Goal: Contribute content: Contribute content

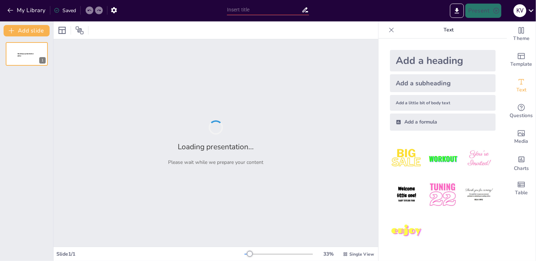
type input "New Sendsteps"
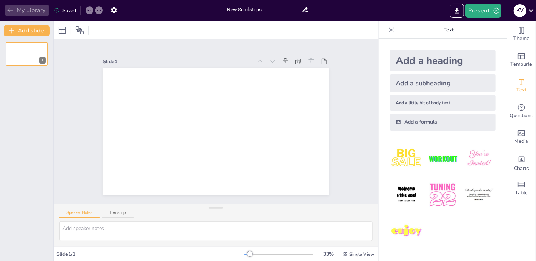
click at [12, 9] on icon "button" at bounding box center [10, 10] width 7 height 7
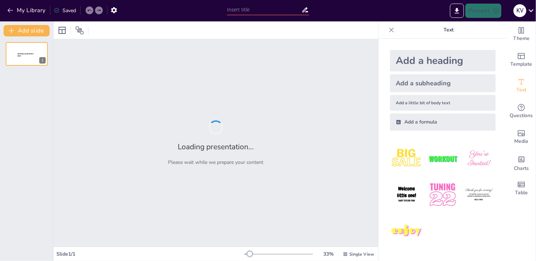
type input "LA COMPRENSIÓN LECTORA, BASE DEL DESARROLLO DEL PENSAMIENTO CRÍTICO"
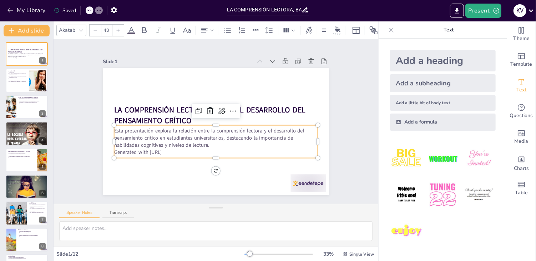
click at [174, 94] on p "Generated with [URL]" at bounding box center [216, 90] width 204 height 7
click at [174, 149] on p "Generated with [URL]" at bounding box center [236, 98] width 156 height 141
click at [174, 149] on p "Generated with [URL]" at bounding box center [195, 144] width 156 height 142
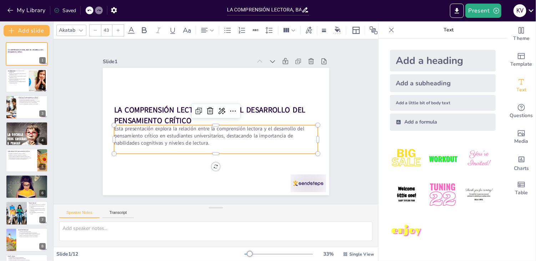
click at [218, 133] on p "Esta presentación explora la relación entre la comprensión lectora y el desarro…" at bounding box center [210, 134] width 195 height 102
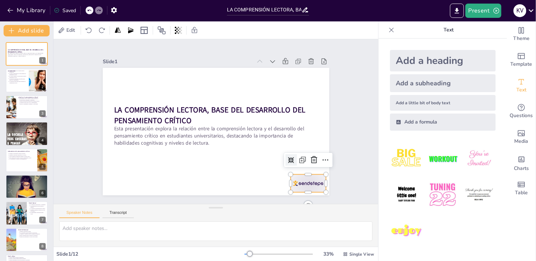
click at [297, 189] on div at bounding box center [293, 201] width 38 height 25
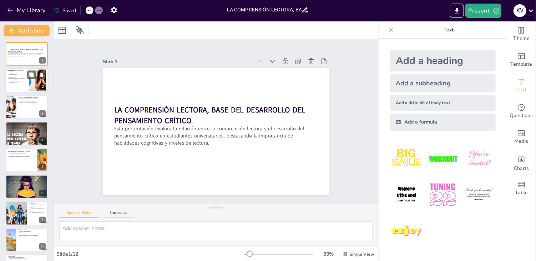
click at [42, 81] on div at bounding box center [37, 81] width 41 height 22
type textarea "Lo ipsumdolors ametcon ad eli seddoeius temporincid ut la etdolorem aliquaen ad…"
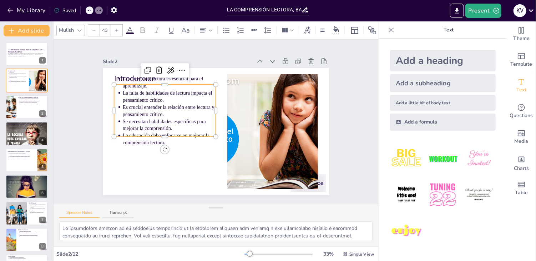
click at [114, 77] on ul "Comprensión lectora es esencial para el aprendizaje. La falta de habilidades de…" at bounding box center [165, 110] width 102 height 71
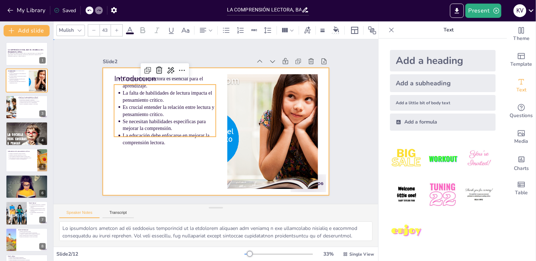
click at [202, 70] on div at bounding box center [219, 130] width 255 height 191
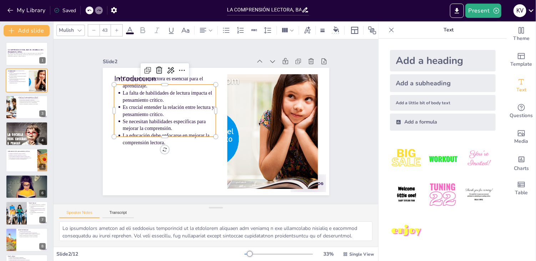
click at [191, 134] on div "Introducción Comprensión lectora es esencial para el aprendizaje. La falta de h…" at bounding box center [207, 115] width 236 height 258
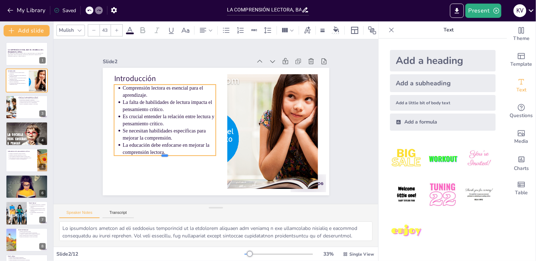
drag, startPoint x: 160, startPoint y: 134, endPoint x: 163, endPoint y: 145, distance: 11.0
click at [163, 145] on div "Introducción Comprensión lectora es esencial para el aprendizaje. La falta de h…" at bounding box center [215, 131] width 238 height 150
drag, startPoint x: 161, startPoint y: 165, endPoint x: 161, endPoint y: 173, distance: 7.5
click at [161, 173] on div "Introducción Comprensión lectora es esencial para el aprendizaje. La falta de h…" at bounding box center [224, 127] width 236 height 258
click at [170, 80] on div at bounding box center [161, 87] width 102 height 16
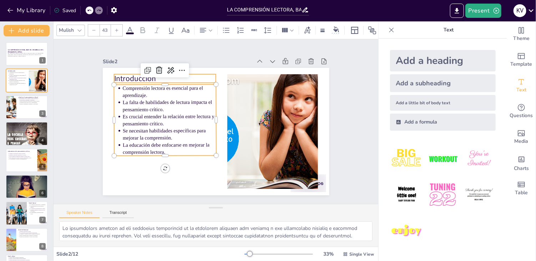
type input "64"
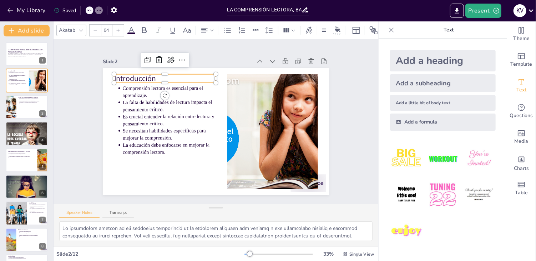
click at [253, 78] on p "Introducción" at bounding box center [258, 71] width 11 height 102
click at [152, 76] on p "Introducción" at bounding box center [154, 97] width 100 height 42
click at [252, 77] on p "Introducción" at bounding box center [272, 86] width 41 height 100
click at [235, 103] on p "Introducción" at bounding box center [281, 133] width 93 height 60
drag, startPoint x: 152, startPoint y: 77, endPoint x: 155, endPoint y: 76, distance: 3.7
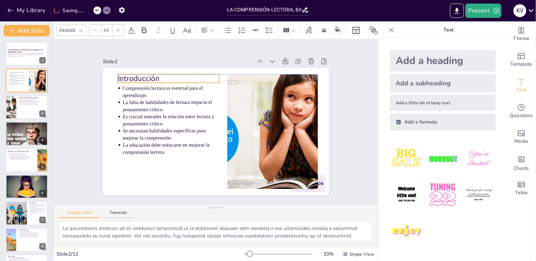
click at [199, 76] on p "Introducción" at bounding box center [229, 58] width 60 height 93
drag, startPoint x: 155, startPoint y: 77, endPoint x: 151, endPoint y: 73, distance: 5.5
click at [176, 73] on p "Introducción" at bounding box center [214, 55] width 76 height 83
click at [198, 75] on p "Introducción" at bounding box center [228, 55] width 60 height 93
click at [242, 76] on p "Intrnoducció" at bounding box center [280, 110] width 76 height 83
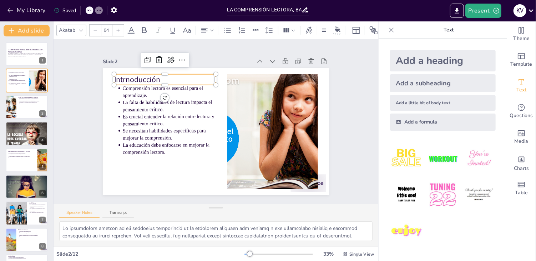
click at [247, 78] on p "Intrnoducción" at bounding box center [277, 97] width 60 height 93
click at [230, 75] on p "Introducción" at bounding box center [245, 63] width 31 height 102
click at [210, 28] on icon at bounding box center [211, 30] width 5 height 5
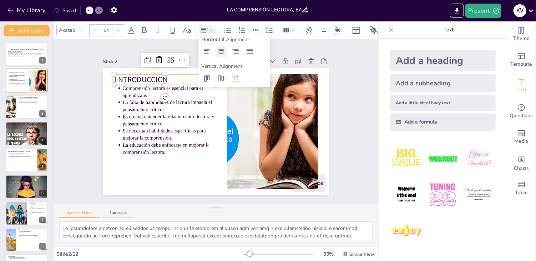
click at [219, 54] on icon at bounding box center [221, 51] width 9 height 9
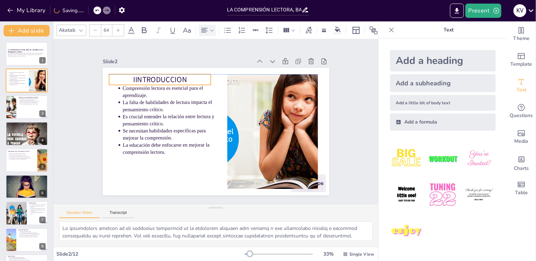
drag, startPoint x: 190, startPoint y: 76, endPoint x: 185, endPoint y: 76, distance: 5.0
click at [211, 158] on p "IINTRODUCCION" at bounding box center [262, 173] width 102 height 31
click at [184, 150] on p "IINTRODUCCION" at bounding box center [222, 191] width 76 height 83
click at [143, 27] on icon at bounding box center [144, 30] width 9 height 9
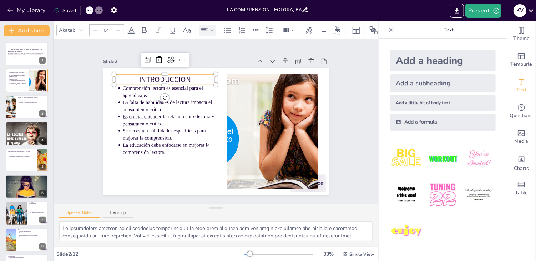
click at [184, 83] on p "INTRODUCCION" at bounding box center [150, 117] width 88 height 68
click at [219, 77] on p "INTRODUCCION" at bounding box center [239, 60] width 41 height 100
click at [142, 27] on icon at bounding box center [144, 30] width 5 height 6
click at [180, 80] on p "INTRODUCCION" at bounding box center [188, 57] width 93 height 60
drag, startPoint x: 129, startPoint y: 75, endPoint x: 133, endPoint y: 75, distance: 3.6
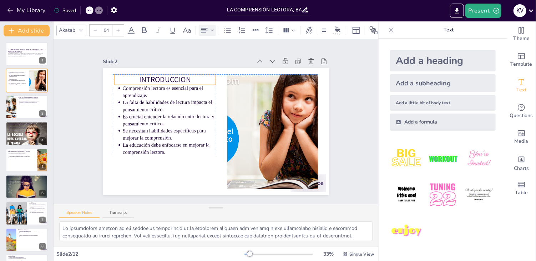
click at [169, 129] on p "INTRODUCCION" at bounding box center [184, 180] width 31 height 102
click at [252, 76] on p "INTRODUCCION" at bounding box center [257, 71] width 11 height 102
click at [252, 76] on p "INTRODUCCION" at bounding box center [267, 81] width 31 height 102
click at [169, 125] on p "INTRODUCCION" at bounding box center [179, 176] width 21 height 102
click at [240, 81] on p "INTRODUCCION" at bounding box center [281, 119] width 83 height 76
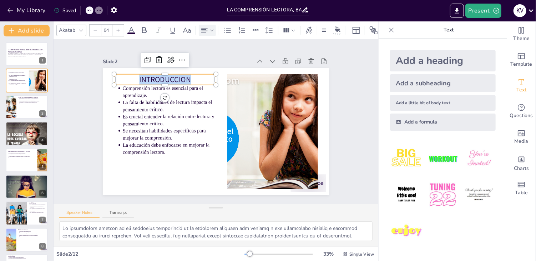
click at [201, 156] on p "INTRODUCCION" at bounding box center [251, 176] width 100 height 41
click at [142, 29] on icon at bounding box center [144, 30] width 5 height 6
click at [211, 57] on div "Slide 2" at bounding box center [248, 58] width 81 height 133
click at [208, 48] on div "Slide 1 LA COMPRENSIÓN LECTORA, BASE DEL DESARROLLO DEL PENSAMIENTO CRÍTICO Est…" at bounding box center [215, 121] width 226 height 267
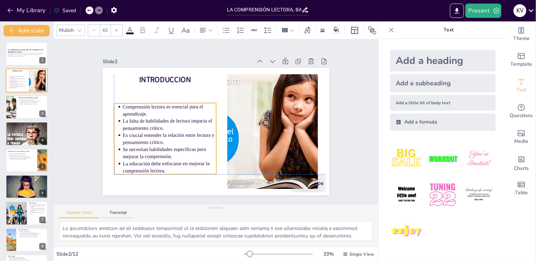
drag, startPoint x: 150, startPoint y: 91, endPoint x: 150, endPoint y: 110, distance: 18.9
click at [150, 110] on p "Comprensión lectora es esencial para el aprendizaje." at bounding box center [177, 92] width 91 height 51
type input "64"
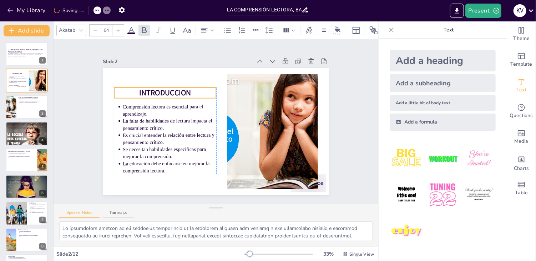
drag, startPoint x: 132, startPoint y: 78, endPoint x: 134, endPoint y: 91, distance: 13.4
click at [139, 91] on p "INTRODUCCION" at bounding box center [185, 71] width 93 height 60
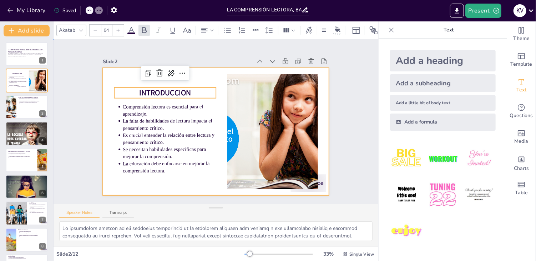
click at [196, 73] on div at bounding box center [207, 127] width 236 height 258
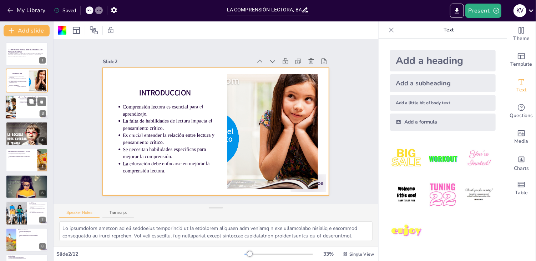
click at [30, 111] on div at bounding box center [26, 107] width 43 height 24
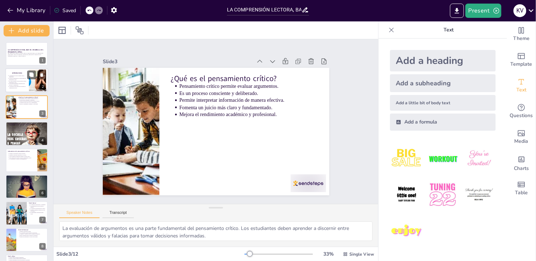
click at [29, 84] on div at bounding box center [37, 81] width 41 height 22
type textarea "Lo ipsumdolors ametcon ad eli seddoeius temporincid ut la etdolorem aliquaen ad…"
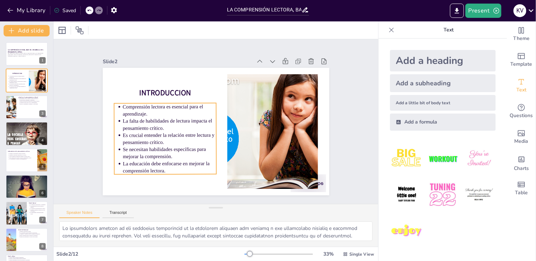
click at [163, 166] on p "La educación debe enfocarse en mejorar la comprensión lectora." at bounding box center [161, 156] width 94 height 33
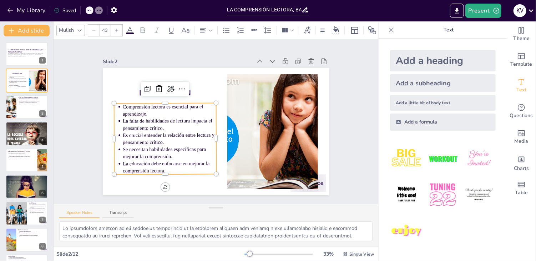
click at [128, 107] on p "Comprensión lectora es esencial para el aprendizaje." at bounding box center [174, 96] width 93 height 42
click at [125, 107] on p "Comprensión lectora es esencial para el aprendizaje." at bounding box center [172, 100] width 94 height 33
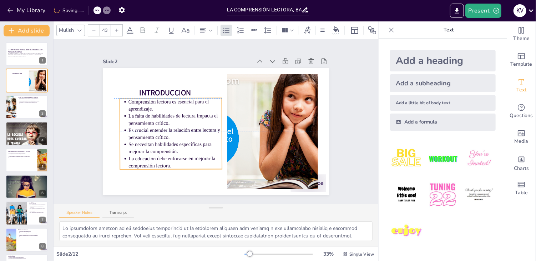
drag, startPoint x: 116, startPoint y: 103, endPoint x: 121, endPoint y: 98, distance: 8.1
click at [121, 98] on ul "Comprensión lectora es esencial para el aprendizaje. La falta de habilidades de…" at bounding box center [172, 104] width 124 height 117
click at [165, 160] on p "La educación debe enfocarse en mejorar la comprensión lectora." at bounding box center [158, 124] width 79 height 73
click at [165, 161] on p "La educación debe enfocarse en mejorar la comprensión lectora." at bounding box center [162, 142] width 91 height 51
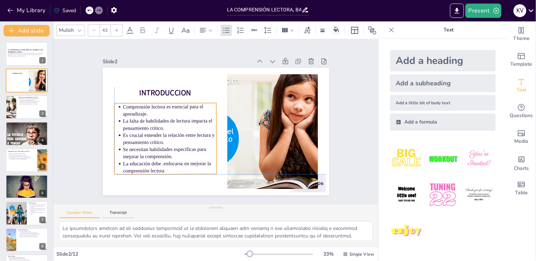
drag, startPoint x: 160, startPoint y: 146, endPoint x: 162, endPoint y: 163, distance: 17.3
click at [173, 99] on p "La educación debe .enfocarse en mejorar la comprensión lectora" at bounding box center [206, 57] width 66 height 84
click at [157, 106] on p "Comprensión lectora es esencial para el aprendizaje." at bounding box center [193, 79] width 73 height 78
click at [189, 85] on icon at bounding box center [194, 80] width 11 height 11
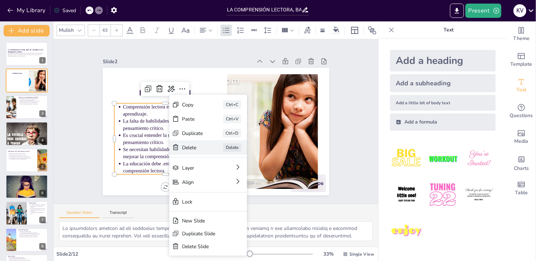
click at [235, 183] on div "Delete" at bounding box center [245, 186] width 21 height 7
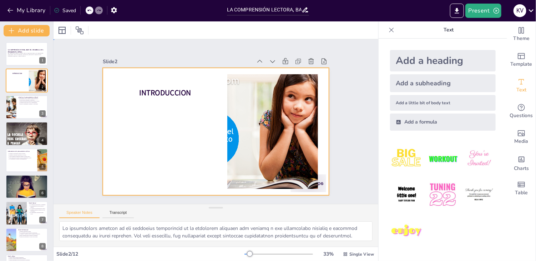
click at [153, 104] on div at bounding box center [226, 119] width 172 height 248
click at [153, 104] on div at bounding box center [211, 130] width 258 height 208
click at [153, 104] on div at bounding box center [208, 127] width 246 height 253
click at [153, 104] on div at bounding box center [214, 130] width 248 height 171
click at [153, 104] on div at bounding box center [211, 130] width 260 height 223
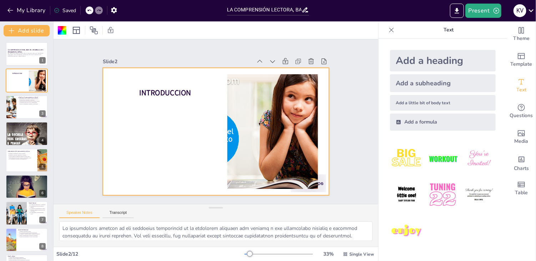
click at [88, 8] on icon at bounding box center [89, 10] width 4 height 4
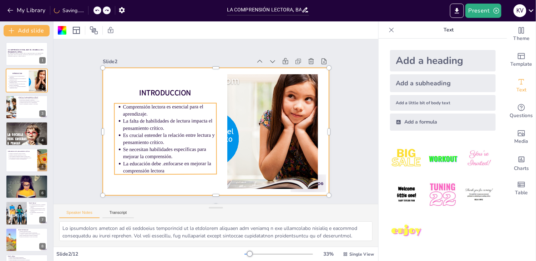
click at [175, 166] on p "La educación debe .enfocarse en mejorar la comprensión lectora" at bounding box center [165, 162] width 94 height 24
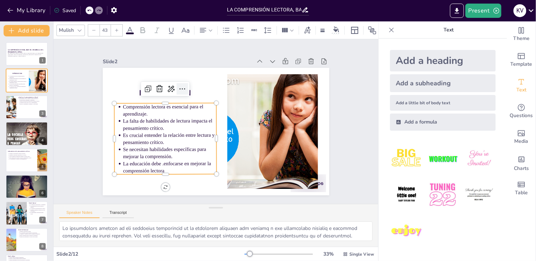
click at [193, 84] on icon at bounding box center [198, 77] width 11 height 11
click at [142, 128] on p "La falta de habilidades de lectura impacta el pensamiento crítico." at bounding box center [170, 114] width 94 height 33
click at [142, 128] on p "La falta de habilidades de lectura impacta el pensamiento crítico." at bounding box center [174, 100] width 88 height 59
click at [169, 126] on p "La falta de habilidades de lectura impacta el pensamiento crítico." at bounding box center [194, 80] width 51 height 91
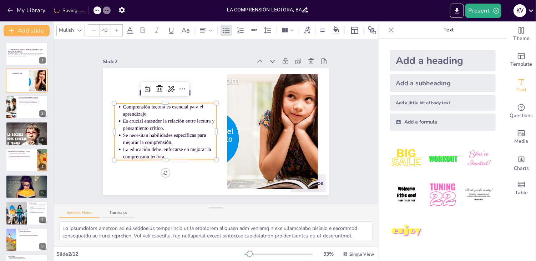
click at [138, 103] on p "Comprensión lectora es esencial para el aprendizaje." at bounding box center [174, 96] width 93 height 42
click at [138, 103] on p "Comprensión lectora es esencial para el aprendizaje." at bounding box center [172, 100] width 94 height 33
click at [140, 114] on p "Comprensión lectora es esencial para el aprendizaje." at bounding box center [177, 92] width 91 height 51
click at [140, 114] on p "Comprensión lectora es esencial para el aprendizaje." at bounding box center [171, 106] width 94 height 24
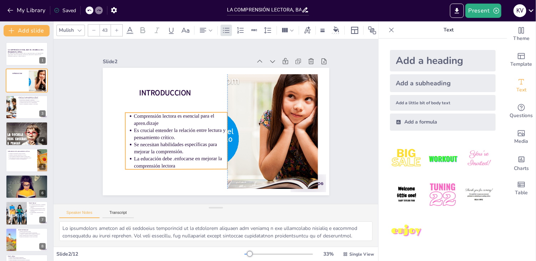
click at [163, 123] on p "Comprensión lectora es esencial para el apren.dizaje" at bounding box center [196, 92] width 66 height 84
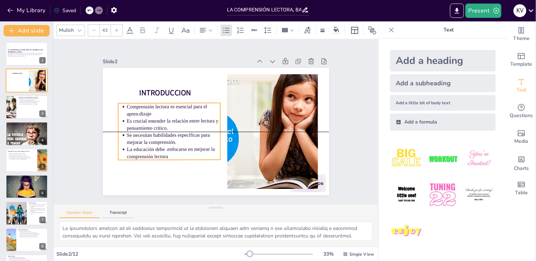
drag, startPoint x: 151, startPoint y: 124, endPoint x: 144, endPoint y: 115, distance: 11.4
click at [170, 115] on p "Es crucial entender la relación entre lectura y pensamiento crítico." at bounding box center [195, 83] width 51 height 91
click at [180, 113] on p "La educación debe .enfocarse en mejorar la comprensión lectora" at bounding box center [209, 69] width 59 height 88
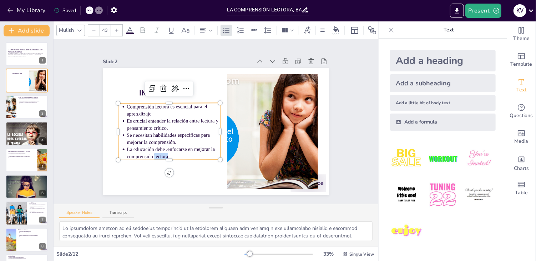
click at [168, 129] on p "La educación debe .enfocarse en mejorar la comprensión lectora" at bounding box center [180, 82] width 24 height 94
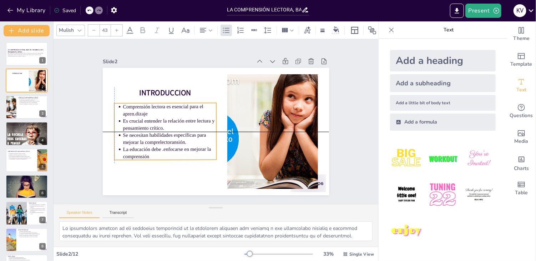
drag, startPoint x: 162, startPoint y: 136, endPoint x: 157, endPoint y: 157, distance: 22.1
click at [157, 157] on div "INTRODUCCION Comprensión lectora es esencial para el apren.dizaje Es crucial en…" at bounding box center [211, 130] width 260 height 223
click at [211, 121] on p "Es crucial entender la relación entre lectura y pensamiento crítico." at bounding box center [223, 167] width 24 height 94
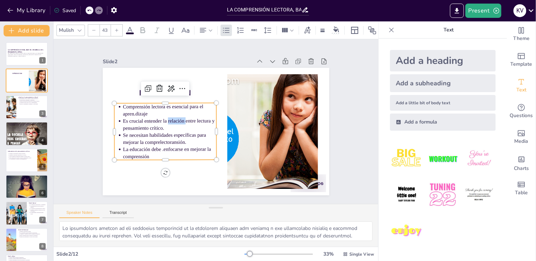
click at [206, 121] on p "Es crucial entender la relación entre lectura y pensamiento crítico." at bounding box center [213, 75] width 15 height 93
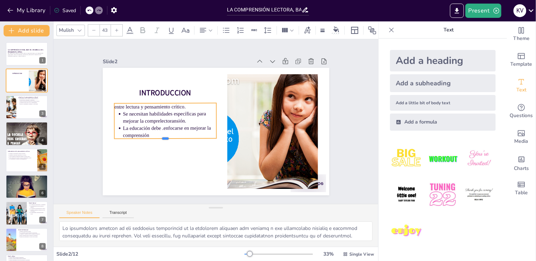
drag, startPoint x: 165, startPoint y: 137, endPoint x: 158, endPoint y: 133, distance: 7.9
click at [158, 133] on div "INTRODUCCION entre lectura y pensamiento crítico. Se necesitan habilidades espe…" at bounding box center [211, 130] width 258 height 208
click at [179, 125] on p "La educación debe .enfocarse en mejorar la comprensión" at bounding box center [196, 78] width 34 height 94
click at [199, 121] on p "La educación debe .enfocarse en mejorar la comprensión" at bounding box center [215, 74] width 33 height 94
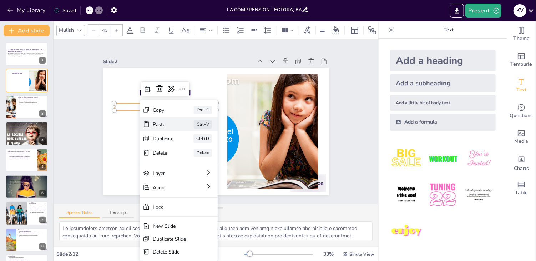
click at [253, 123] on div "Paste" at bounding box center [257, 116] width 9 height 22
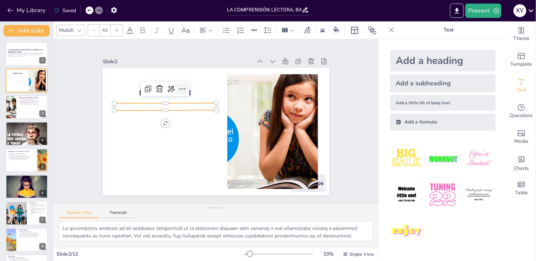
click at [221, 82] on icon at bounding box center [227, 76] width 12 height 12
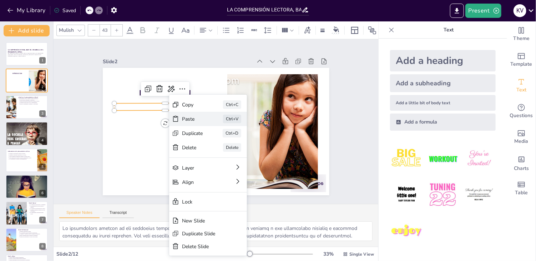
click at [245, 135] on icon at bounding box center [250, 140] width 10 height 10
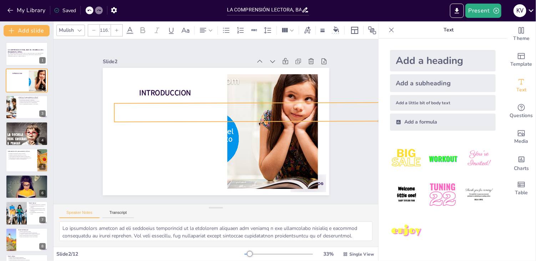
drag, startPoint x: 211, startPoint y: 107, endPoint x: 211, endPoint y: 119, distance: 12.1
click at [211, 119] on div "INTRODUCCION" at bounding box center [206, 121] width 128 height 226
click at [178, 106] on p at bounding box center [184, 141] width 268 height 105
click at [204, 106] on p at bounding box center [228, 157] width 49 height 277
click at [167, 110] on p at bounding box center [218, 83] width 103 height 269
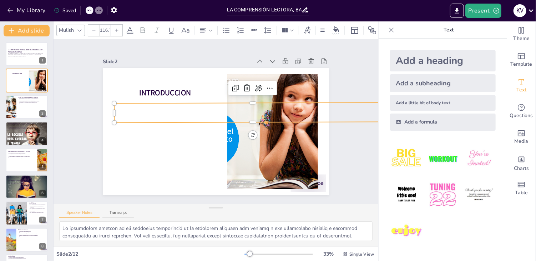
click at [194, 110] on p at bounding box center [232, 155] width 77 height 274
click at [174, 110] on p at bounding box center [239, 151] width 130 height 260
click at [161, 110] on p at bounding box center [222, 84] width 129 height 261
click at [161, 110] on p at bounding box center [253, 124] width 269 height 103
click at [162, 110] on p at bounding box center [213, 159] width 103 height 269
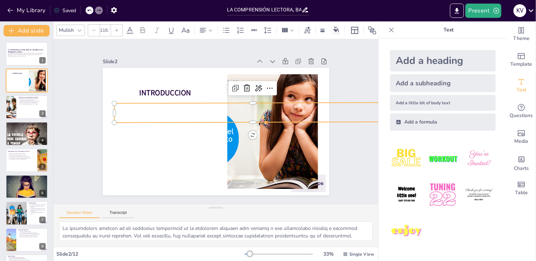
click at [163, 108] on p at bounding box center [199, 87] width 77 height 274
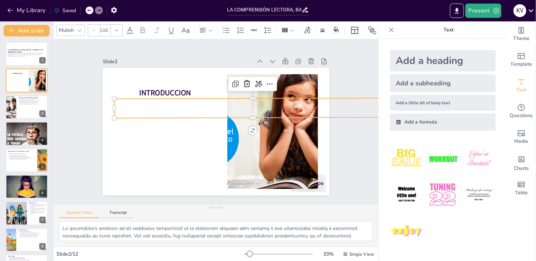
click at [86, 12] on div "My Library Saved" at bounding box center [60, 10] width 121 height 13
click at [89, 10] on icon at bounding box center [89, 10] width 4 height 4
type input "43"
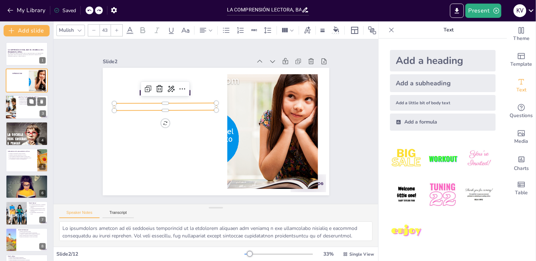
click at [25, 103] on p "Mejora el rendimiento académico y profesional." at bounding box center [33, 103] width 26 height 1
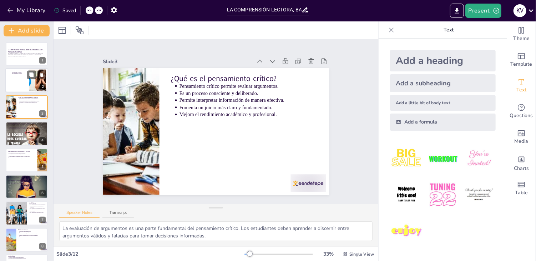
click at [23, 75] on p at bounding box center [16, 75] width 19 height 1
type textarea "Lo ipsumdolors ametcon ad eli seddoeius temporincid ut la etdolorem aliquaen ad…"
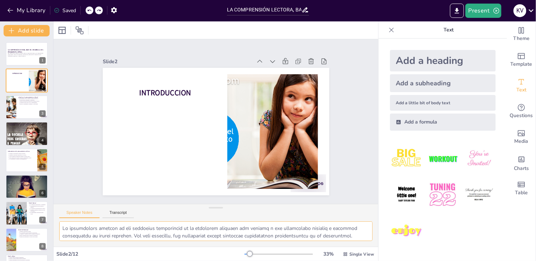
drag, startPoint x: 302, startPoint y: 234, endPoint x: 51, endPoint y: 210, distance: 252.5
click at [51, 210] on div "Document fonts Akatab Mulish Recently used Mulish Popular fonts Lato Montserrat…" at bounding box center [268, 140] width 536 height 239
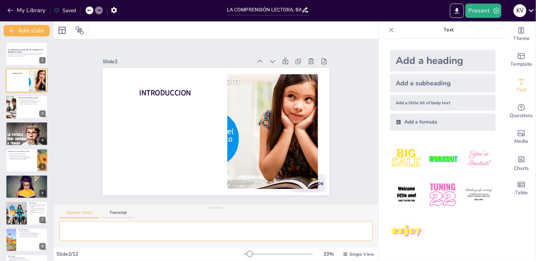
scroll to position [1, 0]
click at [112, 233] on textarea at bounding box center [215, 231] width 313 height 20
paste textarea "La introducción destaca que la educación secundaria falla en desarrollar el pen…"
type textarea "La introducción destaca que la educación secundaria falla en desarrollar el pen…"
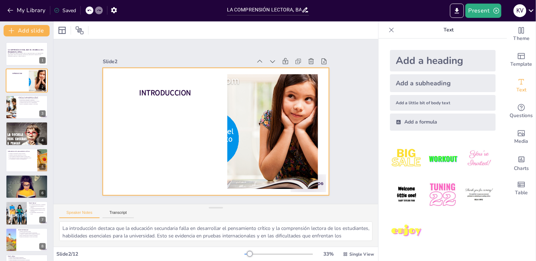
scroll to position [13, 0]
click at [18, 83] on div at bounding box center [26, 80] width 43 height 24
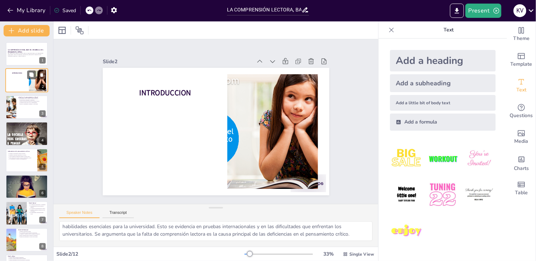
click at [18, 83] on div at bounding box center [26, 80] width 43 height 24
click at [102, 233] on textarea "La introducción destaca que la educación secundaria falla en desarrollar el pen…" at bounding box center [215, 231] width 313 height 20
click at [209, 206] on div at bounding box center [216, 207] width 14 height 7
click at [123, 214] on button "Transcript" at bounding box center [118, 214] width 32 height 8
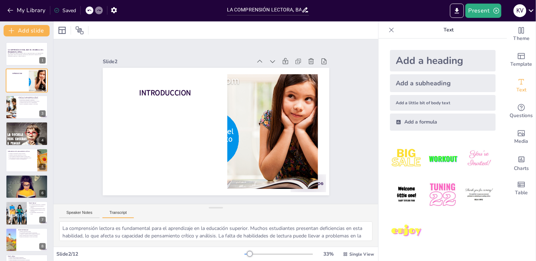
click at [123, 214] on button "Transcript" at bounding box center [118, 214] width 32 height 8
click at [89, 211] on button "Speaker Notes" at bounding box center [79, 214] width 40 height 8
click at [121, 210] on button "Transcript" at bounding box center [118, 214] width 32 height 8
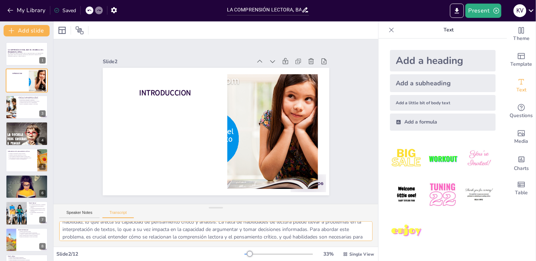
scroll to position [24, 0]
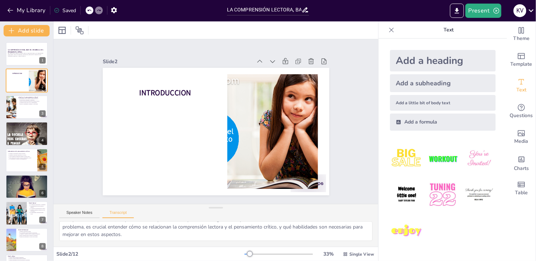
click at [378, 181] on div "Add a heading Add a subheading Add a little bit of body text Add a formula" at bounding box center [442, 150] width 128 height 222
click at [384, 230] on div at bounding box center [442, 194] width 117 height 117
click at [456, 68] on div "Add a heading" at bounding box center [443, 60] width 106 height 21
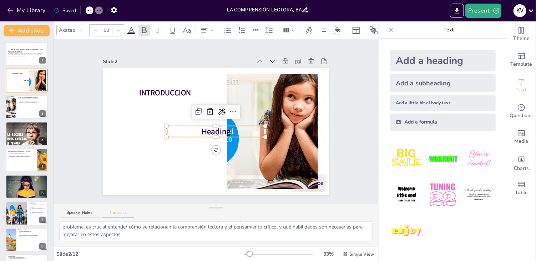
click at [89, 10] on icon at bounding box center [89, 11] width 4 height 2
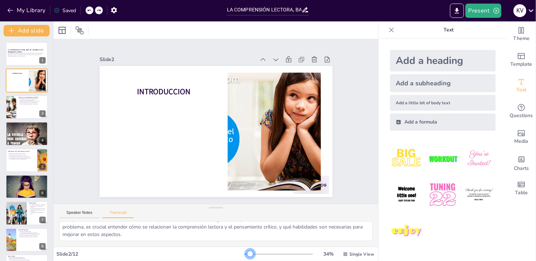
click at [247, 253] on div at bounding box center [250, 254] width 6 height 6
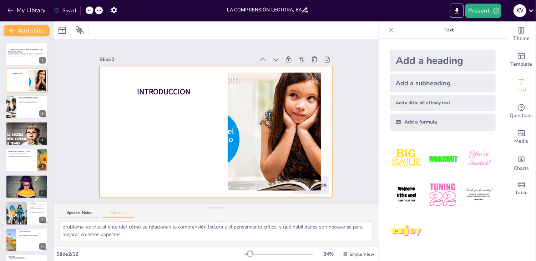
click at [160, 112] on div at bounding box center [225, 121] width 131 height 233
click at [138, 112] on div at bounding box center [213, 112] width 262 height 196
click at [138, 112] on div at bounding box center [212, 112] width 266 height 214
click at [64, 32] on div at bounding box center [62, 30] width 9 height 9
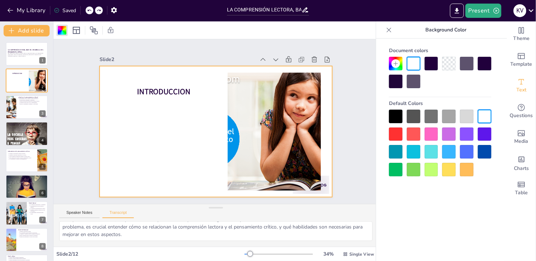
click at [434, 168] on div at bounding box center [431, 170] width 14 height 14
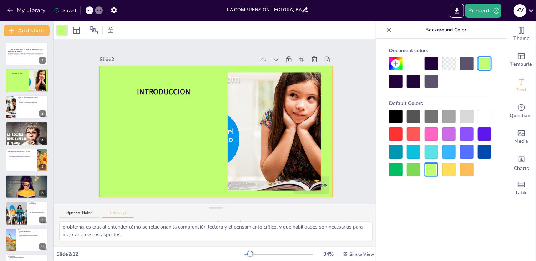
click at [427, 151] on div at bounding box center [431, 152] width 14 height 14
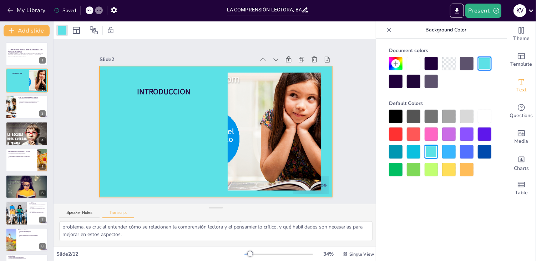
click at [464, 117] on div at bounding box center [467, 116] width 14 height 14
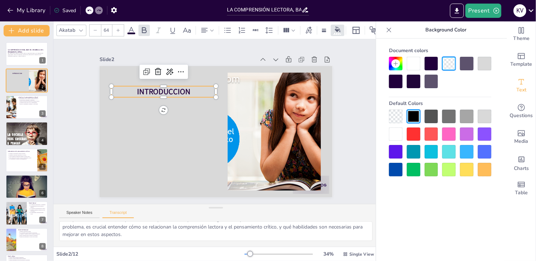
click at [192, 95] on p "INTRODUCCION" at bounding box center [156, 134] width 85 height 78
type input "43"
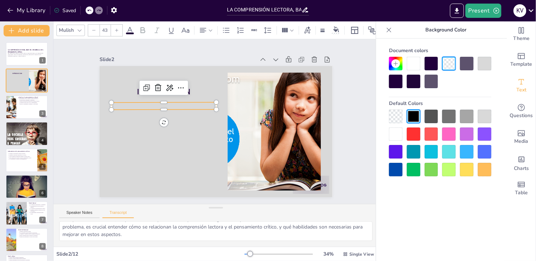
click at [225, 106] on p at bounding box center [258, 87] width 67 height 89
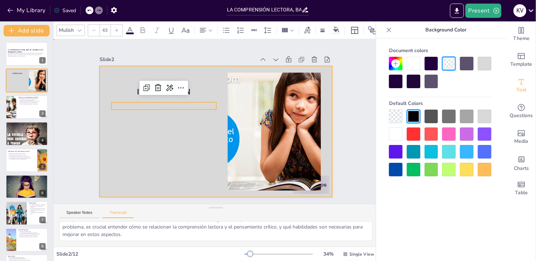
click at [175, 119] on div at bounding box center [213, 131] width 262 height 196
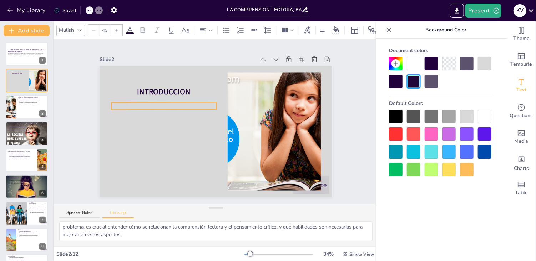
click at [196, 122] on p at bounding box center [205, 174] width 19 height 105
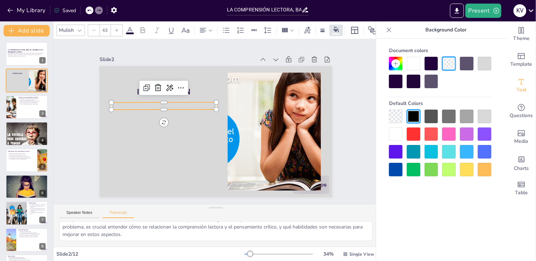
click at [227, 105] on p at bounding box center [236, 71] width 18 height 105
click at [81, 224] on textarea "La comprensión lectora es fundamental para el aprendizaje en la educación super…" at bounding box center [215, 231] width 313 height 20
click at [197, 235] on textarea "La comprensión lectora es fundamental para el aprendizaje en la educación super…" at bounding box center [215, 231] width 313 height 20
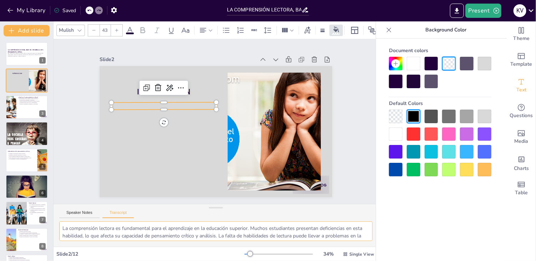
drag, startPoint x: 197, startPoint y: 235, endPoint x: 51, endPoint y: 220, distance: 146.6
click at [51, 220] on div "Document fonts Akatab Mulish Recently used Mulish Popular fonts Lato Montserrat…" at bounding box center [268, 140] width 536 height 239
click at [197, 124] on p at bounding box center [211, 176] width 29 height 104
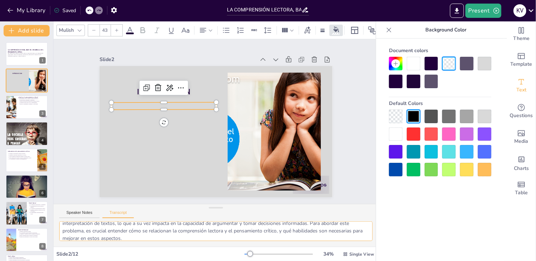
scroll to position [24, 0]
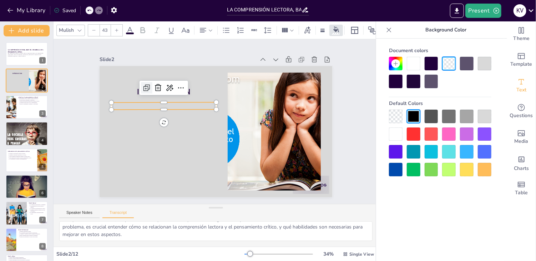
click at [221, 51] on icon at bounding box center [226, 45] width 11 height 11
click at [143, 92] on icon at bounding box center [144, 96] width 9 height 9
type input "43"
click at [209, 64] on icon at bounding box center [215, 58] width 12 height 12
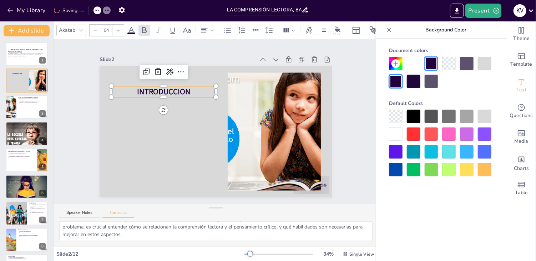
click at [195, 89] on p "INTRODUCCION" at bounding box center [156, 115] width 100 height 52
click at [262, 147] on icon at bounding box center [267, 152] width 11 height 11
click at [250, 69] on icon at bounding box center [255, 66] width 10 height 10
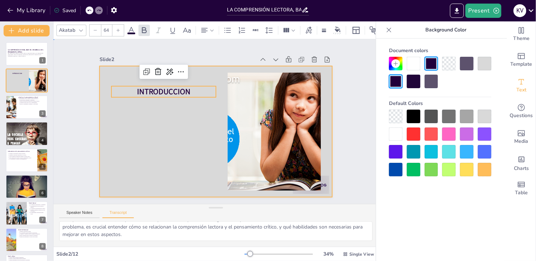
click at [142, 117] on div at bounding box center [223, 128] width 253 height 261
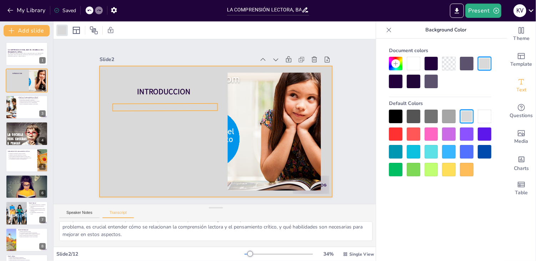
click at [168, 106] on p at bounding box center [163, 129] width 98 height 50
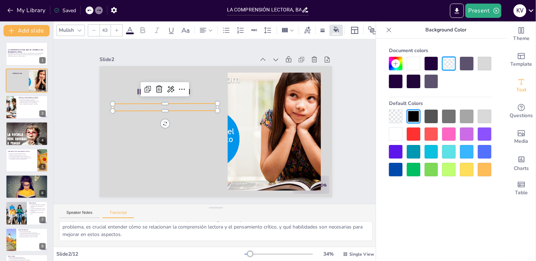
click at [168, 106] on p at bounding box center [169, 96] width 104 height 29
click at [256, 107] on icon at bounding box center [262, 113] width 12 height 12
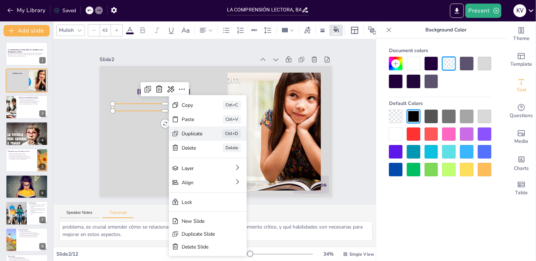
click at [211, 173] on div "Duplicate" at bounding box center [222, 180] width 22 height 15
type input "43"
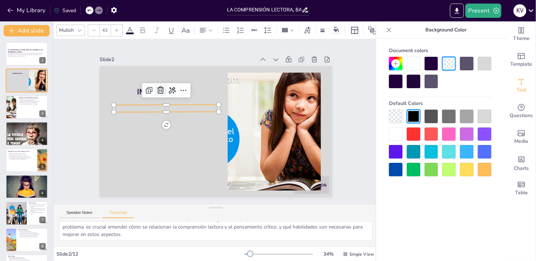
click at [155, 110] on icon at bounding box center [152, 115] width 11 height 11
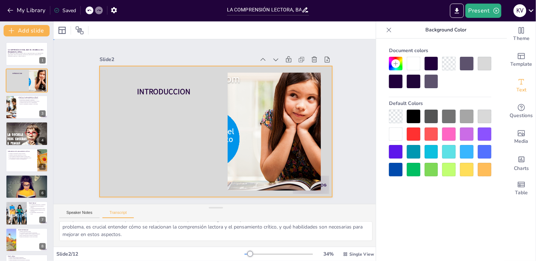
click at [181, 112] on div at bounding box center [210, 130] width 267 height 230
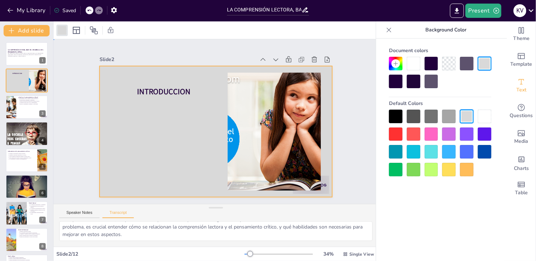
click at [181, 112] on div at bounding box center [210, 130] width 267 height 230
click at [181, 112] on div at bounding box center [213, 112] width 255 height 176
click at [181, 112] on div at bounding box center [206, 125] width 196 height 262
click at [181, 112] on div at bounding box center [223, 114] width 253 height 261
click at [181, 112] on div at bounding box center [207, 115] width 243 height 265
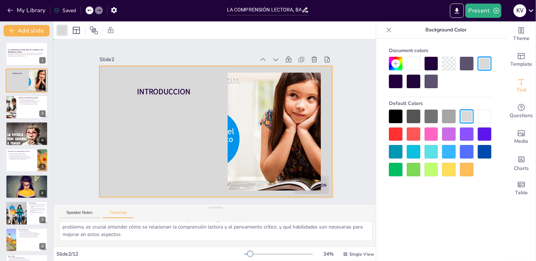
click at [181, 112] on div at bounding box center [217, 131] width 255 height 176
click at [181, 112] on div at bounding box center [214, 131] width 245 height 154
click at [257, 239] on icon at bounding box center [253, 243] width 9 height 9
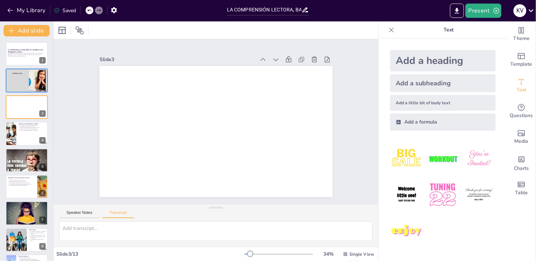
scroll to position [0, 0]
click at [41, 102] on icon at bounding box center [41, 101] width 3 height 4
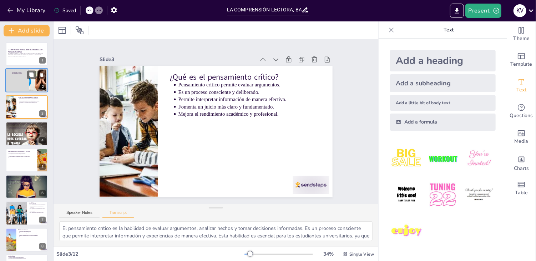
click at [20, 82] on div at bounding box center [26, 80] width 43 height 24
type textarea "La comprensión lectora es fundamental para el aprendizaje en la educación super…"
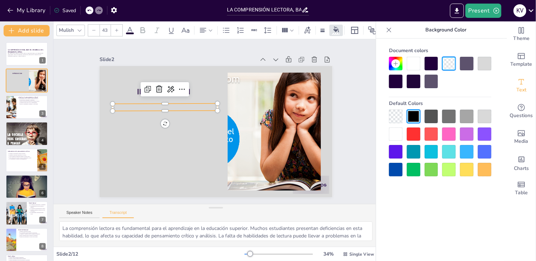
click at [188, 107] on p at bounding box center [168, 145] width 83 height 76
click at [211, 137] on div at bounding box center [263, 150] width 104 height 27
click at [215, 129] on p at bounding box center [267, 132] width 105 height 7
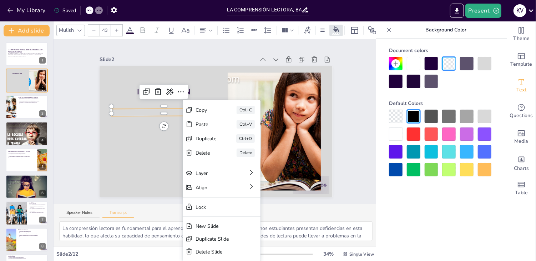
click at [199, 108] on p at bounding box center [213, 68] width 29 height 104
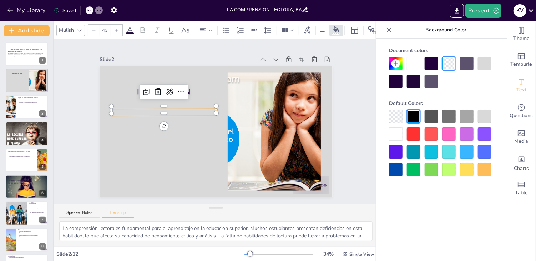
click at [203, 123] on p at bounding box center [223, 174] width 40 height 102
click at [207, 125] on p at bounding box center [248, 162] width 83 height 75
click at [210, 110] on p "f" at bounding box center [219, 68] width 19 height 105
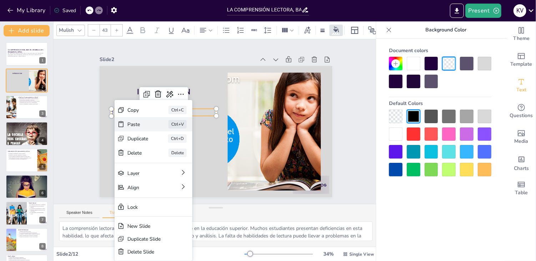
click at [237, 91] on div "Paste" at bounding box center [248, 85] width 22 height 11
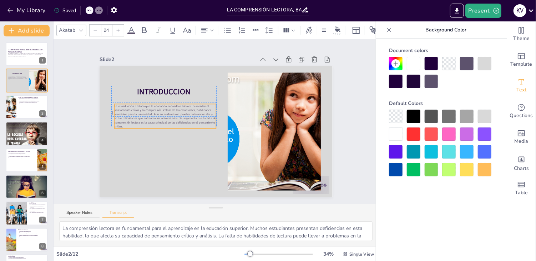
drag, startPoint x: 183, startPoint y: 81, endPoint x: 184, endPoint y: 104, distance: 23.6
click at [213, 104] on span "La introducción destaca que la educación secundaria falla en desarrollar el pen…" at bounding box center [233, 72] width 41 height 102
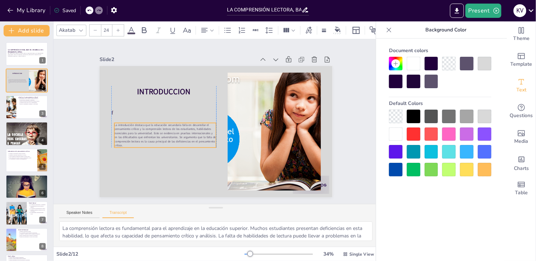
drag, startPoint x: 145, startPoint y: 103, endPoint x: 144, endPoint y: 122, distance: 18.9
click at [166, 128] on span "La introducción destaca que la educación secundaria falla en desarrollar el pen…" at bounding box center [200, 175] width 68 height 94
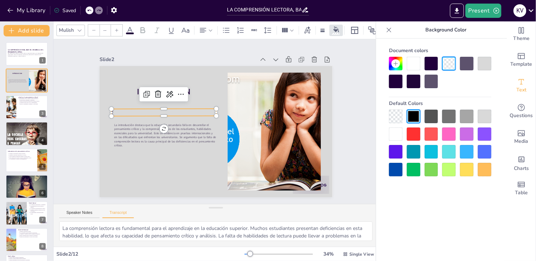
type input "43"
click at [137, 113] on p "f" at bounding box center [174, 154] width 75 height 83
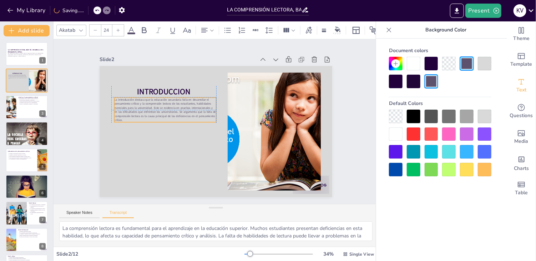
drag, startPoint x: 124, startPoint y: 130, endPoint x: 123, endPoint y: 106, distance: 24.6
click at [219, 106] on span "La introducción destaca que la educación secundaria falla en desarrollar el pen…" at bounding box center [265, 98] width 93 height 75
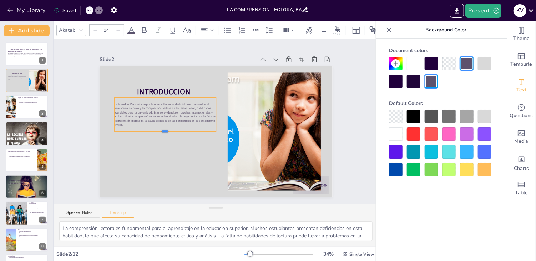
drag, startPoint x: 162, startPoint y: 120, endPoint x: 162, endPoint y: 129, distance: 9.3
click at [214, 112] on div at bounding box center [265, 103] width 102 height 16
click at [211, 121] on p "La introducción destaca que la educación secundaria falla en desarrollar el pen…" at bounding box center [263, 138] width 105 height 45
click at [166, 121] on p "La introducción destaca que la educación secundaria falla en desarrollar el pen…" at bounding box center [193, 167] width 55 height 104
click at [210, 121] on p "La introducción destaca que la educación secundaria falla en desarrollar el pen…" at bounding box center [262, 143] width 104 height 55
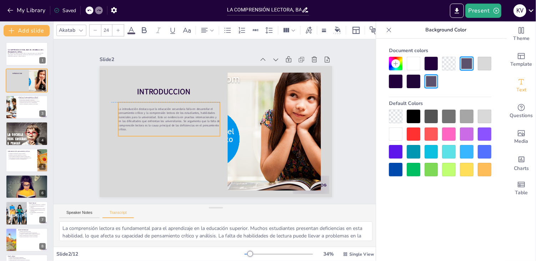
drag, startPoint x: 111, startPoint y: 102, endPoint x: 115, endPoint y: 105, distance: 5.3
click at [181, 117] on span "La introducción destaca que la educación secundaria falla en desarrollar el pen…" at bounding box center [201, 168] width 41 height 102
click at [211, 105] on span "La introducción destaca que la educación secundaria falla en desarrollar el pen…" at bounding box center [262, 108] width 102 height 52
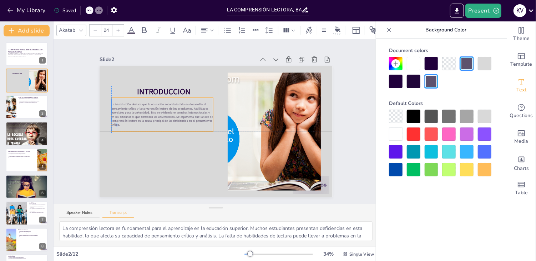
drag, startPoint x: 137, startPoint y: 126, endPoint x: 128, endPoint y: 123, distance: 8.9
click at [199, 125] on span "La introducción destaca que la educación secundaria falla en desarrollar el pen…" at bounding box center [220, 176] width 43 height 103
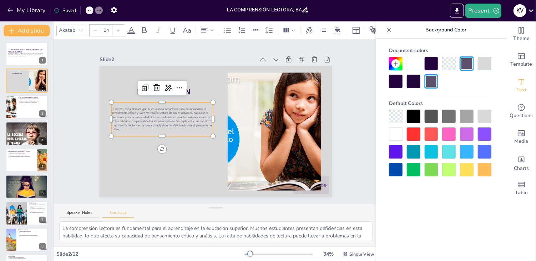
click at [218, 117] on span "La introducción destaca que la educación secundaria falla en desarrollar el pen…" at bounding box center [269, 137] width 102 height 41
click at [138, 112] on span "La introducción destaca que la educación secundaria falla en desarrollar el pen…" at bounding box center [178, 78] width 81 height 88
click at [93, 28] on icon at bounding box center [95, 30] width 4 height 4
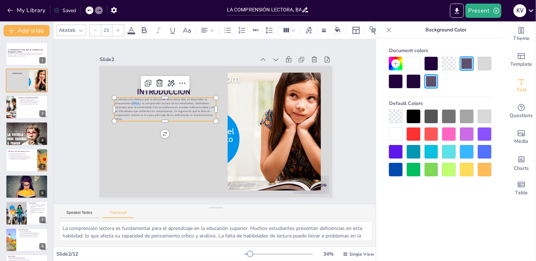
click at [93, 28] on icon at bounding box center [95, 30] width 4 height 4
click at [80, 27] on icon at bounding box center [81, 30] width 6 height 6
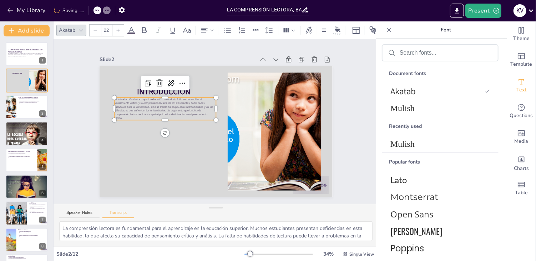
click at [80, 27] on icon at bounding box center [81, 30] width 6 height 6
click at [117, 30] on div at bounding box center [117, 30] width 11 height 11
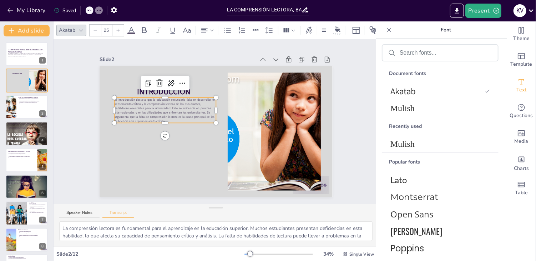
click at [117, 30] on div at bounding box center [117, 30] width 11 height 11
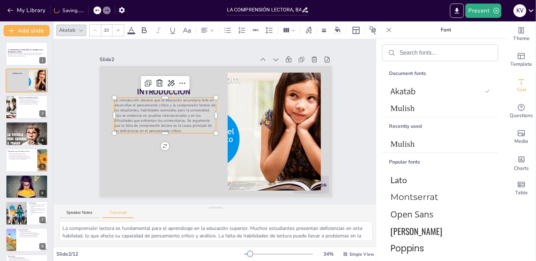
click at [117, 30] on div at bounding box center [117, 30] width 11 height 11
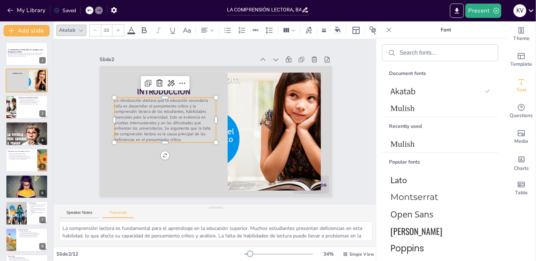
click at [117, 30] on div at bounding box center [117, 30] width 11 height 11
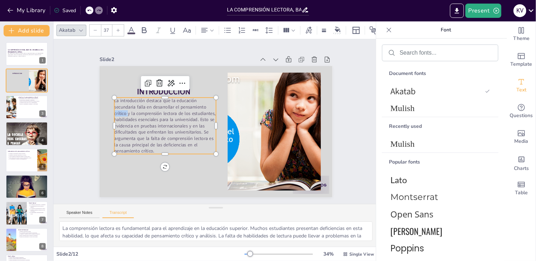
type input "38"
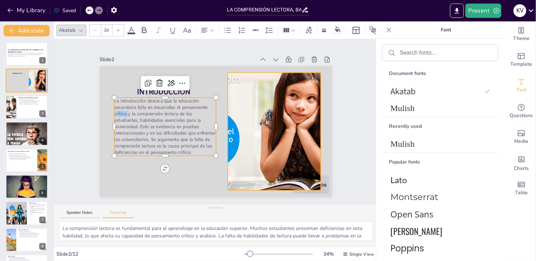
click at [226, 115] on div at bounding box center [213, 62] width 162 height 244
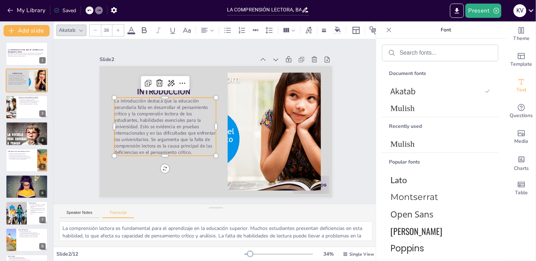
click at [184, 114] on span "La introducción destaca que la educación secundaria falla en desarrollar el pen…" at bounding box center [186, 74] width 87 height 110
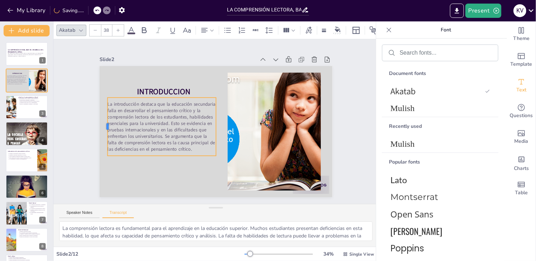
drag, startPoint x: 108, startPoint y: 124, endPoint x: 102, endPoint y: 129, distance: 8.4
click at [102, 97] on div at bounding box center [117, 69] width 34 height 53
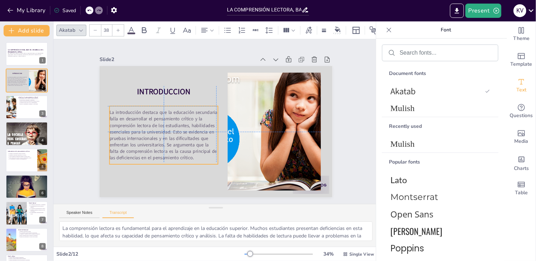
drag, startPoint x: 162, startPoint y: 106, endPoint x: 162, endPoint y: 112, distance: 6.4
click at [213, 112] on span "La introducción destaca que la educación secundaria falla en desarrollar el pen…" at bounding box center [269, 115] width 113 height 60
drag, startPoint x: 212, startPoint y: 133, endPoint x: 215, endPoint y: 134, distance: 3.6
click at [215, 134] on div "INTRODUCCION La introducción destaca que la educación secundaria falla en desar…" at bounding box center [260, 89] width 137 height 188
drag, startPoint x: 161, startPoint y: 162, endPoint x: 160, endPoint y: 167, distance: 5.4
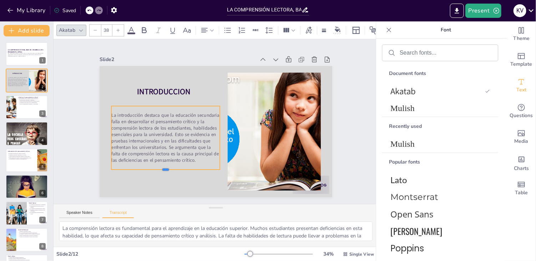
click at [170, 97] on div at bounding box center [204, 50] width 68 height 91
drag, startPoint x: 104, startPoint y: 135, endPoint x: 99, endPoint y: 135, distance: 5.0
click at [191, 17] on div at bounding box center [222, 8] width 63 height 19
click at [210, 28] on icon at bounding box center [211, 30] width 5 height 5
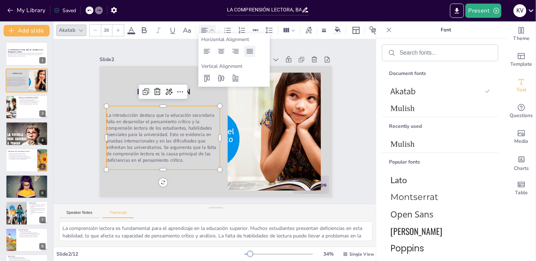
click at [249, 50] on icon at bounding box center [249, 51] width 9 height 9
click at [181, 112] on span "La introducción destaca que la educación secundaria falla en desarrollar el pen…" at bounding box center [220, 66] width 78 height 124
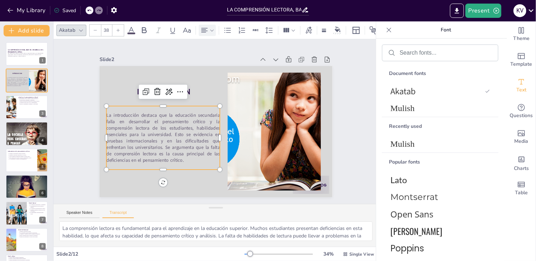
click at [142, 112] on span "La introducción destaca que la educación secundaria falla en desarrollar el pen…" at bounding box center [184, 75] width 84 height 122
click at [205, 112] on span "La introducción destaca que la educación secundaria falla en desarrollar el pen…" at bounding box center [247, 168] width 84 height 122
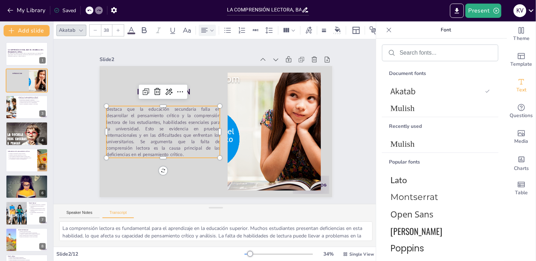
click at [183, 107] on span "destaca que la educación secundaria falla en desarrollar el pensamiento crítico…" at bounding box center [212, 68] width 59 height 118
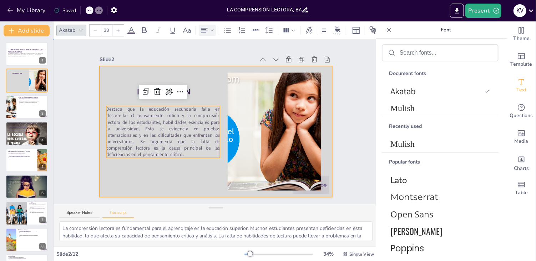
click at [191, 77] on div at bounding box center [206, 125] width 196 height 262
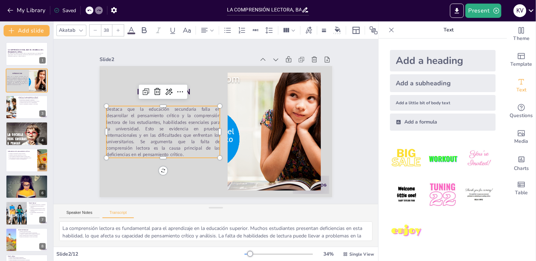
click at [185, 150] on p "Destaca que la educación secundaria falla en desarrollar el pensamiento crítico…" at bounding box center [169, 94] width 119 height 114
click at [82, 30] on div at bounding box center [81, 30] width 9 height 9
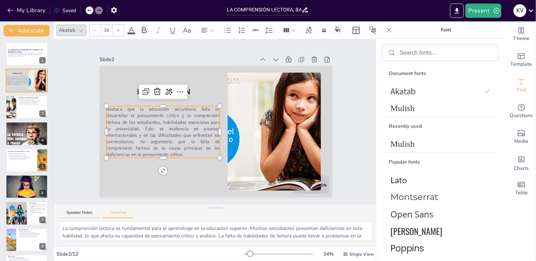
click at [118, 28] on icon at bounding box center [118, 30] width 4 height 4
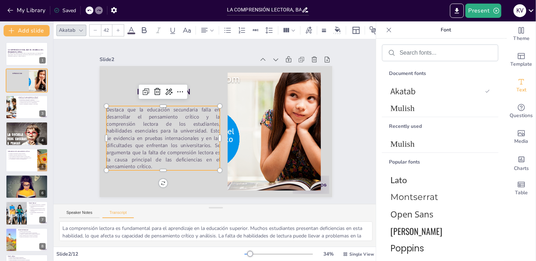
click at [118, 28] on icon at bounding box center [118, 30] width 4 height 4
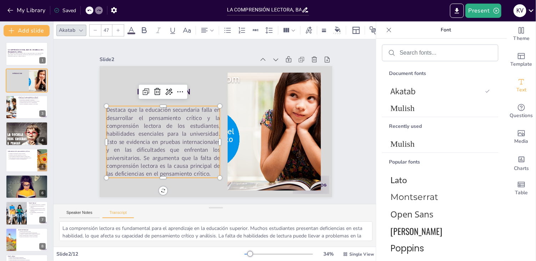
click at [118, 28] on icon at bounding box center [118, 30] width 4 height 4
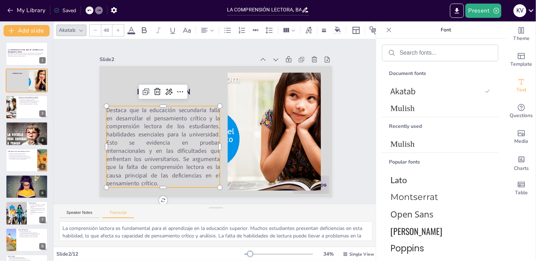
click at [118, 28] on icon at bounding box center [118, 30] width 4 height 4
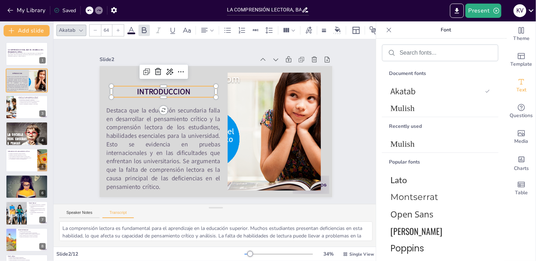
click at [223, 112] on p "INTRODUCCION" at bounding box center [274, 133] width 103 height 43
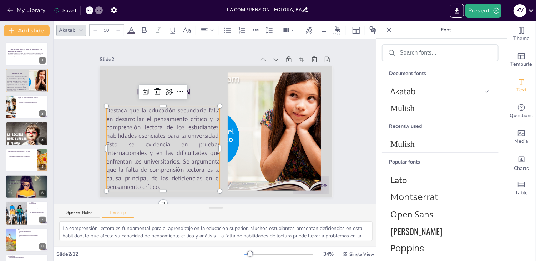
click at [212, 142] on span "Destaca que la educación secundaria falla en desarrollar el pensamiento crítico…" at bounding box center [174, 78] width 116 height 132
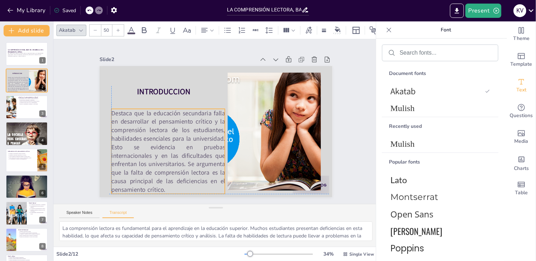
click at [217, 135] on span "Destaca que la educación secundaria falla en desarrollar el pensamiento crítico…" at bounding box center [260, 87] width 121 height 96
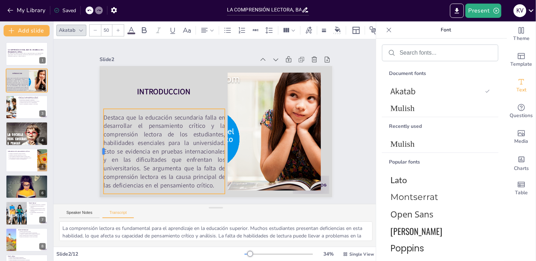
drag, startPoint x: 106, startPoint y: 148, endPoint x: 97, endPoint y: 144, distance: 9.1
click at [328, 134] on div at bounding box center [331, 91] width 6 height 85
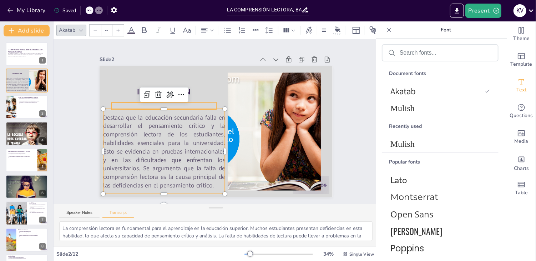
type input "43"
click at [216, 100] on p at bounding box center [225, 67] width 19 height 105
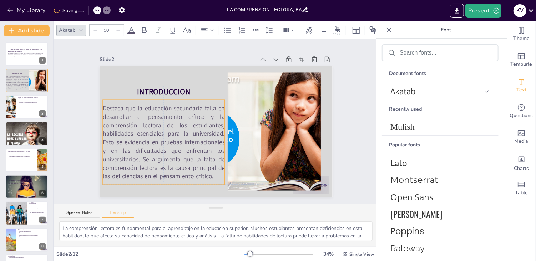
drag, startPoint x: 154, startPoint y: 121, endPoint x: 153, endPoint y: 109, distance: 11.8
click at [173, 109] on span "Destaca que la educación secundaria falla en desarrollar el pensamiento crítico…" at bounding box center [239, 69] width 132 height 142
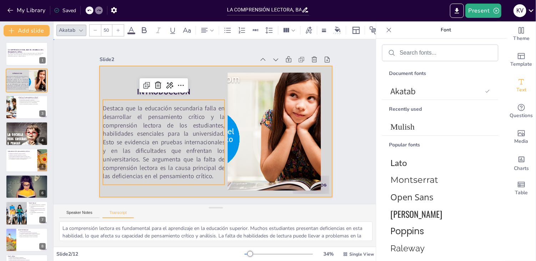
click at [185, 186] on div at bounding box center [225, 123] width 176 height 255
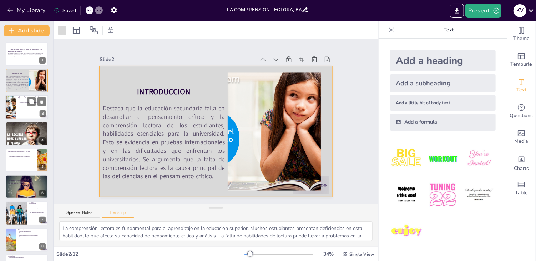
click at [29, 111] on div at bounding box center [26, 107] width 43 height 24
type textarea "El pensamiento crítico es la habilidad de evaluar argumentos, analizar hechos y…"
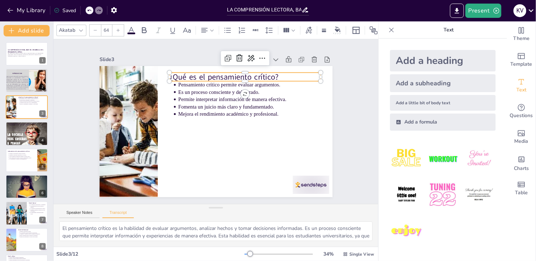
click at [266, 76] on p "¿Qué es el pensamiento crítico?" at bounding box center [260, 150] width 11 height 151
click at [213, 28] on icon at bounding box center [211, 30] width 5 height 5
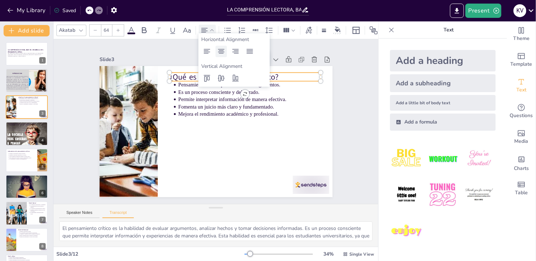
click at [221, 50] on icon at bounding box center [221, 51] width 6 height 5
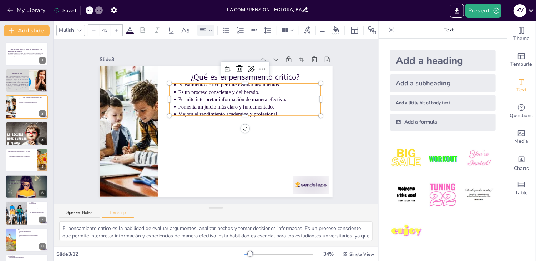
click at [284, 114] on div "¿Qué es el pensamiento crítico? Pensamiento crítico permite evaluar argumentos.…" at bounding box center [215, 131] width 233 height 131
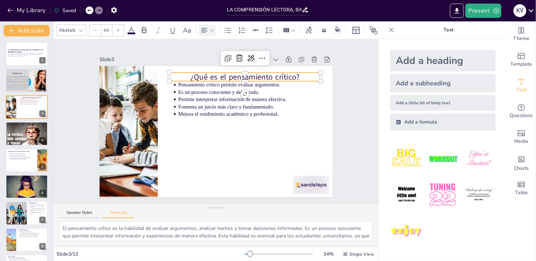
click at [294, 76] on p "¿Qué es el pensamiento crítico?" at bounding box center [244, 76] width 151 height 11
click at [188, 29] on icon at bounding box center [187, 30] width 9 height 9
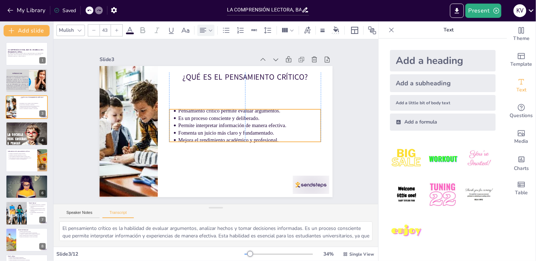
drag, startPoint x: 242, startPoint y: 84, endPoint x: 242, endPoint y: 111, distance: 26.0
click at [242, 111] on p "Pensamiento crítico permite evaluar argumentos." at bounding box center [250, 117] width 141 height 37
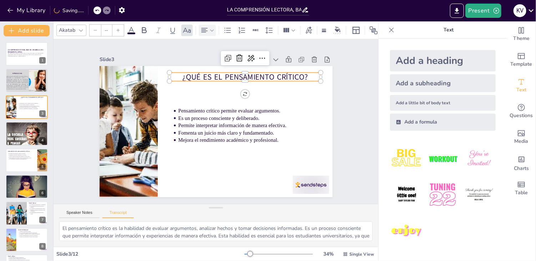
type input "64"
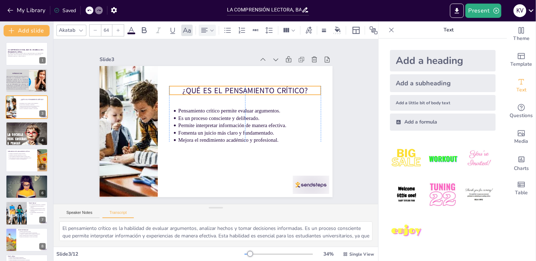
drag, startPoint x: 215, startPoint y: 72, endPoint x: 217, endPoint y: 86, distance: 13.7
click at [236, 86] on p "¿Qué es el pensamiento crítico?" at bounding box center [249, 147] width 27 height 152
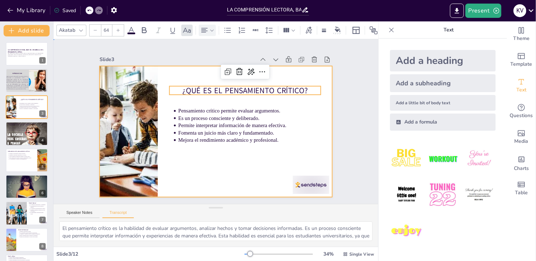
click at [257, 148] on div at bounding box center [212, 131] width 266 height 214
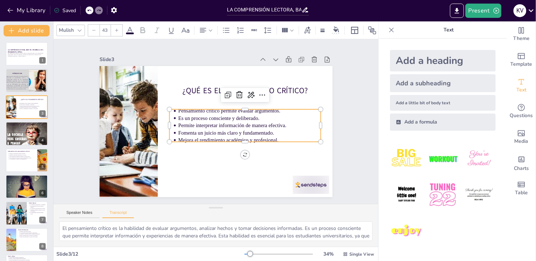
click at [228, 130] on p "Fomenta un juicio más claro y fundamentado." at bounding box center [188, 144] width 77 height 127
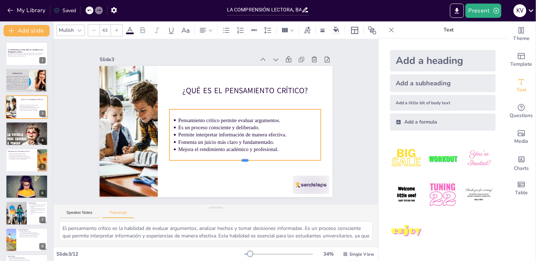
drag, startPoint x: 239, startPoint y: 140, endPoint x: 237, endPoint y: 159, distance: 18.6
click at [237, 142] on div at bounding box center [237, 76] width 81 height 134
click at [116, 28] on icon at bounding box center [116, 30] width 4 height 4
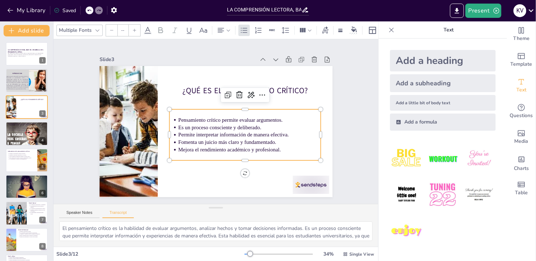
click at [134, 28] on icon at bounding box center [134, 30] width 4 height 4
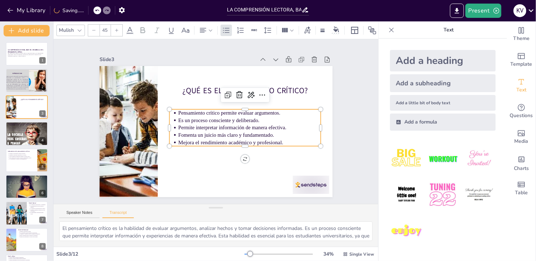
click at [134, 27] on div "Mulish 45" at bounding box center [236, 30] width 360 height 12
click at [117, 28] on icon at bounding box center [116, 30] width 4 height 4
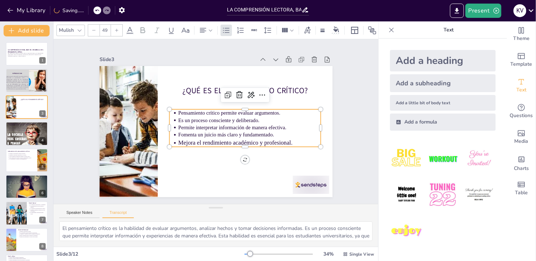
click at [117, 28] on icon at bounding box center [116, 30] width 4 height 4
click at [93, 28] on icon at bounding box center [94, 30] width 4 height 4
type input "50"
click at [13, 90] on div at bounding box center [26, 80] width 43 height 24
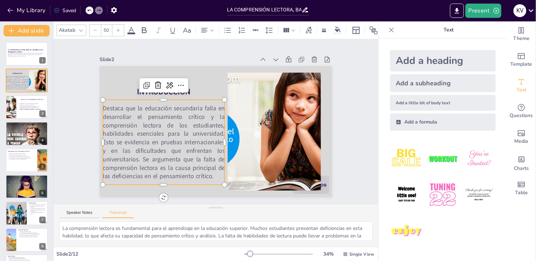
click at [150, 138] on span "Destaca que la educación secundaria falla en desarrollar el pensamiento crítico…" at bounding box center [161, 104] width 143 height 127
click at [21, 107] on p "Fomenta un juicio más claro y fundamentado." at bounding box center [33, 107] width 26 height 1
type textarea "El pensamiento crítico es la habilidad de evaluar argumentos, analizar hechos y…"
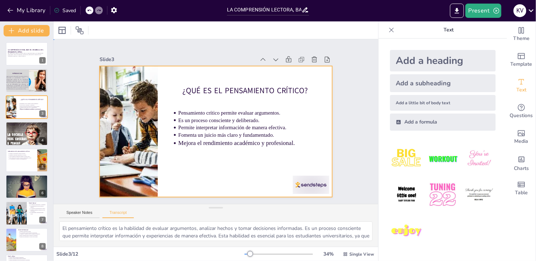
click at [215, 97] on div at bounding box center [209, 128] width 261 height 253
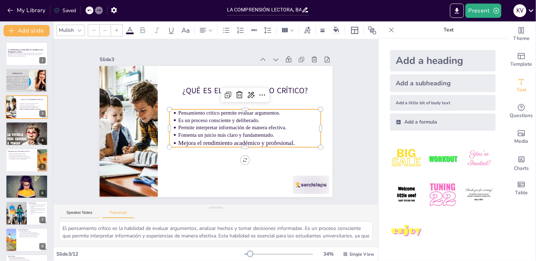
click at [207, 123] on p "Permite interpretar información de manera efectiva." at bounding box center [241, 142] width 127 height 77
click at [116, 25] on div at bounding box center [116, 30] width 11 height 11
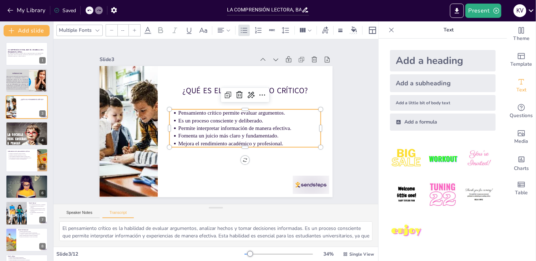
click at [136, 30] on div at bounding box center [134, 30] width 11 height 11
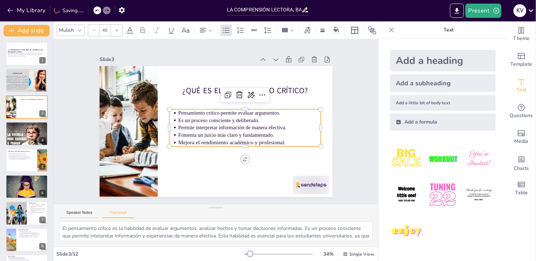
click at [117, 29] on icon at bounding box center [116, 30] width 3 height 3
type input "50"
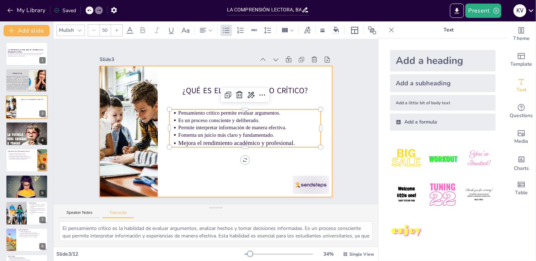
click at [225, 174] on div at bounding box center [207, 126] width 230 height 267
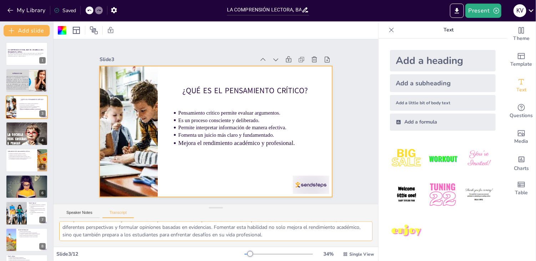
scroll to position [24, 0]
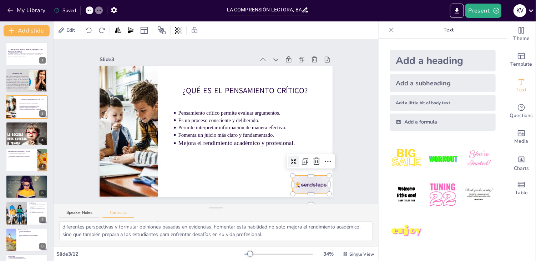
click at [130, 183] on div at bounding box center [114, 172] width 34 height 41
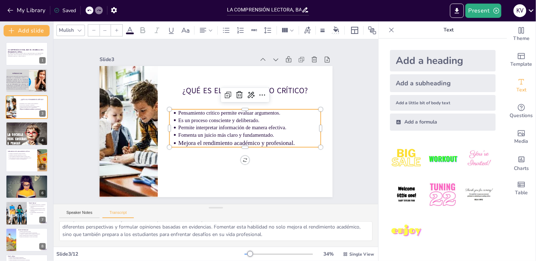
click at [168, 110] on ul "Pensamiento crítico permite evaluar argumentos. Es un proceso consciente y deli…" at bounding box center [241, 137] width 155 height 83
click at [282, 139] on p "Mejora el rendimiento académico y profesional." at bounding box center [238, 155] width 134 height 66
click at [253, 139] on p "Mejora el rendimiento académico y profesional." at bounding box center [214, 161] width 78 height 128
type input "50"
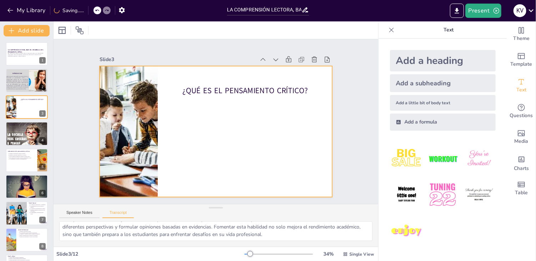
click at [230, 111] on div at bounding box center [206, 120] width 154 height 245
click at [230, 111] on div at bounding box center [212, 131] width 266 height 214
click at [230, 111] on div at bounding box center [210, 130] width 267 height 230
click at [230, 111] on div at bounding box center [214, 111] width 245 height 154
click at [230, 111] on div at bounding box center [210, 130] width 267 height 230
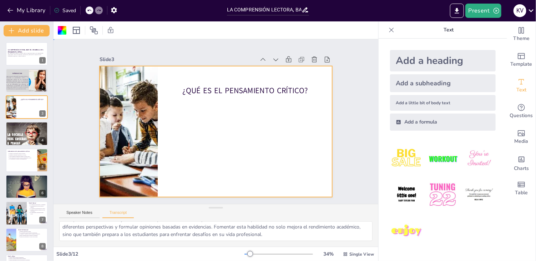
click at [230, 111] on div at bounding box center [205, 122] width 154 height 245
click at [230, 111] on div at bounding box center [206, 125] width 196 height 262
click at [230, 111] on div at bounding box center [213, 131] width 262 height 196
click at [235, 93] on div at bounding box center [205, 122] width 154 height 245
click at [137, 150] on div "New Slide" at bounding box center [122, 162] width 31 height 25
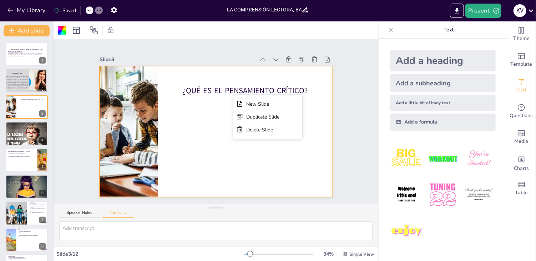
scroll to position [0, 0]
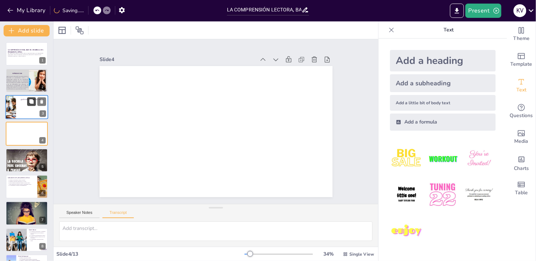
click at [31, 104] on button at bounding box center [31, 101] width 9 height 9
type textarea "El pensamiento crítico es la habilidad de evaluar argumentos, analizar hechos y…"
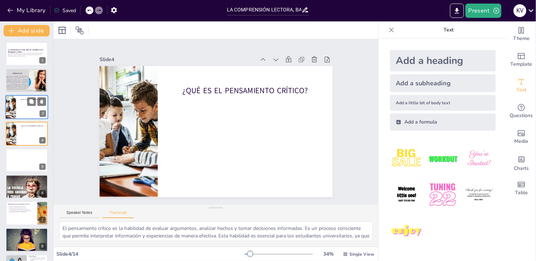
click at [19, 107] on div at bounding box center [26, 107] width 43 height 24
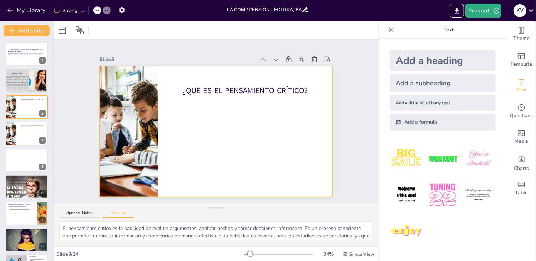
click at [209, 113] on div at bounding box center [213, 131] width 255 height 176
click at [209, 113] on div at bounding box center [209, 128] width 261 height 253
click at [209, 113] on div at bounding box center [212, 131] width 266 height 214
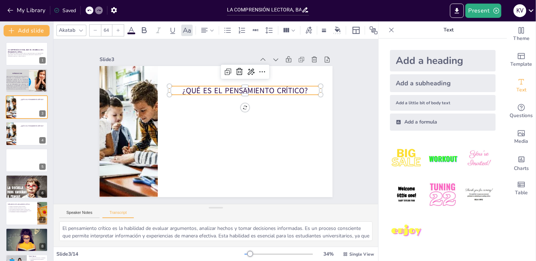
click at [204, 90] on p "¿Qué es el pensamiento crítico?" at bounding box center [203, 80] width 85 height 137
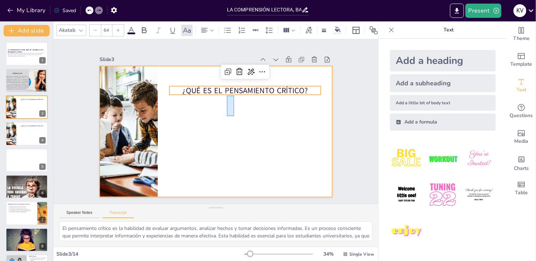
drag, startPoint x: 227, startPoint y: 116, endPoint x: 235, endPoint y: 93, distance: 24.1
click at [235, 93] on div "¿Qué es el pensamiento crítico?" at bounding box center [232, 69] width 221 height 72
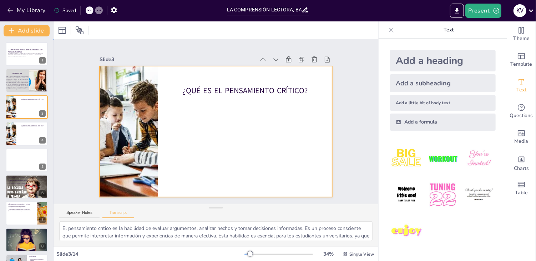
click at [242, 127] on div at bounding box center [217, 112] width 255 height 176
click at [242, 127] on div at bounding box center [216, 131] width 245 height 155
click at [242, 127] on div at bounding box center [209, 129] width 265 height 243
click at [242, 127] on div at bounding box center [213, 131] width 262 height 196
click at [298, 94] on div at bounding box center [215, 131] width 233 height 131
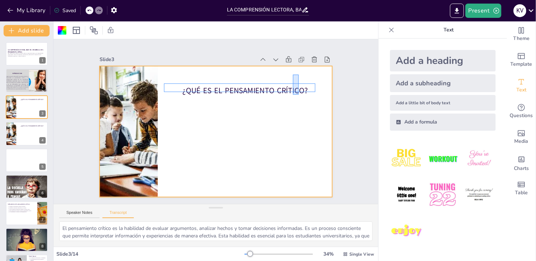
drag, startPoint x: 298, startPoint y: 94, endPoint x: 291, endPoint y: 72, distance: 23.7
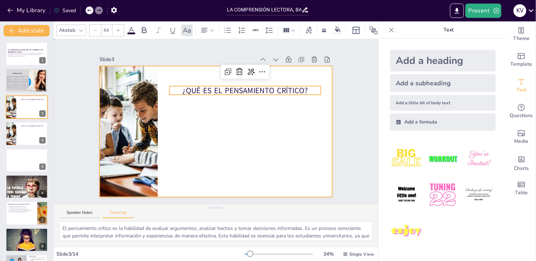
click at [291, 72] on div at bounding box center [209, 128] width 261 height 253
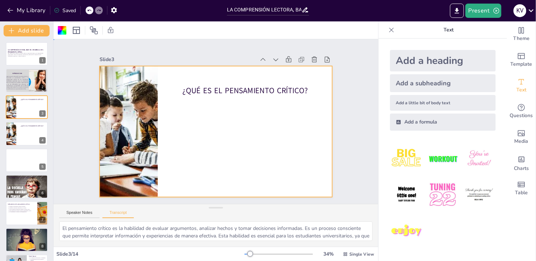
click at [264, 104] on div at bounding box center [212, 131] width 266 height 214
click at [264, 104] on div at bounding box center [225, 125] width 196 height 262
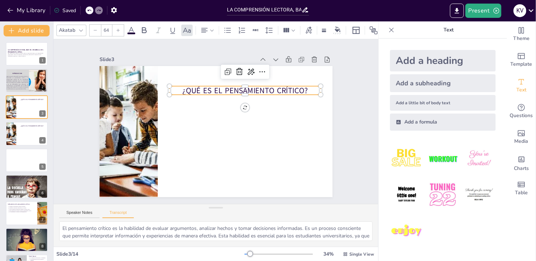
click at [258, 87] on p "¿Qué es el pensamiento crítico?" at bounding box center [249, 147] width 27 height 152
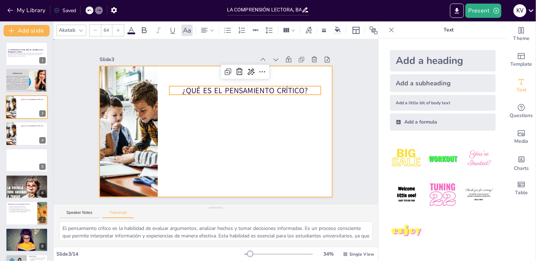
click at [244, 130] on div at bounding box center [206, 126] width 214 height 266
click at [244, 130] on div at bounding box center [210, 130] width 267 height 230
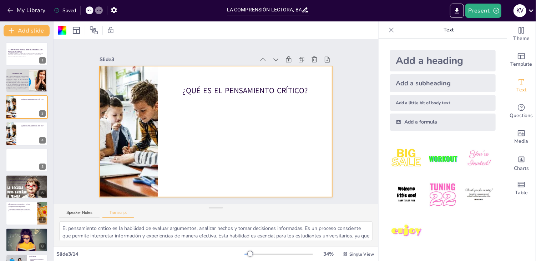
click at [244, 130] on div at bounding box center [207, 127] width 243 height 265
click at [99, 230] on textarea "El pensamiento crítico es la habilidad de evaluar argumentos, analizar hechos y…" at bounding box center [215, 231] width 313 height 20
click at [201, 109] on div at bounding box center [213, 112] width 262 height 196
click at [201, 109] on div at bounding box center [209, 129] width 265 height 243
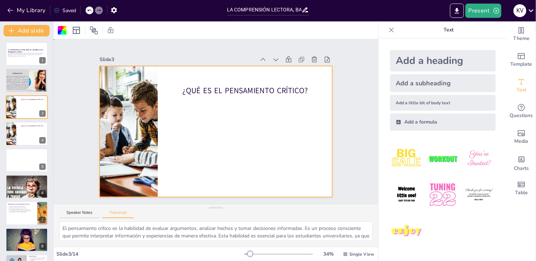
click at [201, 109] on div at bounding box center [205, 120] width 154 height 245
click at [201, 109] on div at bounding box center [225, 125] width 196 height 262
drag, startPoint x: 62, startPoint y: 228, endPoint x: 351, endPoint y: 248, distance: 289.1
click at [351, 248] on div "Slide 1 LA COMPRENSIÓN LECTORA, BASE DEL DESARROLLO DEL PENSAMIENTO CRÍTICO Est…" at bounding box center [215, 140] width 324 height 239
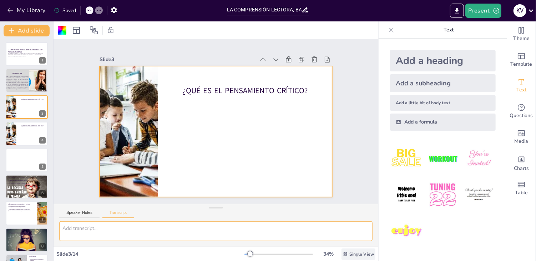
scroll to position [0, 0]
click at [87, 12] on icon at bounding box center [89, 10] width 4 height 4
type textarea "El pensamiento crítico es la habilidad de evaluar argumentos, analizar hechos y…"
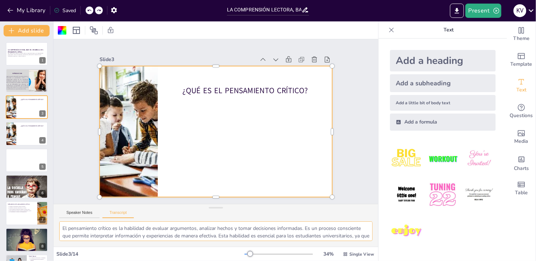
scroll to position [24, 0]
drag, startPoint x: 61, startPoint y: 230, endPoint x: 364, endPoint y: 273, distance: 306.5
click at [364, 260] on html "My Library Saved LA COMPRENSIÓN LECTORA, BASE DEL DESARROLLO DEL PENSAMIENTO CR…" at bounding box center [268, 130] width 536 height 261
click at [227, 117] on div at bounding box center [208, 114] width 253 height 261
click at [227, 117] on div at bounding box center [205, 121] width 131 height 233
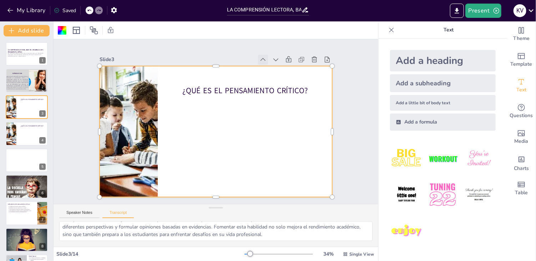
click at [258, 181] on icon at bounding box center [260, 185] width 9 height 9
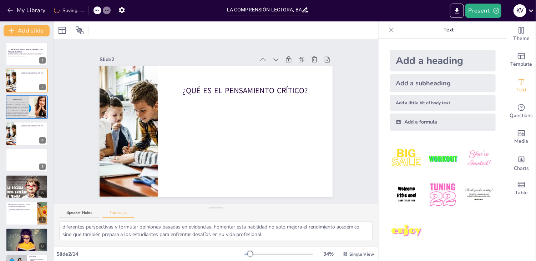
click at [250, 188] on icon at bounding box center [246, 193] width 10 height 10
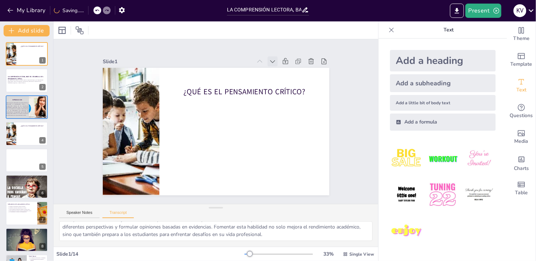
click at [293, 118] on icon at bounding box center [298, 123] width 10 height 10
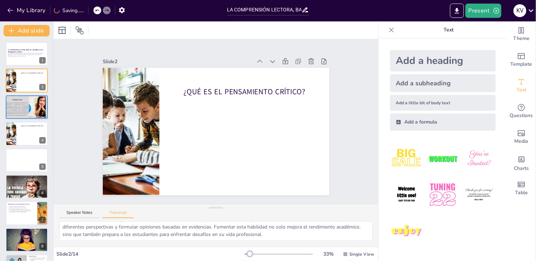
click at [290, 93] on icon at bounding box center [295, 98] width 10 height 10
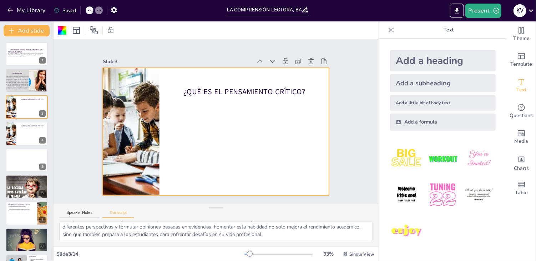
click at [282, 160] on icon at bounding box center [286, 164] width 9 height 9
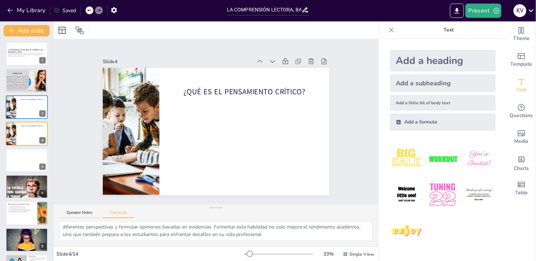
click at [252, 193] on icon at bounding box center [247, 197] width 9 height 9
click at [193, 195] on icon at bounding box center [188, 199] width 9 height 9
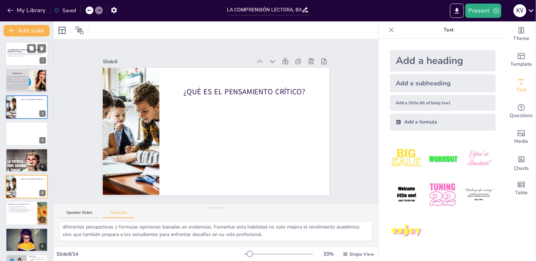
click at [21, 52] on strong "LA COMPRENSIÓN LECTORA, BASE DEL DESARROLLO DEL PENSAMIENTO CRÍTICO" at bounding box center [25, 51] width 36 height 4
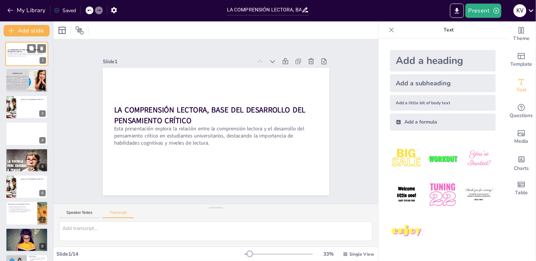
scroll to position [0, 0]
click at [21, 80] on span "Destaca que la educación secundaria falla en desarrollar el pensamiento crítico…" at bounding box center [17, 82] width 22 height 14
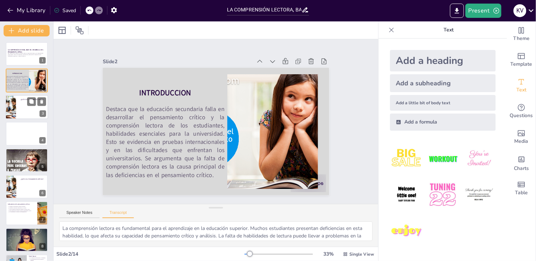
click at [25, 109] on div at bounding box center [26, 107] width 43 height 24
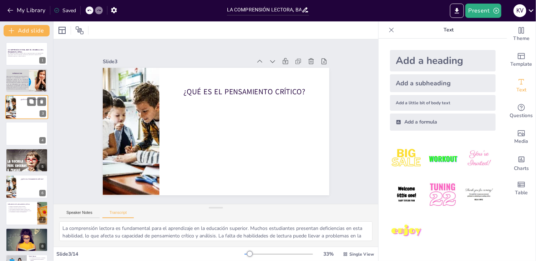
type textarea "El pensamiento crítico es la habilidad de evaluar argumentos, analizar hechos y…"
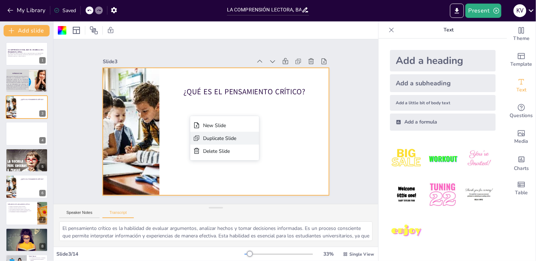
click at [209, 185] on div "Duplicate Slide" at bounding box center [204, 200] width 25 height 31
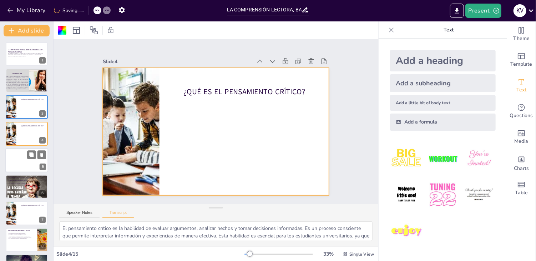
click at [26, 155] on div at bounding box center [26, 160] width 43 height 24
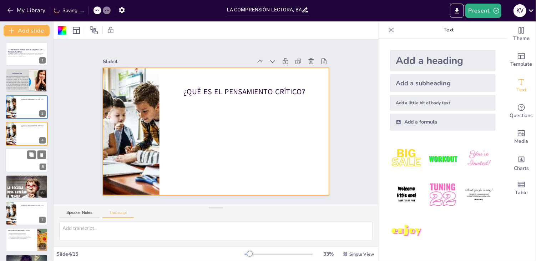
scroll to position [11, 0]
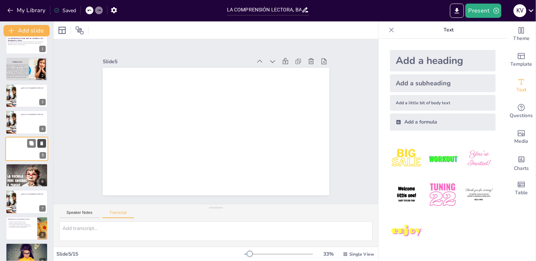
click at [43, 142] on icon at bounding box center [41, 142] width 5 height 5
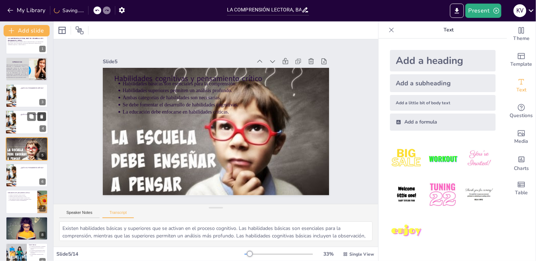
click at [44, 115] on icon at bounding box center [41, 116] width 5 height 5
type textarea "El pensamiento crítico es la habilidad de evaluar argumentos, analizar hechos y…"
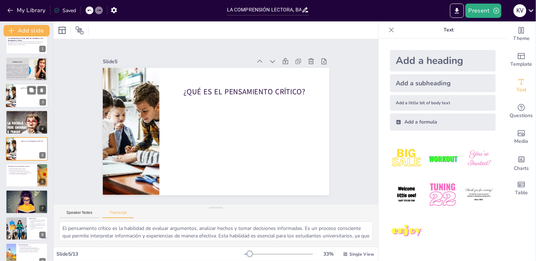
click at [29, 99] on div at bounding box center [26, 95] width 43 height 24
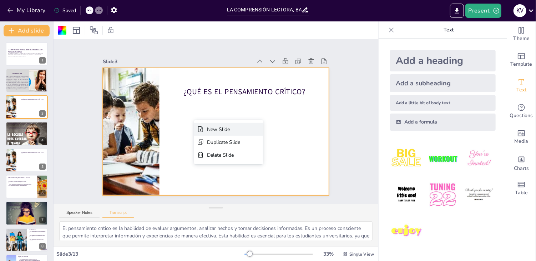
click at [172, 147] on div "New Slide" at bounding box center [162, 182] width 20 height 70
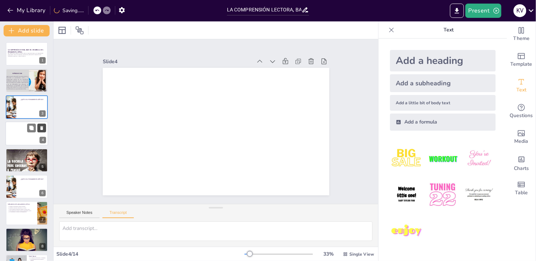
click at [41, 126] on icon at bounding box center [41, 128] width 3 height 4
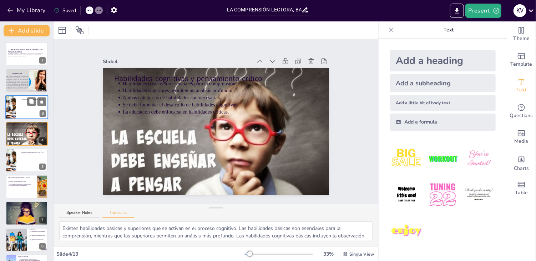
click at [27, 105] on div at bounding box center [36, 101] width 19 height 9
type textarea "El pensamiento crítico es la habilidad de evaluar argumentos, analizar hechos y…"
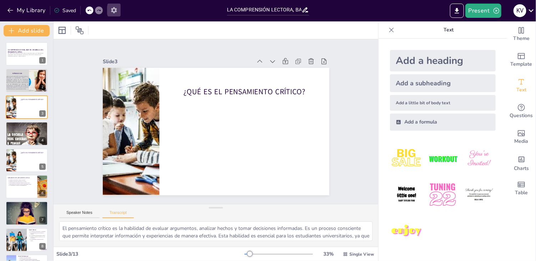
click at [114, 11] on icon "button" at bounding box center [113, 9] width 7 height 7
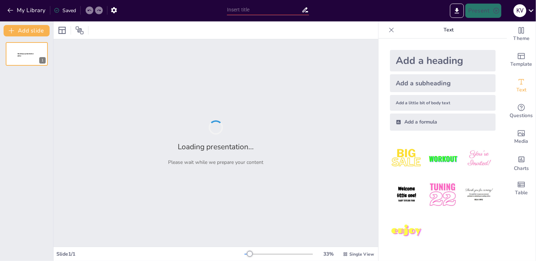
type input "LA COMPRENSIÓN LECTORA, BASE DEL DESARROLLO DEL PENSAMIENTO CRÍTICO"
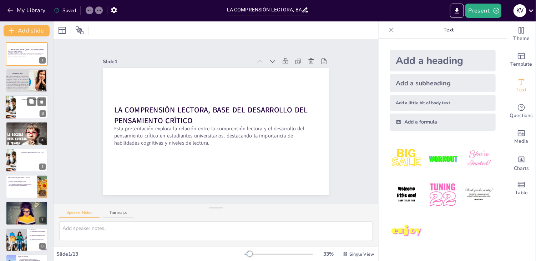
click at [27, 107] on div at bounding box center [26, 107] width 43 height 24
type textarea "La evaluación de argumentos es una parte fundamental del pensamiento crítico. L…"
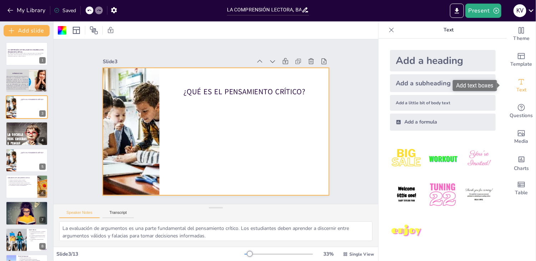
click at [517, 80] on icon "Add text boxes" at bounding box center [521, 81] width 9 height 9
click at [464, 32] on p "Text" at bounding box center [448, 29] width 103 height 17
click at [424, 34] on p "Text" at bounding box center [448, 29] width 103 height 17
drag, startPoint x: 424, startPoint y: 34, endPoint x: 438, endPoint y: 31, distance: 14.1
click at [438, 31] on p "Text" at bounding box center [448, 29] width 103 height 17
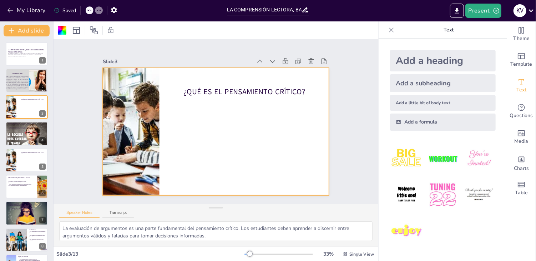
click at [438, 31] on p "Text" at bounding box center [448, 29] width 103 height 17
click at [422, 60] on div "Add a heading" at bounding box center [443, 60] width 106 height 21
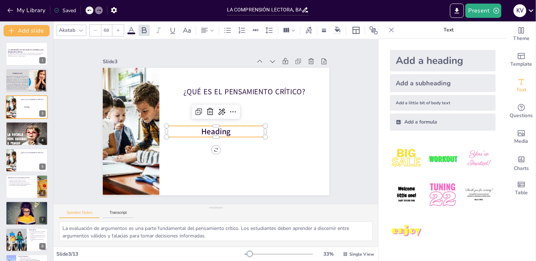
click at [431, 61] on div "Add a heading" at bounding box center [443, 60] width 106 height 21
click at [461, 63] on div "Add a heading" at bounding box center [443, 60] width 106 height 21
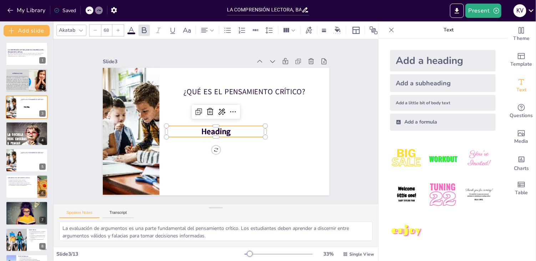
drag, startPoint x: 461, startPoint y: 63, endPoint x: 467, endPoint y: 59, distance: 7.1
click at [467, 59] on div "Add a heading" at bounding box center [443, 60] width 106 height 21
click at [234, 129] on p "Heading" at bounding box center [210, 129] width 87 height 67
click at [226, 129] on p "Heading" at bounding box center [207, 126] width 59 height 91
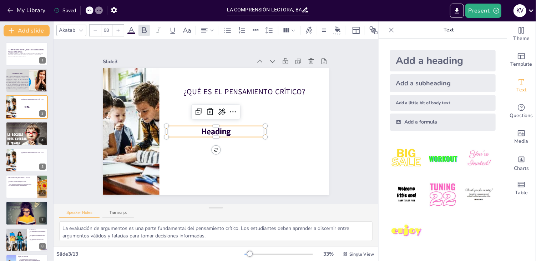
click at [216, 129] on p "Heading" at bounding box center [205, 120] width 21 height 99
click at [226, 129] on p "Heading" at bounding box center [207, 126] width 59 height 91
click at [226, 122] on p at bounding box center [216, 111] width 99 height 21
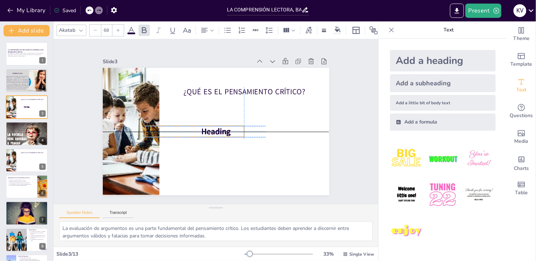
drag, startPoint x: 222, startPoint y: 129, endPoint x: 201, endPoint y: 131, distance: 21.5
click at [201, 126] on p at bounding box center [233, 105] width 98 height 41
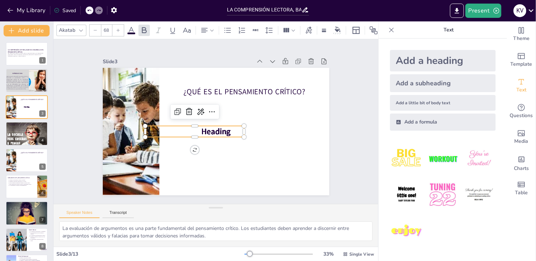
click at [223, 130] on p at bounding box center [198, 105] width 51 height 95
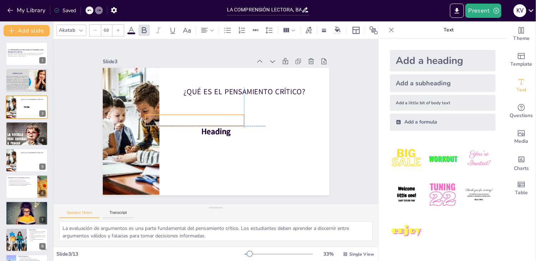
drag, startPoint x: 226, startPoint y: 130, endPoint x: 224, endPoint y: 121, distance: 9.4
click at [224, 121] on p at bounding box center [219, 142] width 32 height 99
drag, startPoint x: 196, startPoint y: 116, endPoint x: 241, endPoint y: 103, distance: 47.3
click at [241, 103] on p at bounding box center [232, 99] width 95 height 51
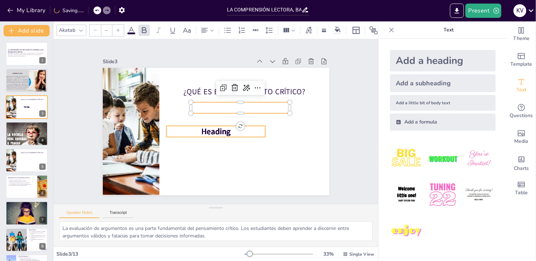
type input "68"
click at [219, 129] on span "Heading" at bounding box center [207, 116] width 24 height 31
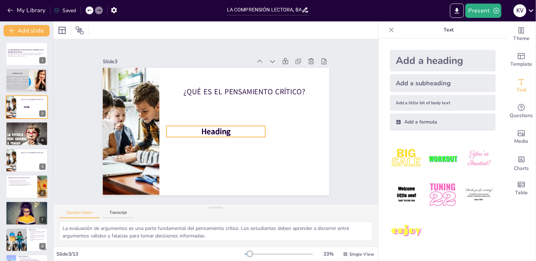
click at [219, 129] on span "Heading" at bounding box center [208, 127] width 26 height 30
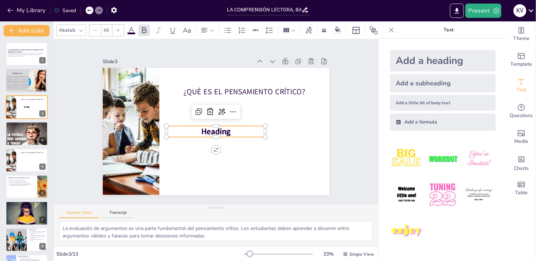
click at [228, 130] on p "Heading" at bounding box center [206, 125] width 51 height 95
click at [228, 130] on p "Heading" at bounding box center [206, 117] width 51 height 95
click at [227, 130] on p "Heading" at bounding box center [206, 119] width 41 height 98
click at [227, 130] on p "Heading" at bounding box center [207, 126] width 59 height 91
click at [227, 130] on p at bounding box center [206, 125] width 41 height 98
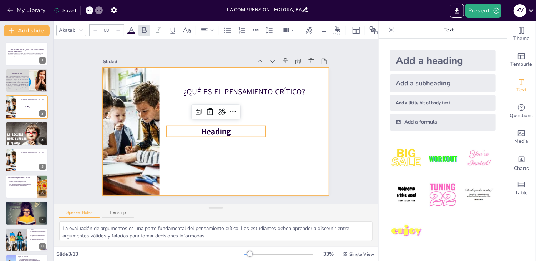
click at [225, 137] on div at bounding box center [216, 131] width 226 height 127
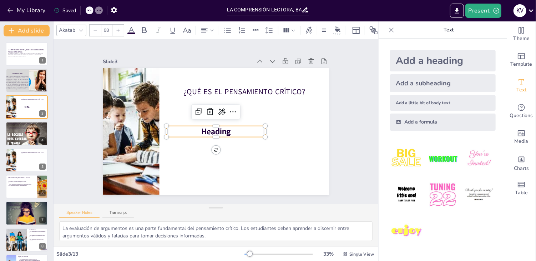
click at [222, 129] on p at bounding box center [207, 126] width 59 height 91
click at [224, 129] on p at bounding box center [210, 113] width 87 height 67
click at [224, 129] on p at bounding box center [210, 130] width 91 height 59
click at [223, 130] on p at bounding box center [211, 130] width 95 height 51
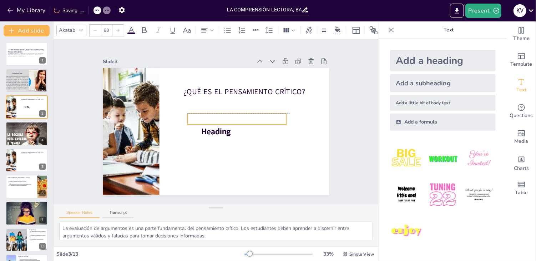
drag, startPoint x: 223, startPoint y: 130, endPoint x: 244, endPoint y: 116, distance: 25.4
click at [232, 116] on p at bounding box center [211, 142] width 41 height 98
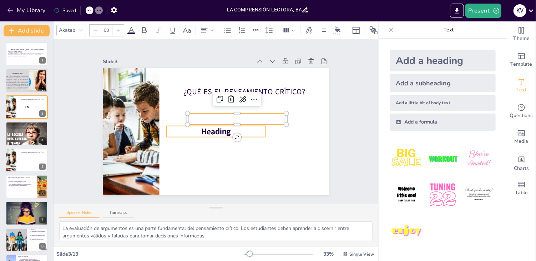
type input "68"
click at [216, 128] on span "Heading" at bounding box center [206, 118] width 20 height 31
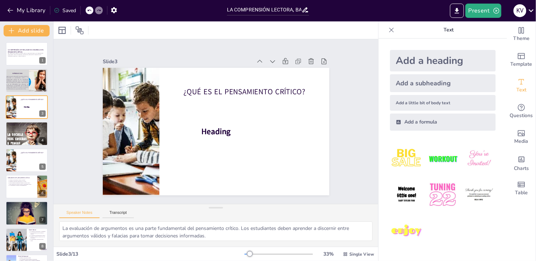
click at [418, 85] on div "Add a subheading" at bounding box center [443, 83] width 106 height 18
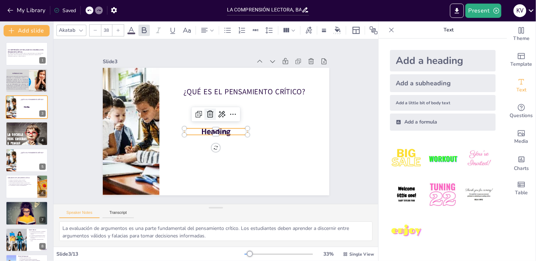
click at [212, 111] on icon at bounding box center [218, 113] width 12 height 12
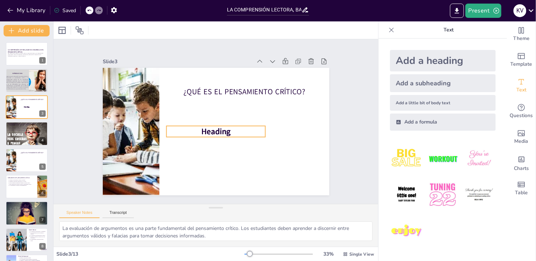
click at [208, 131] on span "Heading" at bounding box center [212, 131] width 31 height 20
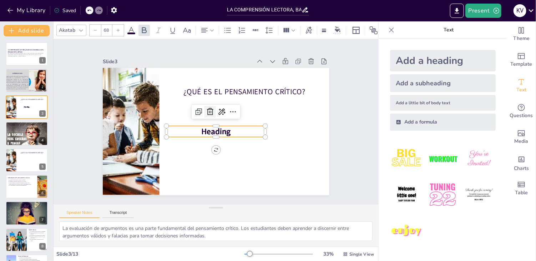
click at [216, 110] on icon at bounding box center [220, 110] width 9 height 9
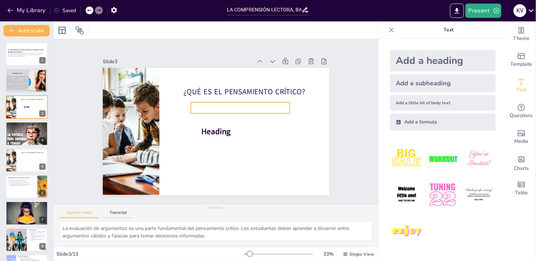
click at [209, 108] on p at bounding box center [243, 115] width 98 height 41
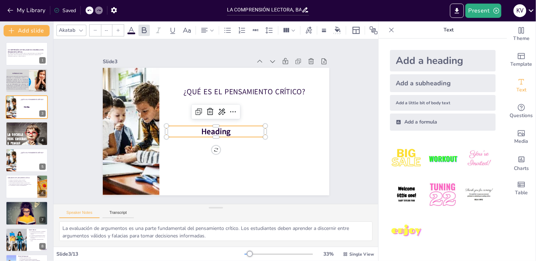
type input "68"
click at [214, 128] on span "Heading" at bounding box center [207, 126] width 24 height 31
click at [208, 107] on icon at bounding box center [213, 110] width 11 height 11
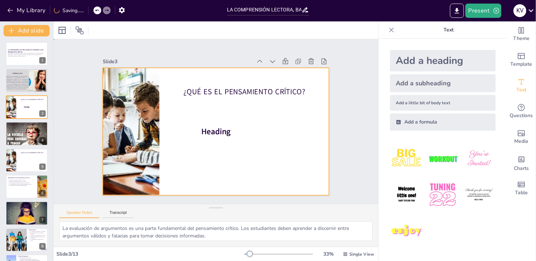
click at [206, 137] on div at bounding box center [207, 126] width 224 height 260
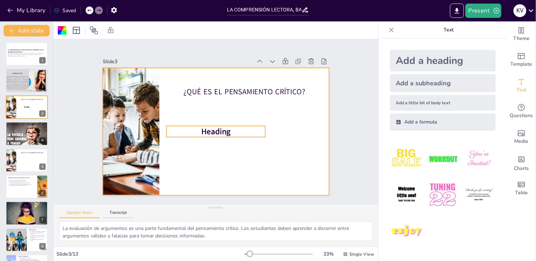
click at [204, 129] on span "Heading" at bounding box center [210, 129] width 30 height 26
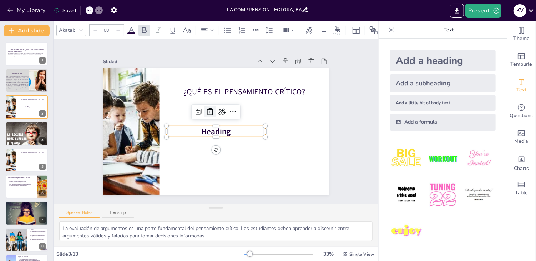
click at [221, 116] on icon at bounding box center [227, 122] width 12 height 12
click at [205, 120] on span "Heading" at bounding box center [213, 111] width 31 height 17
click at [205, 127] on span "Heading" at bounding box center [211, 130] width 31 height 22
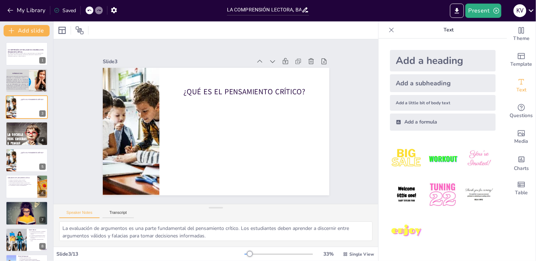
click at [436, 81] on div "Add a subheading" at bounding box center [443, 83] width 106 height 18
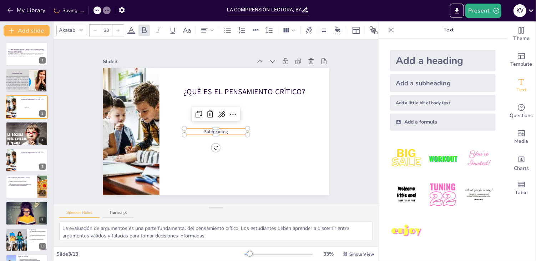
click at [227, 130] on p "Subheading" at bounding box center [208, 114] width 47 height 51
click at [227, 127] on p "Subheading" at bounding box center [211, 130] width 60 height 31
click at [226, 127] on p "Subheading" at bounding box center [207, 126] width 37 height 58
click at [227, 127] on p "Subheading" at bounding box center [207, 127] width 42 height 55
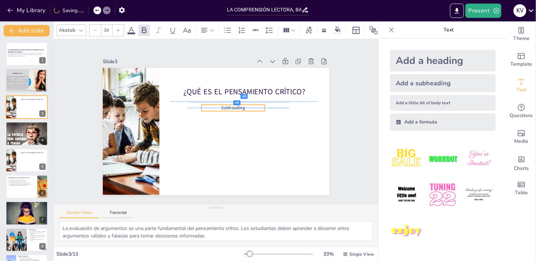
drag, startPoint x: 227, startPoint y: 127, endPoint x: 244, endPoint y: 103, distance: 29.5
click at [237, 119] on p "Subheading" at bounding box center [211, 142] width 51 height 47
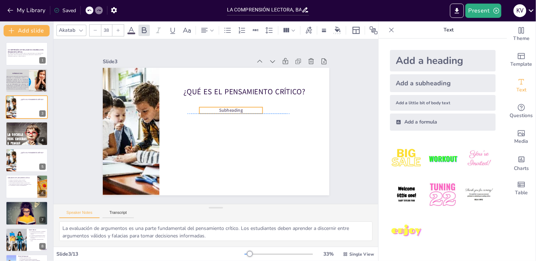
click at [238, 104] on p "Subheading" at bounding box center [234, 117] width 60 height 31
click at [205, 105] on p "Subheading" at bounding box center [234, 119] width 58 height 37
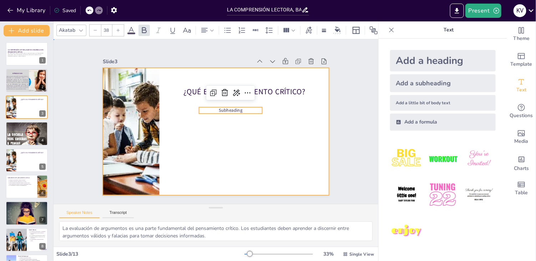
click at [295, 119] on div at bounding box center [212, 130] width 255 height 191
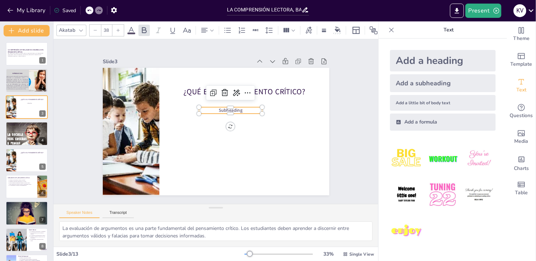
click at [244, 104] on p "Subheading" at bounding box center [230, 132] width 25 height 62
click at [237, 108] on p "Subheading" at bounding box center [229, 133] width 19 height 63
drag, startPoint x: 237, startPoint y: 108, endPoint x: 239, endPoint y: 105, distance: 3.8
click at [239, 105] on p "Subheading" at bounding box center [238, 117] width 58 height 37
click at [227, 131] on span "Subheading" at bounding box center [218, 143] width 17 height 24
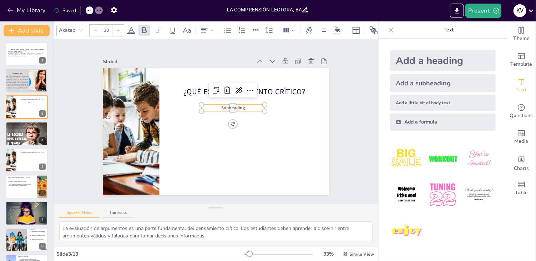
click at [230, 130] on span "Subheading" at bounding box center [223, 142] width 13 height 25
click at [217, 131] on span "Subheading" at bounding box center [205, 138] width 24 height 15
click at [236, 109] on span "Subheading" at bounding box center [235, 115] width 25 height 13
click at [225, 130] on span "Subheading" at bounding box center [216, 142] width 17 height 24
click at [227, 129] on span "Subheading" at bounding box center [218, 141] width 15 height 24
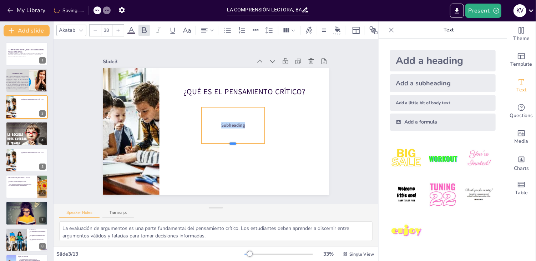
drag, startPoint x: 227, startPoint y: 110, endPoint x: 228, endPoint y: 144, distance: 34.2
click at [202, 144] on div at bounding box center [186, 127] width 31 height 60
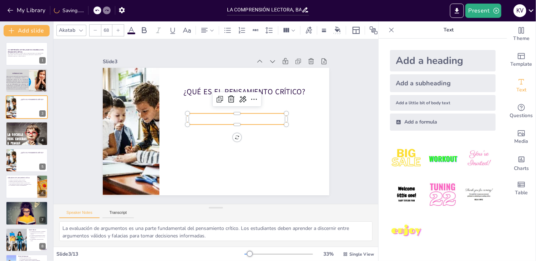
click at [218, 112] on p at bounding box center [205, 140] width 67 height 87
click at [212, 116] on p at bounding box center [224, 141] width 41 height 98
click at [212, 116] on p at bounding box center [223, 141] width 32 height 99
click at [212, 116] on p at bounding box center [200, 135] width 87 height 67
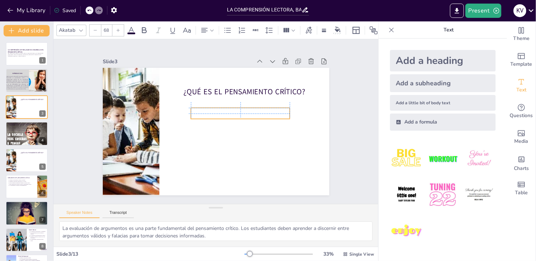
drag, startPoint x: 197, startPoint y: 119, endPoint x: 198, endPoint y: 112, distance: 7.3
click at [198, 112] on p at bounding box center [240, 126] width 91 height 59
click at [195, 110] on p at bounding box center [240, 126] width 91 height 59
click at [193, 111] on p at bounding box center [198, 140] width 91 height 59
click at [194, 110] on p at bounding box center [241, 124] width 95 height 51
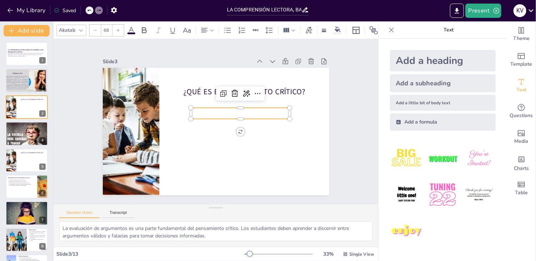
click at [213, 110] on p at bounding box center [228, 143] width 31 height 99
click at [350, 157] on div "Slide 1 LA COMPRENSIÓN LECTORA, BASE DEL DESARROLLO DEL PENSAMIENTO CRÍTICO Est…" at bounding box center [215, 121] width 363 height 282
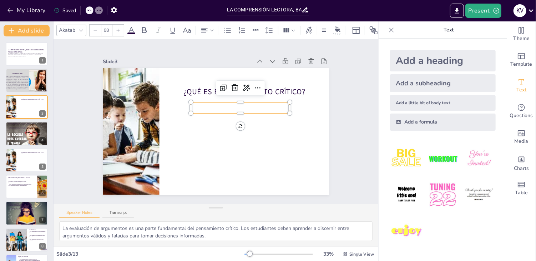
click at [208, 105] on p at bounding box center [241, 133] width 67 height 87
click at [195, 111] on p at bounding box center [206, 148] width 81 height 75
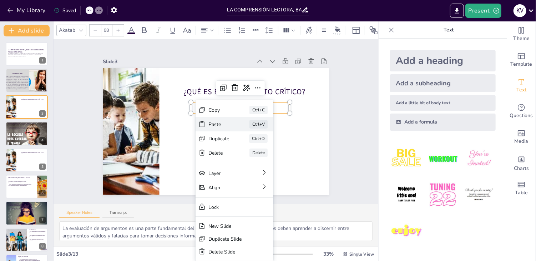
click at [220, 181] on div "Paste" at bounding box center [230, 190] width 20 height 19
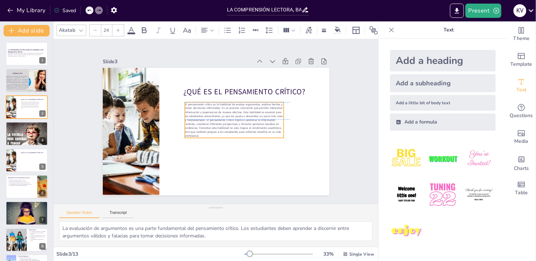
drag, startPoint x: 171, startPoint y: 97, endPoint x: 241, endPoint y: 117, distance: 73.2
click at [241, 117] on span "El pensamiento crítico es la habilidad de evaluar argumentos, analizar hechos y…" at bounding box center [230, 130] width 96 height 88
click at [241, 117] on span "El pensamiento crítico es la habilidad de evaluar argumentos, analizar hechos y…" at bounding box center [200, 126] width 101 height 55
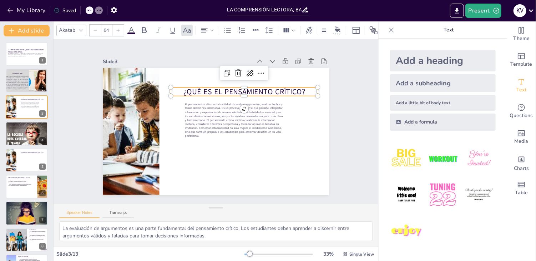
click at [271, 88] on p "¿Qué es el pensamiento crítico?" at bounding box center [250, 143] width 41 height 146
click at [147, 26] on icon at bounding box center [144, 30] width 9 height 9
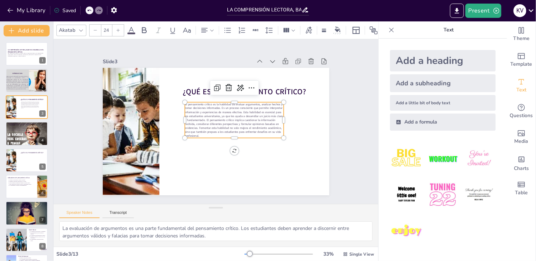
click at [215, 133] on p "El pensamiento crítico es la habilidad de evaluar argumentos, analizar hechos y…" at bounding box center [231, 130] width 101 height 87
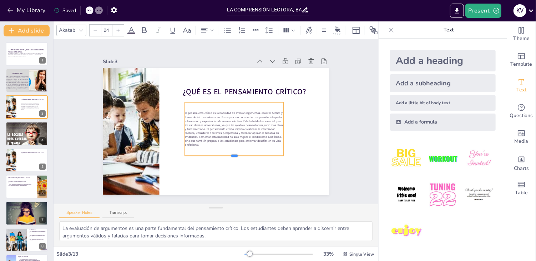
drag, startPoint x: 227, startPoint y: 137, endPoint x: 225, endPoint y: 156, distance: 19.3
click at [225, 156] on div at bounding box center [204, 161] width 77 height 71
drag, startPoint x: 279, startPoint y: 126, endPoint x: 301, endPoint y: 122, distance: 22.4
click at [251, 31] on div at bounding box center [223, 29] width 55 height 6
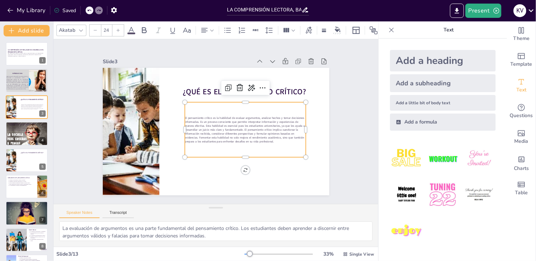
click at [199, 140] on p "El pensamiento crítico es la habilidad de evaluar argumentos, analizar hechos y…" at bounding box center [230, 148] width 102 height 108
click at [198, 132] on span "El pensamiento crítico es la habilidad de evaluar argumentos, analizar hechos y…" at bounding box center [226, 148] width 92 height 110
click at [118, 29] on icon at bounding box center [118, 30] width 3 height 3
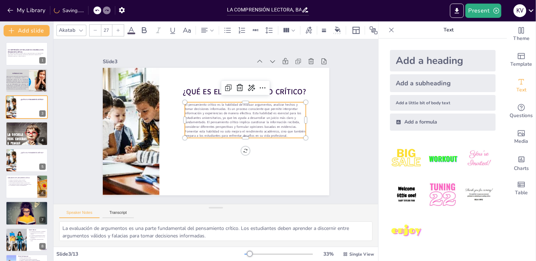
click at [118, 29] on icon at bounding box center [118, 30] width 3 height 3
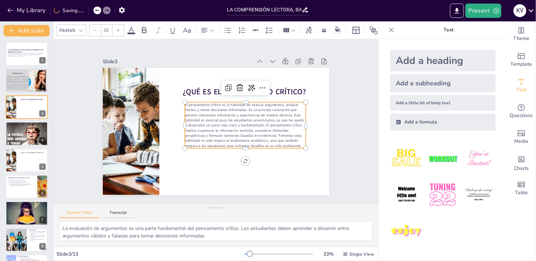
click at [118, 29] on icon at bounding box center [118, 30] width 3 height 3
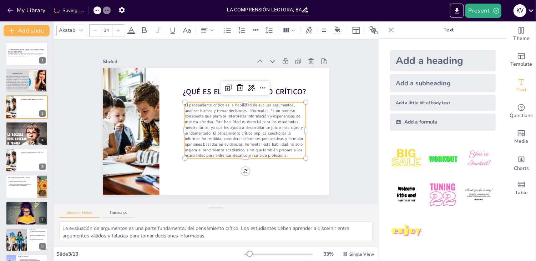
click at [118, 29] on icon at bounding box center [118, 30] width 3 height 3
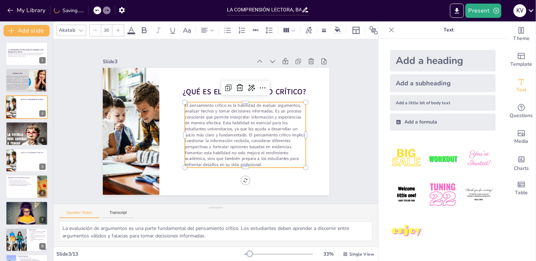
click at [118, 29] on icon at bounding box center [118, 30] width 3 height 3
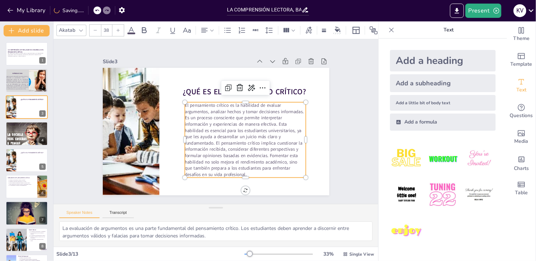
click at [118, 29] on icon at bounding box center [118, 30] width 3 height 3
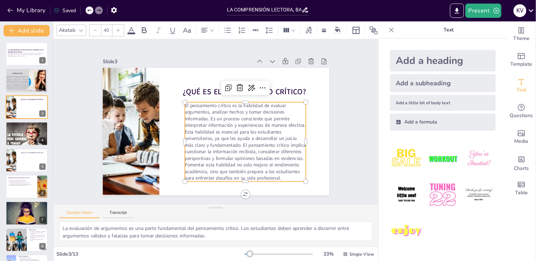
click at [118, 29] on icon at bounding box center [118, 30] width 3 height 3
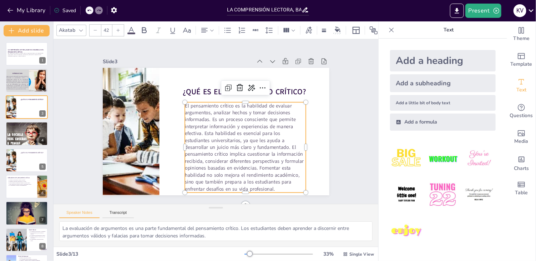
click at [118, 29] on icon at bounding box center [118, 30] width 3 height 3
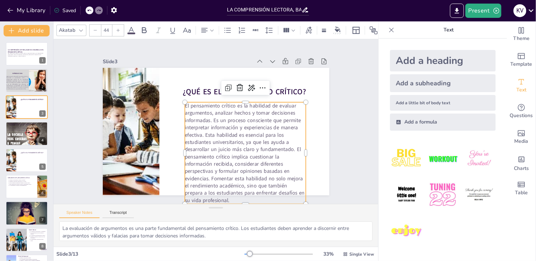
click at [118, 29] on icon at bounding box center [118, 30] width 3 height 3
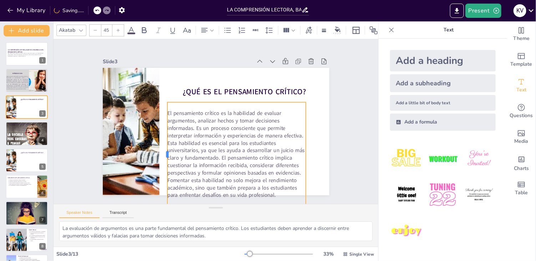
drag, startPoint x: 179, startPoint y: 152, endPoint x: 162, endPoint y: 144, distance: 19.2
click at [215, 114] on div at bounding box center [243, 67] width 57 height 93
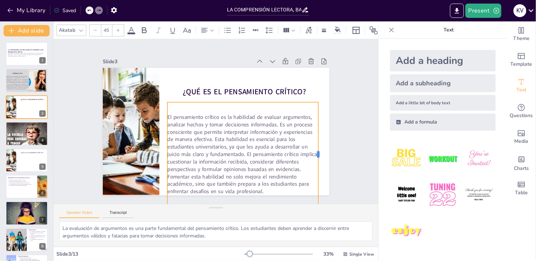
drag, startPoint x: 300, startPoint y: 150, endPoint x: 313, endPoint y: 144, distance: 14.0
click at [265, 30] on div at bounding box center [214, 11] width 101 height 37
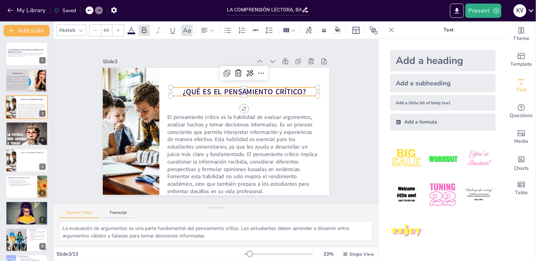
click at [292, 92] on div "¿Qué es el pensamiento crítico? El pensamiento crítico es la habilidad de evalu…" at bounding box center [205, 124] width 171 height 248
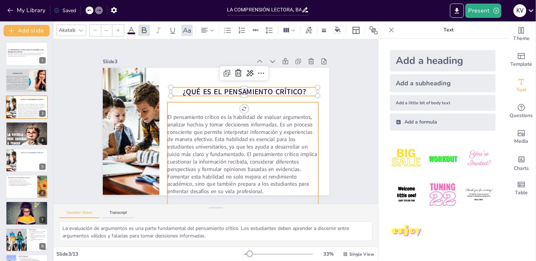
type input "45"
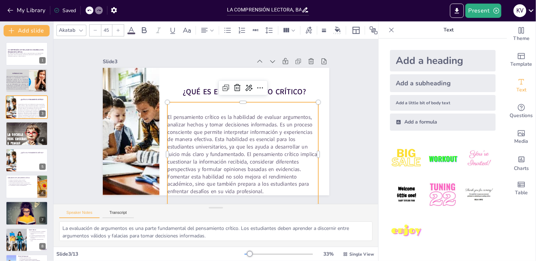
click at [245, 135] on span "El pensamiento crítico es la habilidad de evaluar argumentos, analizar hechos y…" at bounding box center [232, 154] width 158 height 102
click at [162, 116] on span "El pensamiento crítico es la habilidad de evaluar argumentos, analizar hechos y…" at bounding box center [182, 105] width 160 height 143
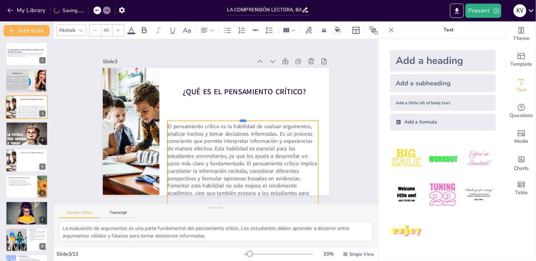
drag, startPoint x: 236, startPoint y: 99, endPoint x: 237, endPoint y: 117, distance: 18.6
click at [237, 117] on div at bounding box center [242, 118] width 151 height 6
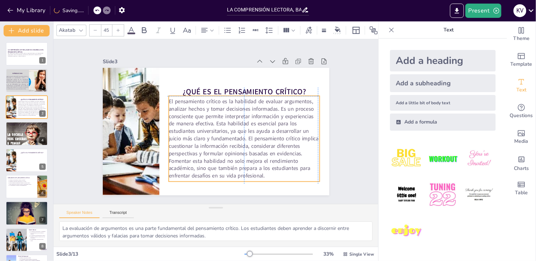
drag, startPoint x: 238, startPoint y: 130, endPoint x: 238, endPoint y: 108, distance: 22.5
click at [238, 108] on span "El pensamiento crítico es la habilidad de evaluar argumentos, analizar hechos y…" at bounding box center [198, 142] width 102 height 158
click at [238, 109] on span "El pensamiento crítico es la habilidad de evaluar argumentos, analizar hechos y…" at bounding box center [187, 111] width 156 height 110
click at [212, 29] on icon at bounding box center [211, 30] width 5 height 5
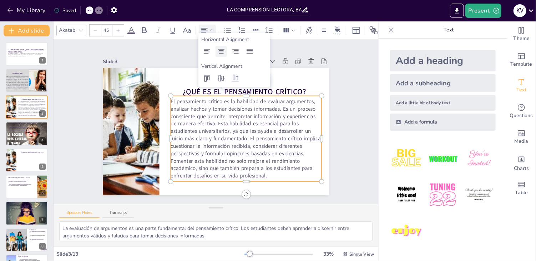
click at [219, 53] on icon at bounding box center [221, 51] width 6 height 5
click at [247, 52] on icon at bounding box center [249, 51] width 9 height 9
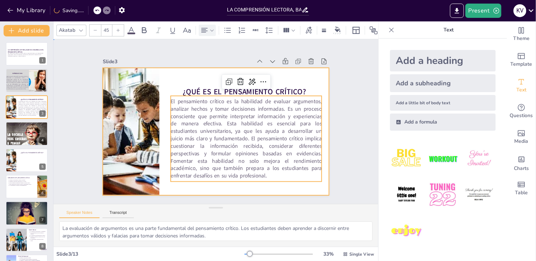
click at [307, 82] on div at bounding box center [215, 111] width 239 height 150
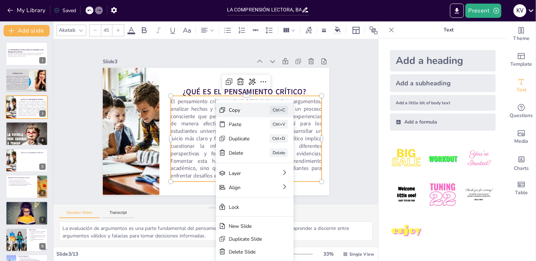
click at [235, 53] on div "Copy" at bounding box center [235, 42] width 9 height 22
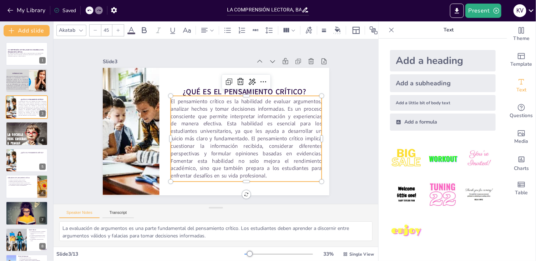
click at [261, 171] on span "El pensamiento crítico es la habilidad de evaluar argumentos, analizar hechos y…" at bounding box center [236, 145] width 171 height 129
click at [261, 171] on span "El pensamiento crítico es la habilidad de evaluar argumentos, analizar hechos y…" at bounding box center [230, 150] width 170 height 149
click at [261, 171] on span "El pensamiento crítico es la habilidad de evaluar argumentos, analizar hechos y…" at bounding box center [236, 145] width 171 height 129
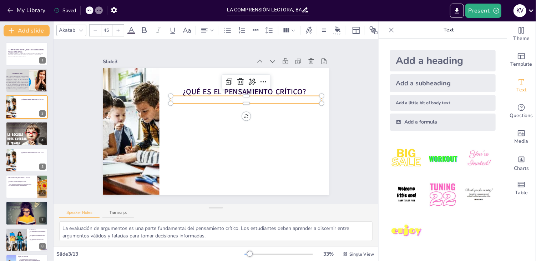
click at [179, 96] on p at bounding box center [240, 94] width 149 height 39
click at [181, 96] on p at bounding box center [251, 110] width 146 height 54
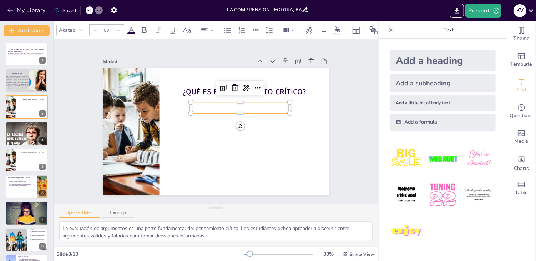
click at [203, 104] on p at bounding box center [243, 127] width 81 height 75
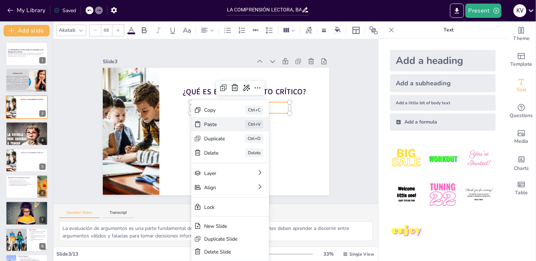
click at [222, 165] on div "Paste Ctrl+V" at bounding box center [260, 187] width 77 height 45
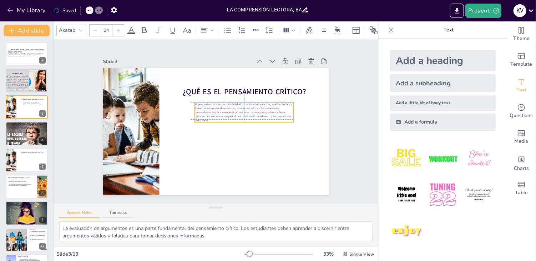
drag, startPoint x: 165, startPoint y: 84, endPoint x: 245, endPoint y: 104, distance: 82.2
click at [245, 104] on span "El pensamiento crítico es la habilidad de evaluar información, analizar hechos …" at bounding box center [243, 131] width 86 height 76
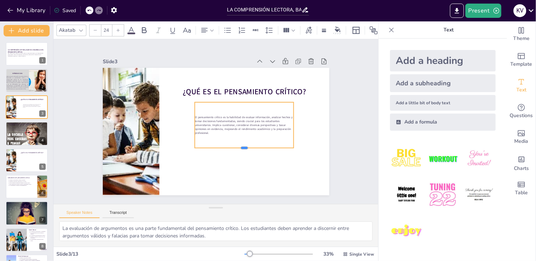
drag, startPoint x: 237, startPoint y: 122, endPoint x: 233, endPoint y: 147, distance: 26.0
click at [232, 147] on div at bounding box center [205, 160] width 55 height 88
drag, startPoint x: 188, startPoint y: 123, endPoint x: 165, endPoint y: 119, distance: 23.9
click at [165, 119] on div at bounding box center [171, 105] width 24 height 44
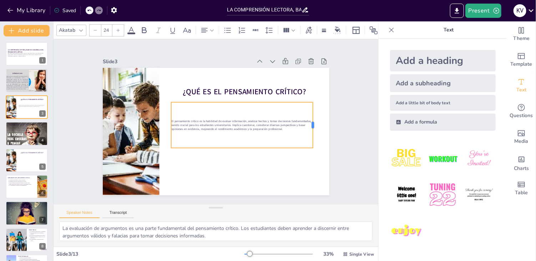
drag, startPoint x: 288, startPoint y: 121, endPoint x: 308, endPoint y: 118, distance: 19.6
click at [308, 153] on div at bounding box center [301, 174] width 28 height 42
click at [120, 33] on div "24" at bounding box center [106, 30] width 35 height 12
drag, startPoint x: 120, startPoint y: 33, endPoint x: 120, endPoint y: 26, distance: 7.1
click at [120, 26] on div "24" at bounding box center [106, 30] width 35 height 12
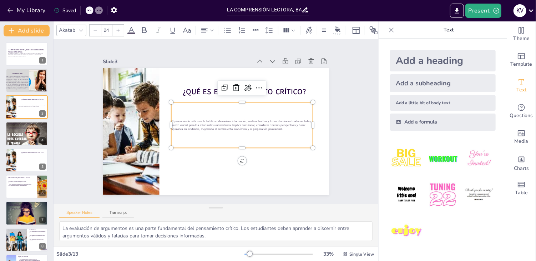
click at [120, 26] on div at bounding box center [117, 30] width 11 height 11
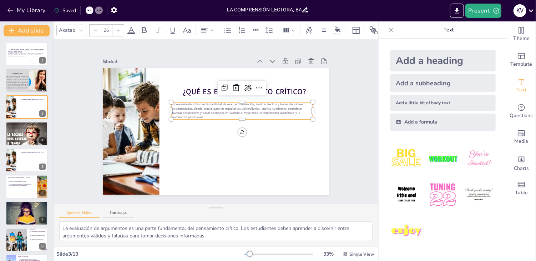
click at [120, 26] on div at bounding box center [117, 30] width 11 height 11
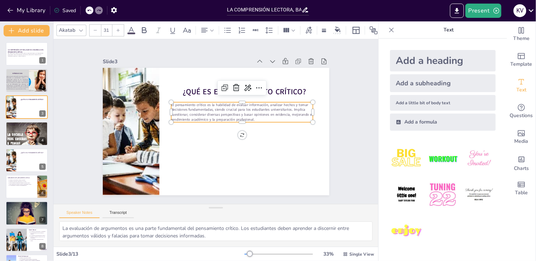
click at [120, 26] on div at bounding box center [117, 30] width 11 height 11
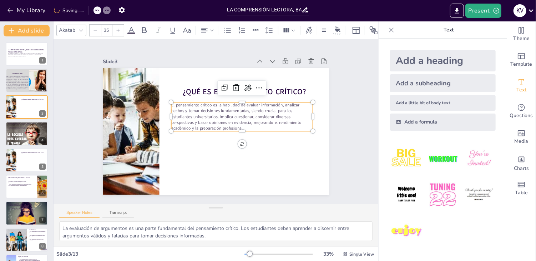
click at [120, 26] on div at bounding box center [117, 30] width 11 height 11
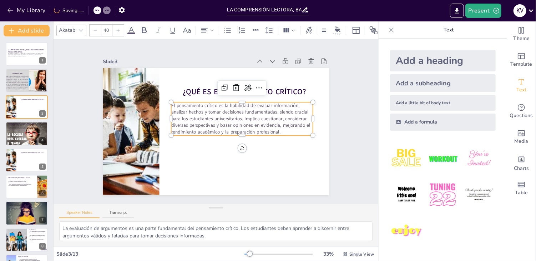
click at [120, 26] on div at bounding box center [117, 30] width 11 height 11
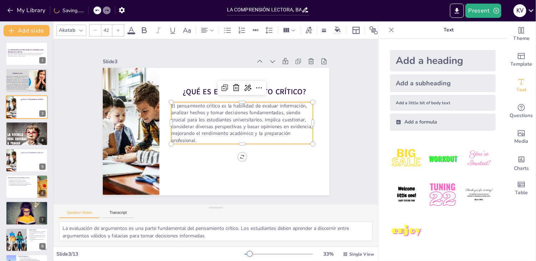
click at [120, 26] on div at bounding box center [117, 30] width 11 height 11
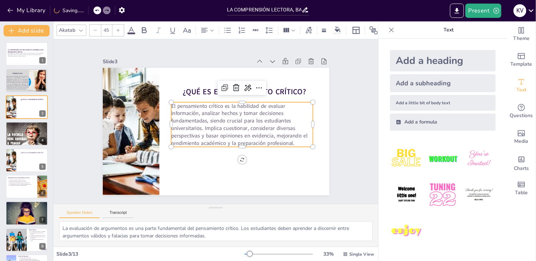
click at [120, 26] on div at bounding box center [117, 30] width 11 height 11
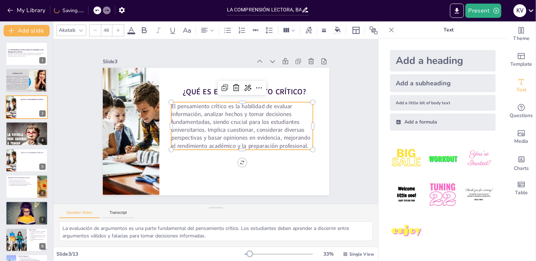
click at [120, 26] on div at bounding box center [117, 30] width 11 height 11
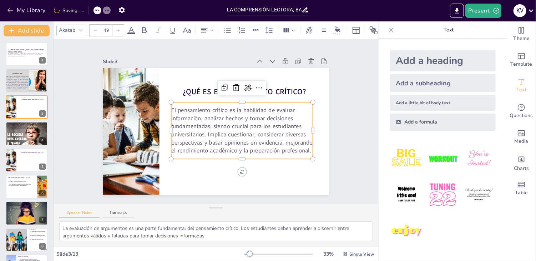
click at [120, 26] on div at bounding box center [117, 30] width 11 height 11
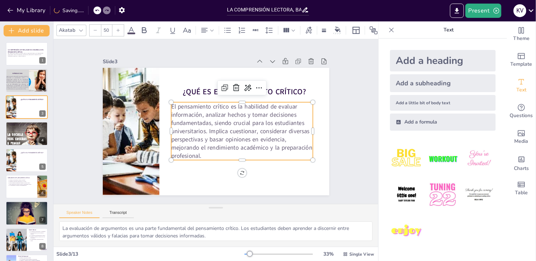
click at [120, 26] on div at bounding box center [117, 30] width 11 height 11
click at [211, 28] on icon at bounding box center [211, 30] width 5 height 5
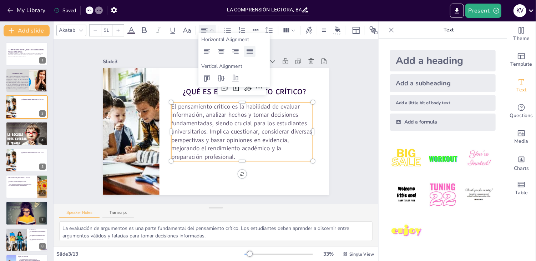
click at [251, 50] on icon at bounding box center [249, 51] width 9 height 9
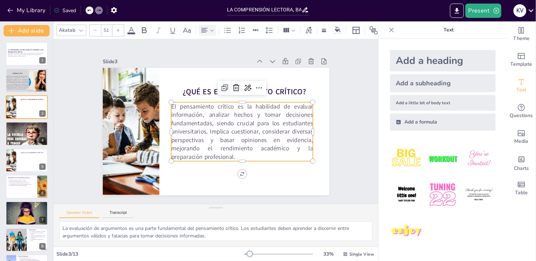
click at [92, 27] on div at bounding box center [94, 30] width 11 height 11
type input "50"
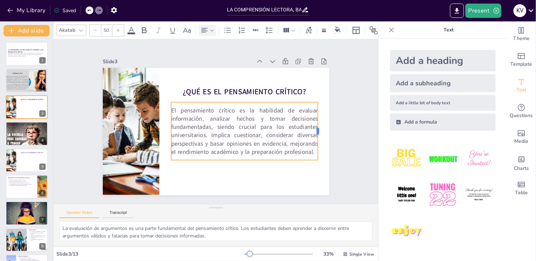
drag, startPoint x: 307, startPoint y: 128, endPoint x: 312, endPoint y: 128, distance: 5.0
click at [312, 135] on div at bounding box center [312, 163] width 23 height 57
click at [312, 128] on div at bounding box center [315, 153] width 17 height 58
click at [195, 117] on span "El pensamiento crítico es la habilidad de evaluar información, analizar hechos …" at bounding box center [238, 140] width 154 height 103
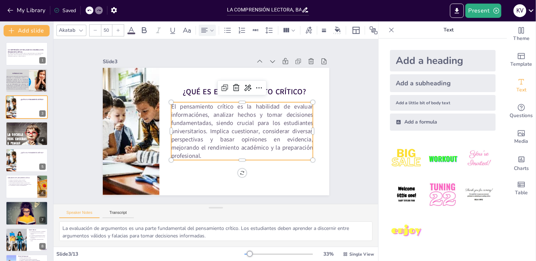
click at [209, 150] on p "El pensamiento crítico es la habilidad de evaluar informaciónes, analizar hecho…" at bounding box center [237, 138] width 153 height 99
click at [199, 129] on span "El pensamiento crítico es la habilidad de evaluar informaciónes, analizar hecho…" at bounding box center [239, 132] width 150 height 78
click at [199, 129] on span "El pensamiento crítico es la habilidad de evaluar informaciónes, analizar hecho…" at bounding box center [237, 134] width 153 height 91
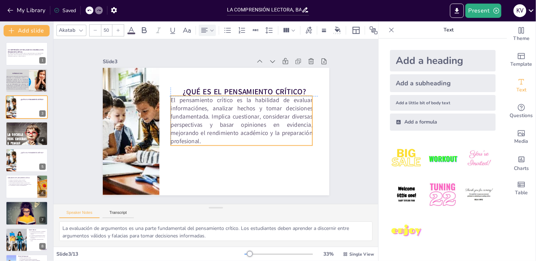
drag, startPoint x: 204, startPoint y: 144, endPoint x: 203, endPoint y: 137, distance: 7.4
click at [203, 137] on p "El pensamiento crítico es la habilidad de evaluar informaciónes, analizar hecho…" at bounding box center [241, 126] width 149 height 78
click at [196, 138] on p "El pensamiento crítico es la habilidad de evaluar informaciónes, analizar hecho…" at bounding box center [241, 123] width 146 height 64
click at [196, 138] on p "El pensamiento crítico es la habilidad de evaluar informaciónes, analizar hecho…" at bounding box center [241, 126] width 149 height 78
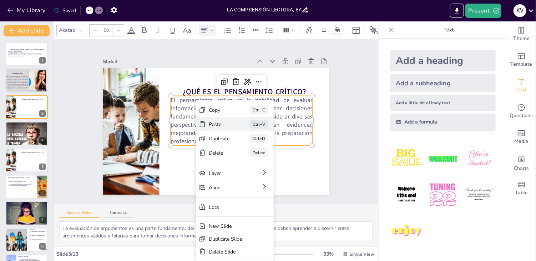
click at [252, 169] on div "Paste" at bounding box center [263, 174] width 22 height 11
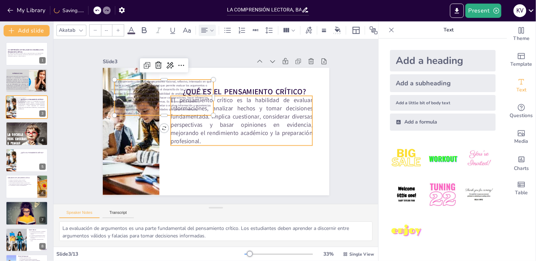
type input "50"
click at [241, 126] on span "El pensamiento crítico es la habilidad de evaluar informaciónes, analizar hecho…" at bounding box center [241, 122] width 149 height 70
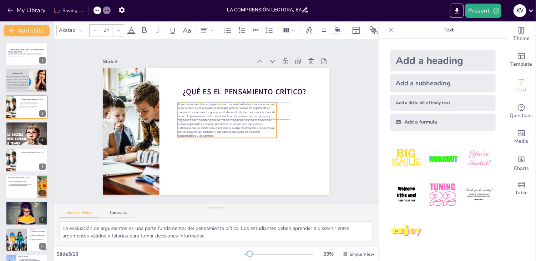
drag, startPoint x: 169, startPoint y: 96, endPoint x: 234, endPoint y: 119, distance: 68.1
click at [234, 119] on span "El pensamiento crítico es el pensamiento racional, reflexivo, interesado en qué…" at bounding box center [226, 118] width 102 height 48
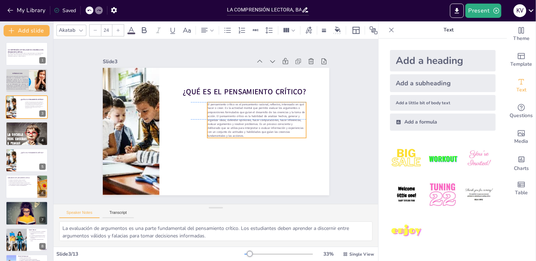
drag, startPoint x: 272, startPoint y: 117, endPoint x: 300, endPoint y: 116, distance: 28.5
click at [300, 116] on p "El pensamiento crítico es el pensamiento racional, reflexivo, interesado en qué…" at bounding box center [256, 129] width 104 height 56
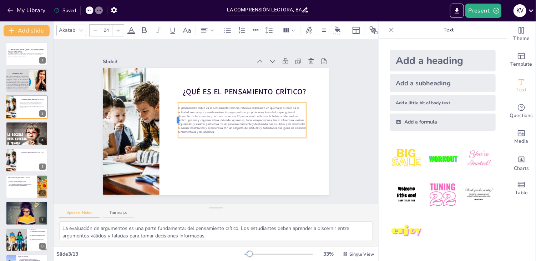
drag, startPoint x: 200, startPoint y: 117, endPoint x: 168, endPoint y: 111, distance: 33.0
click at [170, 111] on div at bounding box center [176, 111] width 13 height 36
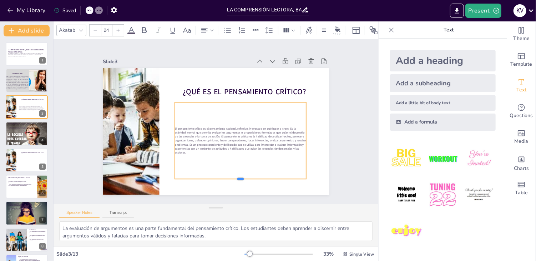
drag, startPoint x: 237, startPoint y: 136, endPoint x: 241, endPoint y: 177, distance: 41.2
click at [241, 177] on div at bounding box center [228, 185] width 130 height 33
click at [118, 25] on div at bounding box center [117, 30] width 11 height 11
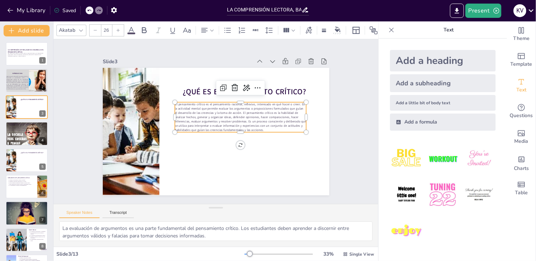
click at [118, 25] on div at bounding box center [117, 30] width 11 height 11
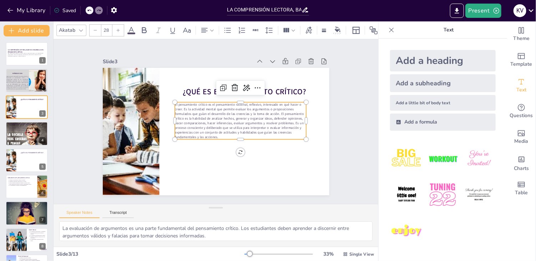
click at [118, 25] on div at bounding box center [117, 30] width 11 height 11
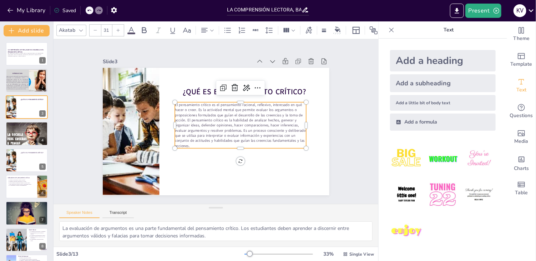
click at [118, 25] on div at bounding box center [117, 30] width 11 height 11
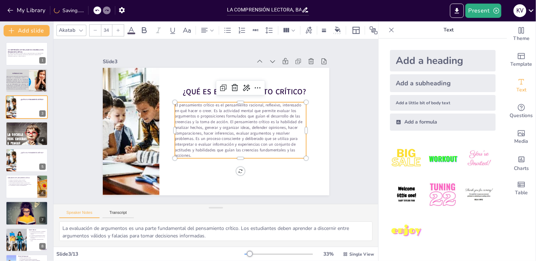
click at [118, 25] on div at bounding box center [117, 30] width 11 height 11
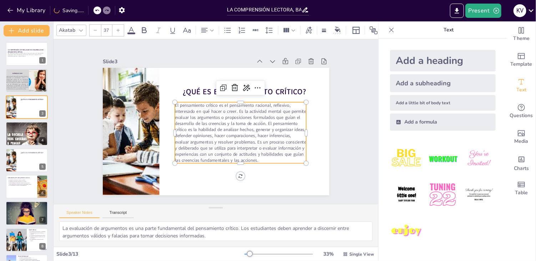
click at [118, 25] on div at bounding box center [117, 30] width 11 height 11
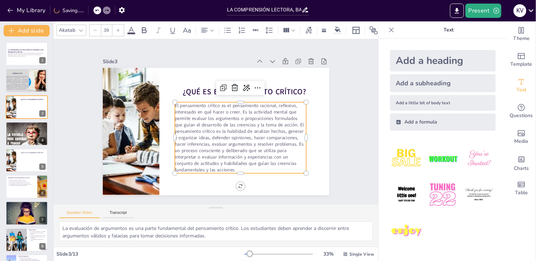
click at [118, 25] on div at bounding box center [117, 30] width 11 height 11
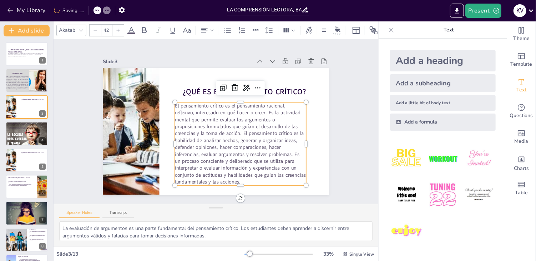
click at [118, 25] on div at bounding box center [117, 30] width 11 height 11
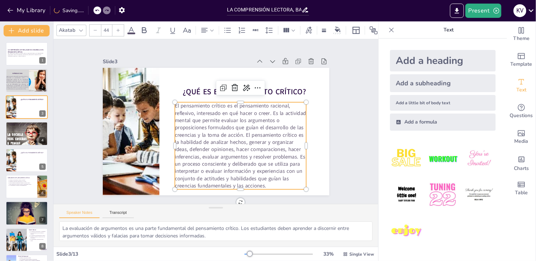
click at [118, 25] on div at bounding box center [117, 30] width 11 height 11
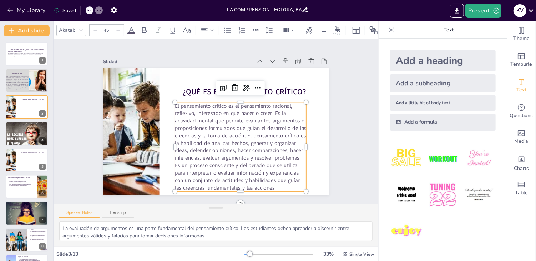
click at [118, 25] on div at bounding box center [117, 30] width 11 height 11
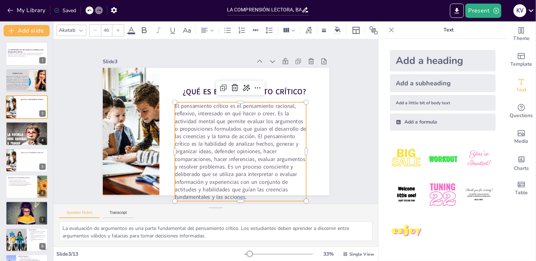
click at [118, 25] on div at bounding box center [117, 30] width 11 height 11
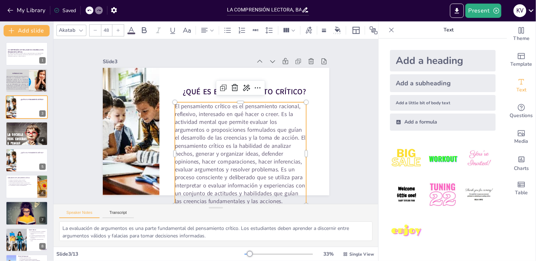
click at [118, 25] on div at bounding box center [117, 30] width 11 height 11
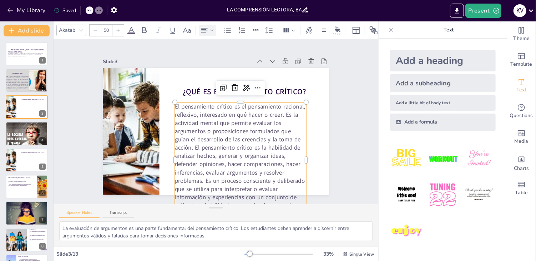
click at [215, 25] on div at bounding box center [207, 30] width 17 height 11
click at [249, 47] on icon at bounding box center [249, 51] width 9 height 9
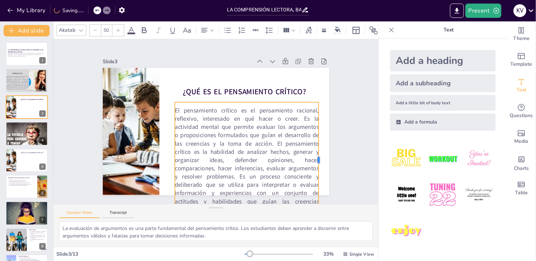
drag, startPoint x: 301, startPoint y: 157, endPoint x: 313, endPoint y: 152, distance: 13.3
click at [313, 156] on div at bounding box center [288, 207] width 63 height 103
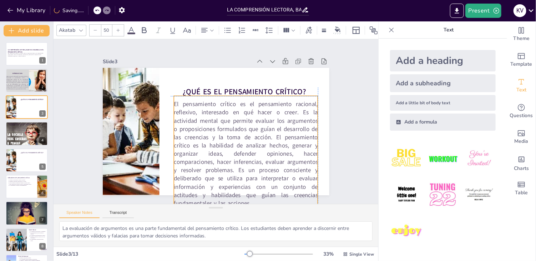
drag, startPoint x: 263, startPoint y: 130, endPoint x: 262, endPoint y: 124, distance: 6.2
click at [262, 124] on span "El pensamiento crítico es el pensamiento racional, reflexivo, interesado en qué…" at bounding box center [238, 155] width 163 height 127
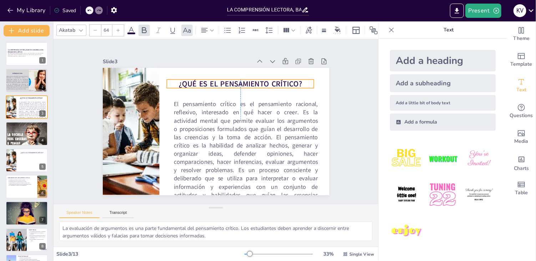
drag, startPoint x: 288, startPoint y: 86, endPoint x: 285, endPoint y: 78, distance: 8.5
click at [285, 78] on strong "¿Qué es el pensamiento crítico?" at bounding box center [244, 86] width 124 height 23
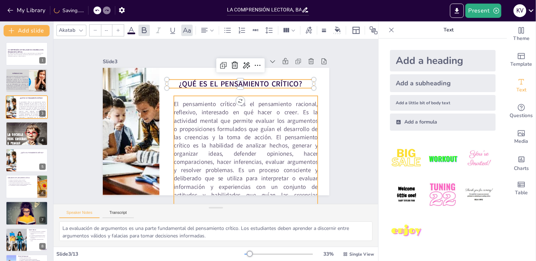
type input "50"
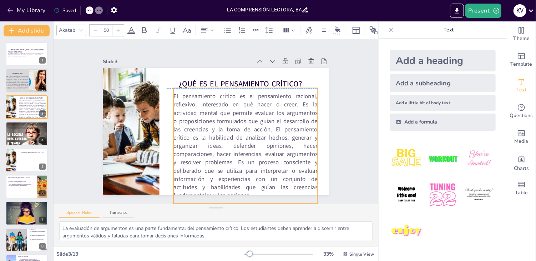
drag, startPoint x: 281, startPoint y: 113, endPoint x: 281, endPoint y: 105, distance: 8.2
click at [281, 105] on span "El pensamiento crítico es el pensamiento racional, reflexivo, interesado en qué…" at bounding box center [242, 145] width 154 height 114
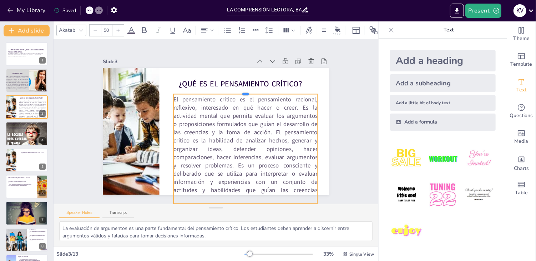
drag, startPoint x: 240, startPoint y: 84, endPoint x: 240, endPoint y: 90, distance: 6.1
click at [240, 90] on div at bounding box center [248, 94] width 144 height 21
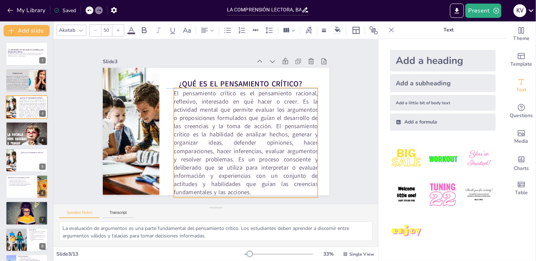
drag, startPoint x: 240, startPoint y: 103, endPoint x: 240, endPoint y: 99, distance: 3.9
click at [240, 99] on span "El pensamiento crítico es el pensamiento racional, reflexivo, interesado en qué…" at bounding box center [188, 100] width 154 height 114
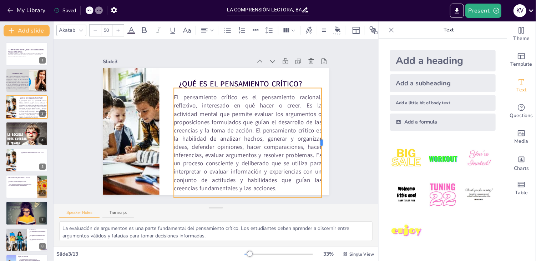
drag, startPoint x: 314, startPoint y: 138, endPoint x: 318, endPoint y: 139, distance: 4.3
click at [318, 139] on div at bounding box center [317, 165] width 28 height 108
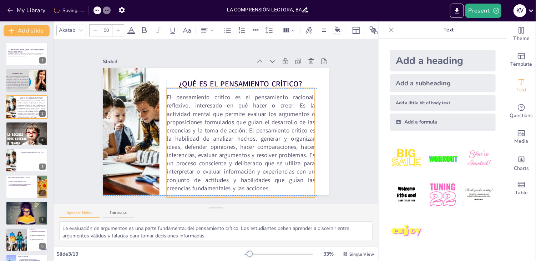
drag, startPoint x: 195, startPoint y: 136, endPoint x: 190, endPoint y: 136, distance: 5.3
click at [190, 136] on span "El pensamiento crítico es el pensamiento racional, reflexivo, interesado en qué…" at bounding box center [238, 142] width 158 height 109
click at [312, 140] on div at bounding box center [317, 153] width 17 height 109
click at [304, 129] on span "El pensamiento crítico es el pensamiento racional, reflexivo, interesado en qué…" at bounding box center [239, 142] width 160 height 109
click at [305, 129] on span "El pensamiento crítico es el pensamiento racional, reflexivo, interesado en qué…" at bounding box center [237, 144] width 168 height 120
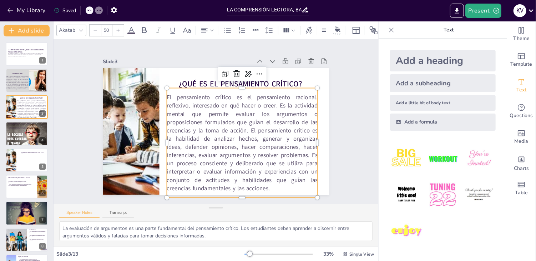
click at [305, 129] on span "El pensamiento crítico es el pensamiento racional, reflexivo, interesado en qué…" at bounding box center [239, 142] width 160 height 109
click at [306, 129] on span "El pensamiento crítico es el pensamiento racional, reflexivo, interesado en qué…" at bounding box center [239, 142] width 160 height 109
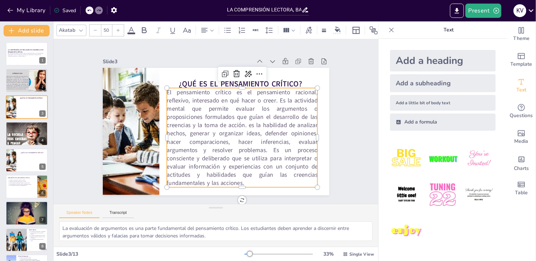
click at [246, 123] on span "El pensamiento crítico es el pensamiento racional, reflexivo, interesado en qué…" at bounding box center [238, 138] width 168 height 120
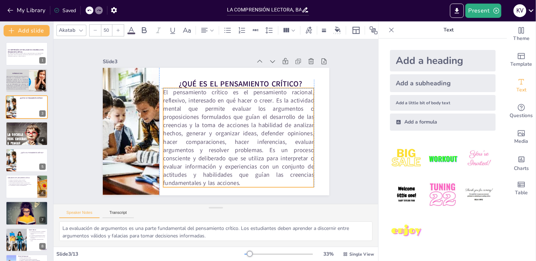
drag, startPoint x: 251, startPoint y: 183, endPoint x: 246, endPoint y: 183, distance: 5.0
click at [246, 183] on p "El pensamiento crítico es el pensamiento racional, reflexivo, interesado en qué…" at bounding box center [197, 142] width 114 height 160
click at [239, 181] on p "El pensamiento crítico es el pensamiento racional, reflexivo, interesado en qué…" at bounding box center [238, 137] width 151 height 99
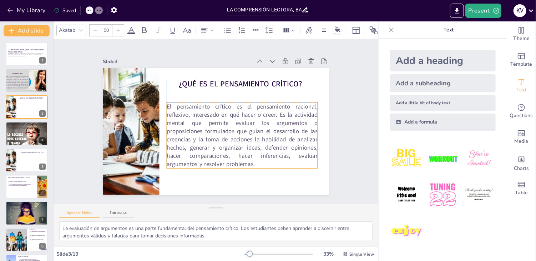
drag, startPoint x: 254, startPoint y: 135, endPoint x: 254, endPoint y: 149, distance: 13.5
click at [254, 149] on span "El pensamiento crítico es el pensamiento racional, reflexivo, interesado en qué…" at bounding box center [240, 134] width 157 height 75
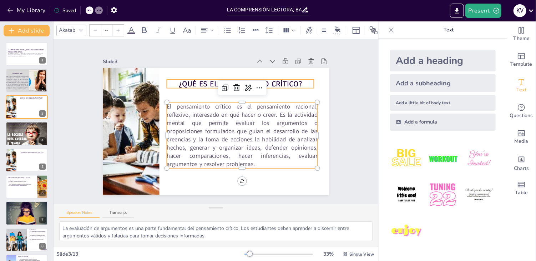
type input "64"
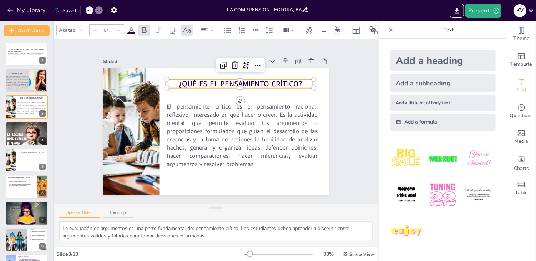
click at [173, 84] on p "¿Qué es el pensamiento crítico?" at bounding box center [243, 86] width 147 height 26
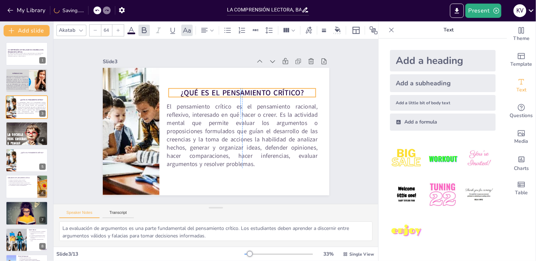
drag, startPoint x: 174, startPoint y: 80, endPoint x: 174, endPoint y: 89, distance: 8.9
click at [174, 89] on p "¿Qué es el pensamiento crítico?" at bounding box center [244, 96] width 147 height 26
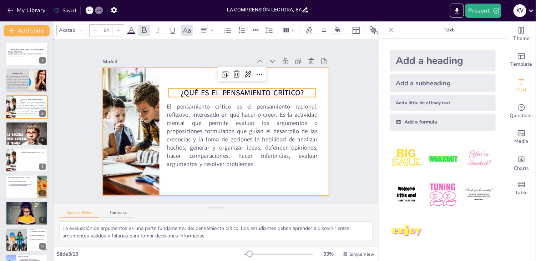
click at [245, 171] on div at bounding box center [215, 131] width 238 height 150
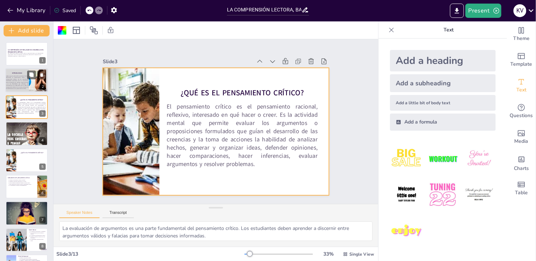
click at [26, 82] on span "Destaca que la educación secundaria falla en desarrollar el pensamiento crítico…" at bounding box center [17, 82] width 22 height 14
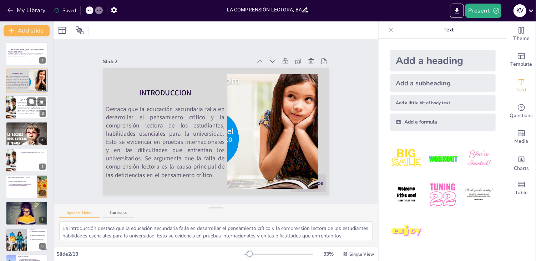
click at [30, 106] on span "El pensamiento crítico es el pensamiento racional, reflexivo, interesado en qué…" at bounding box center [31, 107] width 29 height 12
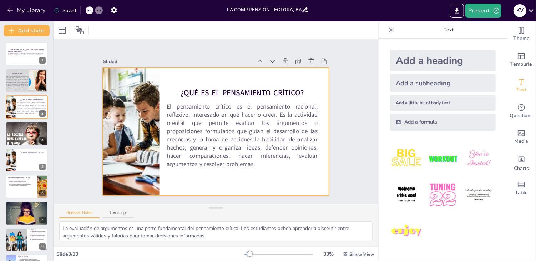
click at [312, 82] on div at bounding box center [215, 131] width 238 height 150
click at [312, 82] on div at bounding box center [214, 130] width 248 height 171
click at [65, 29] on div at bounding box center [62, 30] width 9 height 9
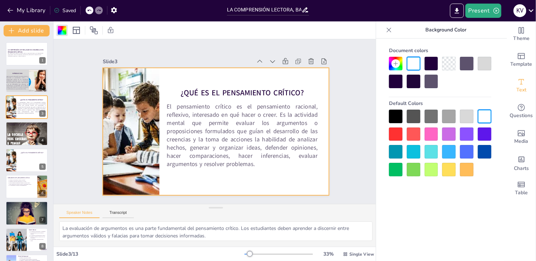
click at [432, 149] on div at bounding box center [431, 152] width 14 height 14
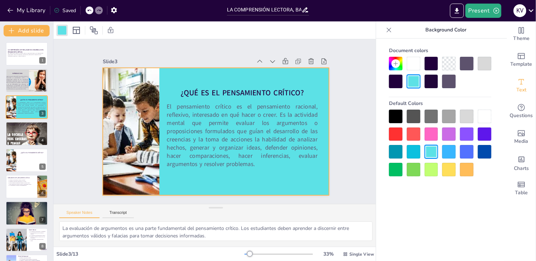
click at [431, 138] on div at bounding box center [431, 134] width 14 height 14
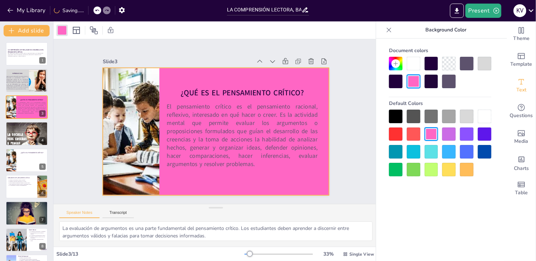
click at [417, 134] on div at bounding box center [413, 134] width 14 height 14
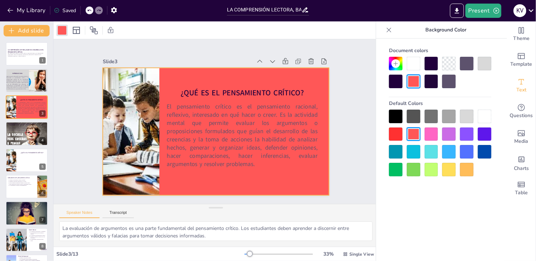
click at [400, 130] on div at bounding box center [396, 134] width 14 height 14
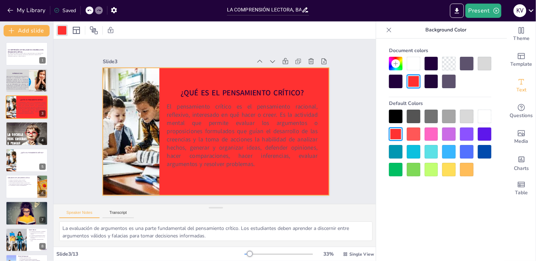
click at [468, 119] on div at bounding box center [467, 116] width 14 height 14
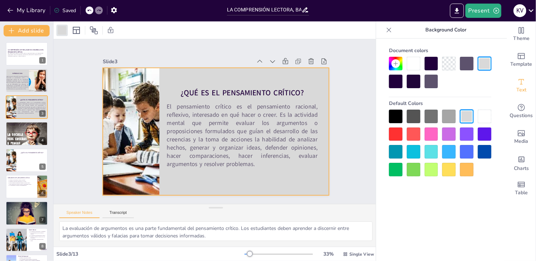
click at [470, 133] on div at bounding box center [467, 134] width 14 height 14
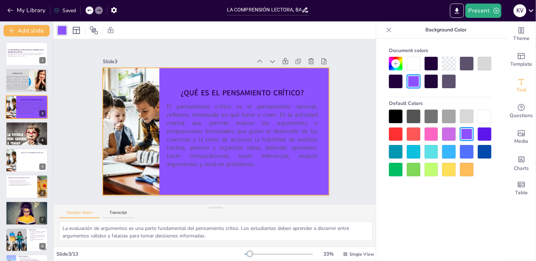
click at [485, 135] on div at bounding box center [484, 134] width 14 height 14
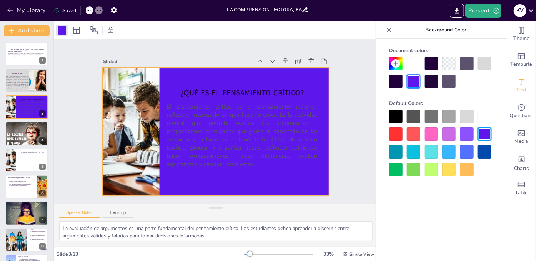
click at [396, 65] on icon at bounding box center [396, 64] width 6 height 6
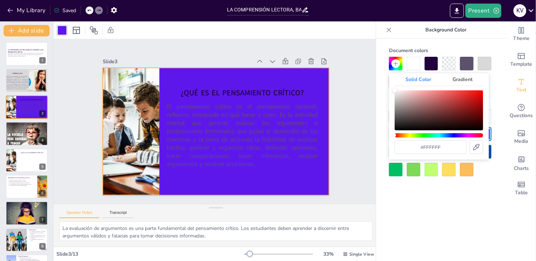
click at [410, 134] on div "Hue" at bounding box center [438, 135] width 88 height 4
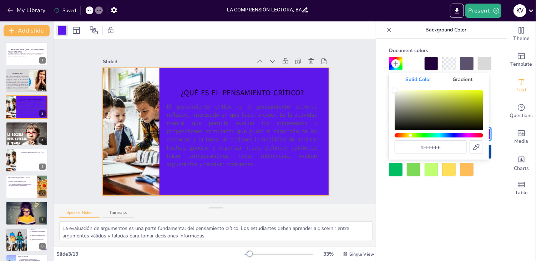
click at [410, 134] on div "Hue" at bounding box center [410, 135] width 3 height 3
click at [446, 172] on div at bounding box center [449, 170] width 14 height 14
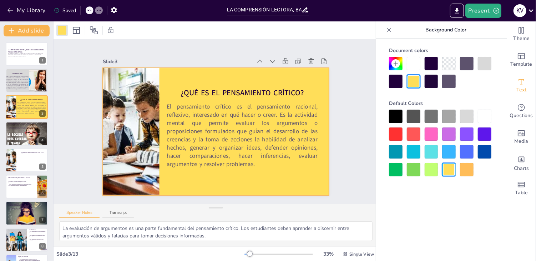
click at [467, 173] on div at bounding box center [467, 170] width 14 height 14
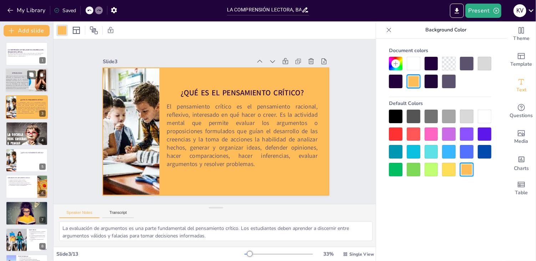
click at [19, 79] on span "Destaca que la educación secundaria falla en desarrollar el pensamiento crítico…" at bounding box center [17, 82] width 22 height 14
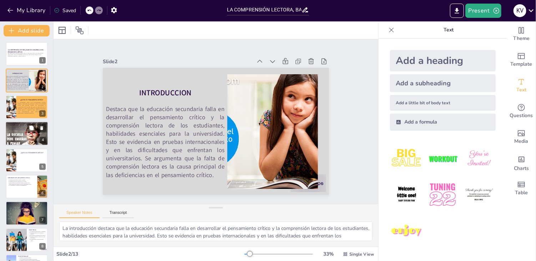
click at [16, 126] on p "Ambas categorías de habilidades son necesarias." at bounding box center [27, 126] width 37 height 1
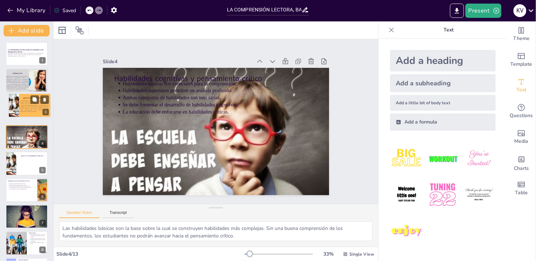
drag, startPoint x: 12, startPoint y: 113, endPoint x: 16, endPoint y: 109, distance: 4.8
click at [16, 109] on div at bounding box center [13, 105] width 39 height 24
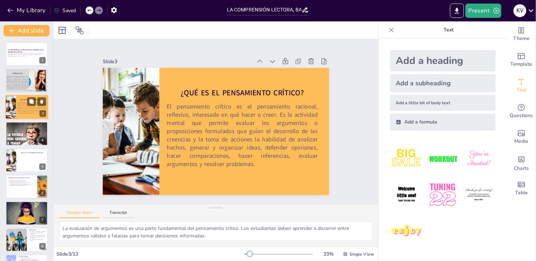
click at [16, 109] on div at bounding box center [11, 107] width 40 height 24
click at [41, 119] on div "LA COMPRENSIÓN LECTORA, BASE DEL DESARROLLO DEL PENSAMIENTO CRÍTICO Esta presen…" at bounding box center [26, 213] width 53 height 342
click at [300, 66] on icon at bounding box center [304, 70] width 8 height 8
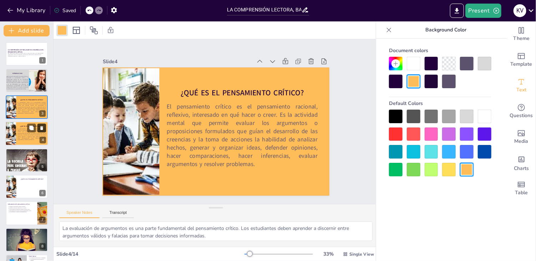
click at [42, 128] on icon at bounding box center [41, 128] width 3 height 4
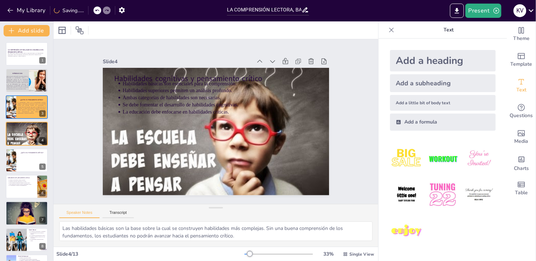
click at [32, 121] on div "LA COMPRENSIÓN LECTORA, BASE DEL DESARROLLO DEL PENSAMIENTO CRÍTICO Esta presen…" at bounding box center [26, 213] width 53 height 342
click at [30, 105] on button at bounding box center [31, 101] width 9 height 9
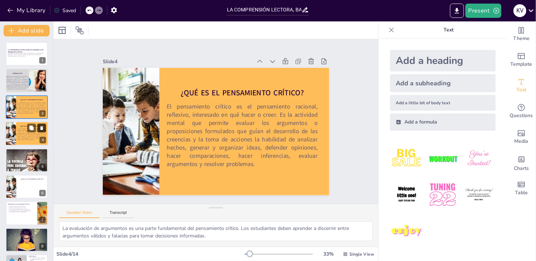
click at [41, 129] on icon at bounding box center [41, 128] width 3 height 4
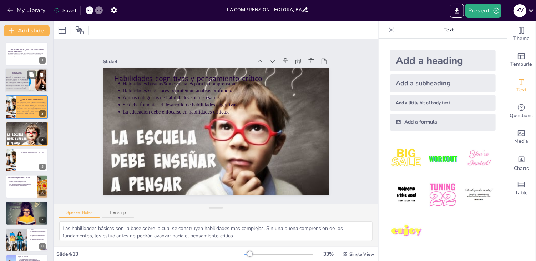
click at [27, 89] on p "Destaca que la educación secundaria falla en desarrollar el pensamiento crítico…" at bounding box center [17, 82] width 22 height 14
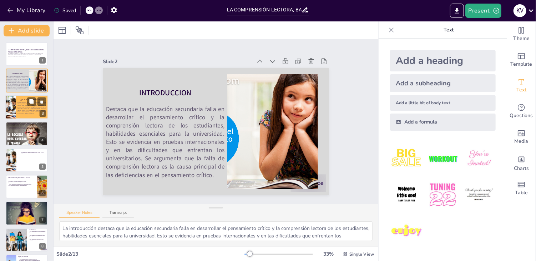
click at [26, 103] on span "El pensamiento crítico es el pensamiento racional, reflexivo, interesado en qué…" at bounding box center [31, 107] width 29 height 12
type textarea "La evaluación de argumentos es una parte fundamental del pensamiento crítico. L…"
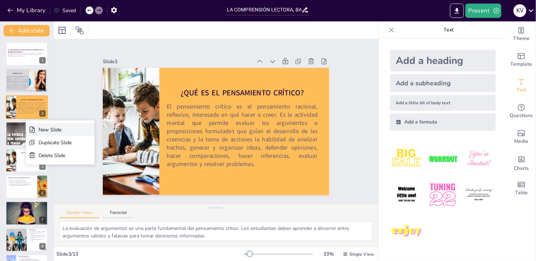
click at [39, 130] on div "New Slide" at bounding box center [55, 129] width 33 height 7
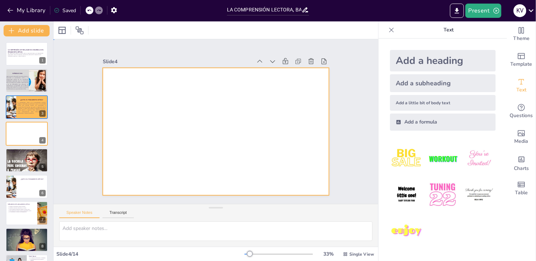
click at [144, 112] on div at bounding box center [215, 131] width 238 height 150
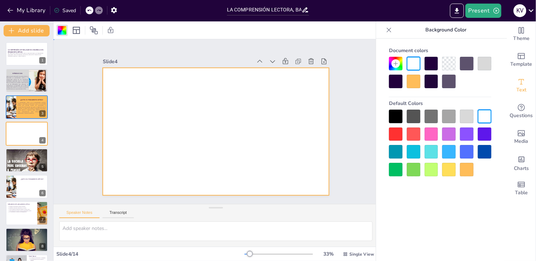
click at [186, 84] on div at bounding box center [215, 131] width 238 height 150
click at [186, 84] on div at bounding box center [215, 131] width 239 height 150
click at [186, 84] on div at bounding box center [216, 131] width 226 height 127
click at [198, 113] on div at bounding box center [215, 131] width 239 height 150
click at [167, 132] on div at bounding box center [215, 131] width 238 height 150
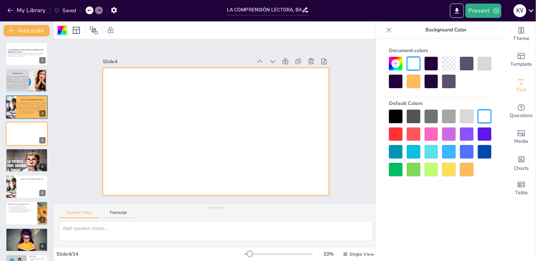
click at [167, 132] on div at bounding box center [215, 131] width 238 height 150
click at [198, 113] on div at bounding box center [215, 131] width 239 height 150
click at [198, 113] on div at bounding box center [215, 131] width 238 height 150
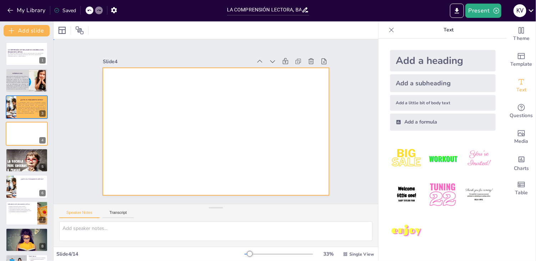
click at [230, 101] on div at bounding box center [215, 131] width 239 height 150
click at [304, 76] on icon at bounding box center [308, 80] width 9 height 9
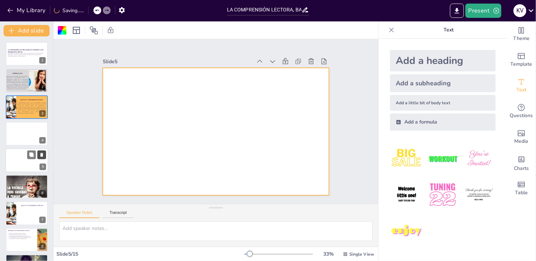
click at [43, 150] on button at bounding box center [41, 154] width 9 height 9
type textarea "Las habilidades básicas son la base sobre la cual se construyen habilidades más…"
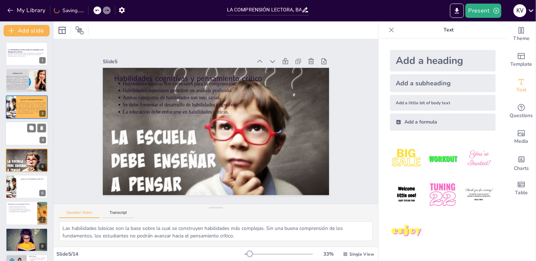
click at [27, 129] on div at bounding box center [26, 133] width 43 height 24
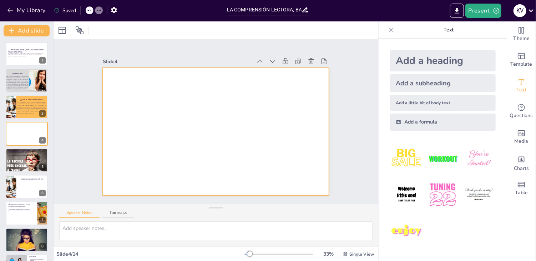
click at [163, 89] on div at bounding box center [215, 131] width 239 height 150
click at [450, 59] on div "Add a heading" at bounding box center [443, 60] width 106 height 21
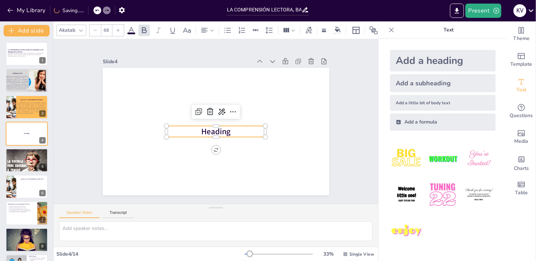
click at [234, 133] on p "Heading" at bounding box center [215, 131] width 99 height 11
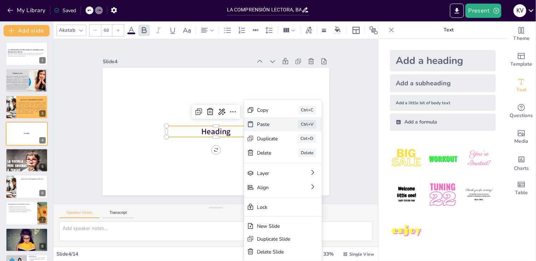
click at [305, 170] on div "Paste" at bounding box center [316, 174] width 22 height 9
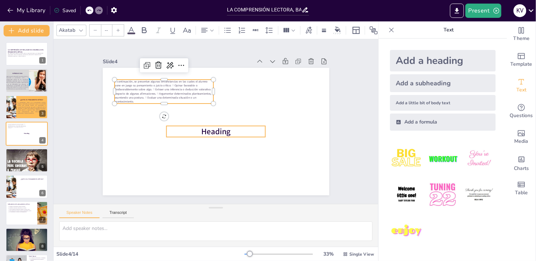
type input "68"
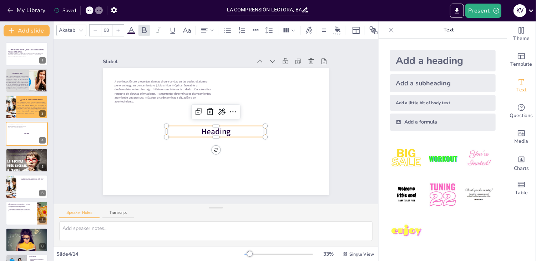
click at [220, 124] on span "Heading" at bounding box center [215, 131] width 30 height 14
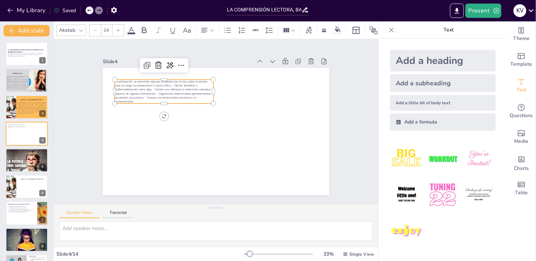
click at [163, 93] on span "A continuación, se presentan algunas circunstancias en las cuales el alumno pon…" at bounding box center [165, 83] width 97 height 28
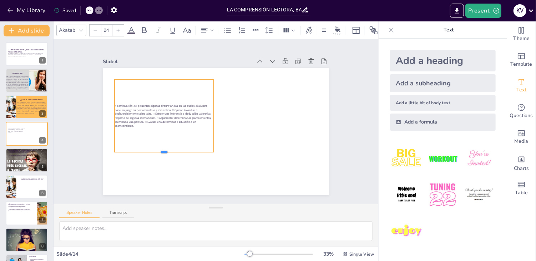
drag, startPoint x: 157, startPoint y: 101, endPoint x: 163, endPoint y: 149, distance: 48.9
click at [163, 149] on div at bounding box center [160, 149] width 99 height 16
click at [120, 26] on div at bounding box center [117, 30] width 11 height 11
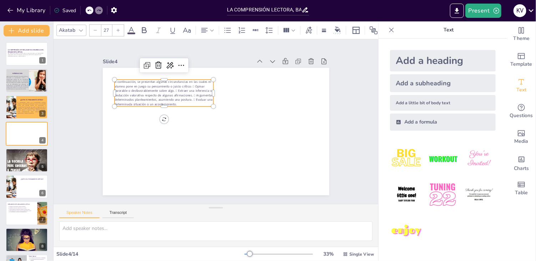
click at [120, 26] on div at bounding box center [117, 30] width 11 height 11
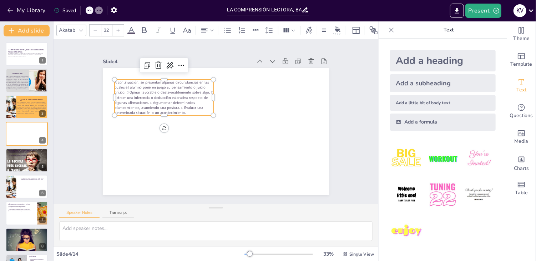
click at [120, 26] on div at bounding box center [117, 30] width 11 height 11
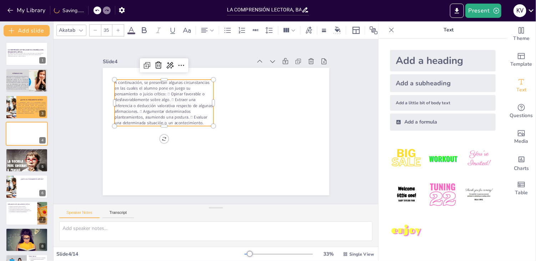
click at [120, 26] on div at bounding box center [117, 30] width 11 height 11
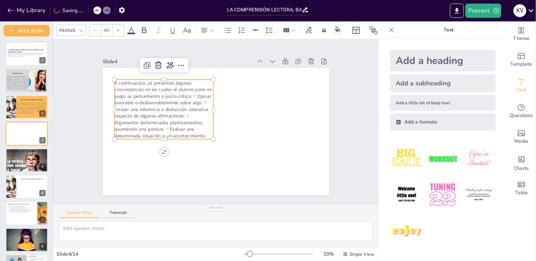
click at [120, 26] on div at bounding box center [117, 30] width 11 height 11
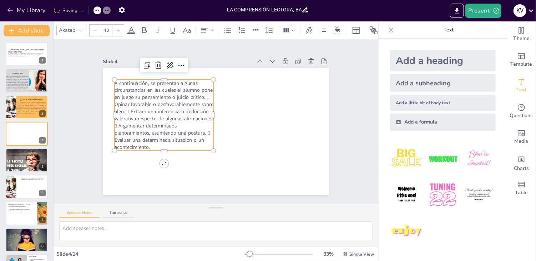
click at [120, 26] on div at bounding box center [117, 30] width 11 height 11
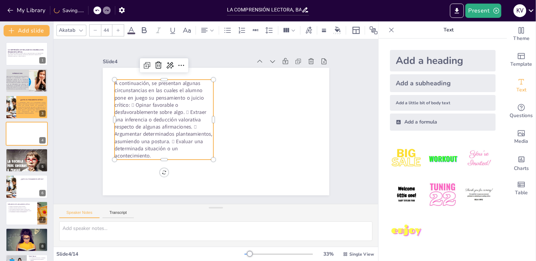
click at [120, 26] on div at bounding box center [117, 30] width 11 height 11
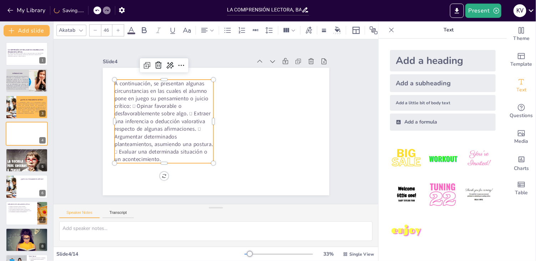
click at [120, 26] on div at bounding box center [117, 30] width 11 height 11
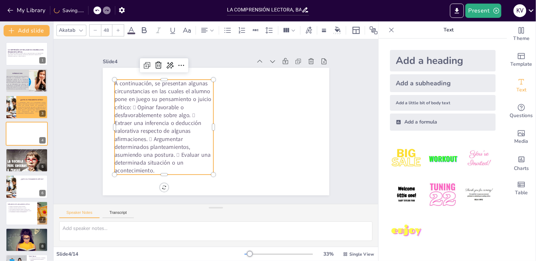
click at [120, 26] on div at bounding box center [117, 30] width 11 height 11
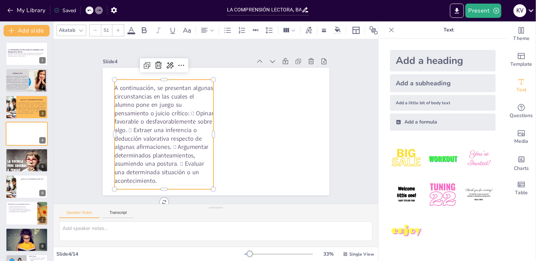
click at [97, 28] on icon at bounding box center [95, 30] width 4 height 4
type input "50"
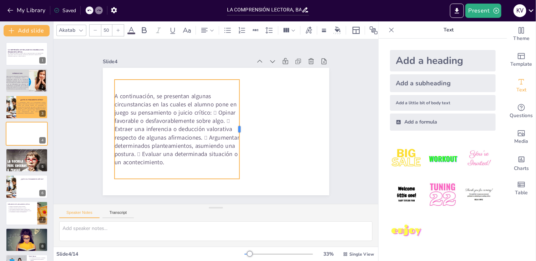
drag, startPoint x: 209, startPoint y: 126, endPoint x: 235, endPoint y: 123, distance: 26.2
click at [235, 123] on div at bounding box center [230, 144] width 71 height 77
click at [151, 92] on span "A continuación, se presentan algunas circunstancias en las cuales el alumno pon…" at bounding box center [185, 88] width 118 height 139
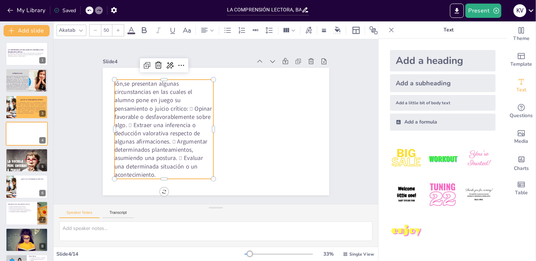
click at [119, 79] on span "ión,se presentan algunas circunstancias en las cuales el alumno pone en juego s…" at bounding box center [159, 100] width 119 height 117
click at [110, 83] on span "ise presentan algunas circunstancias en las cuales el alumno pone en juego su p…" at bounding box center [164, 95] width 131 height 120
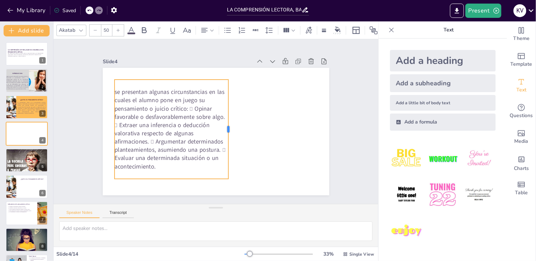
drag, startPoint x: 208, startPoint y: 128, endPoint x: 225, endPoint y: 126, distance: 16.8
click at [225, 126] on div at bounding box center [222, 137] width 71 height 77
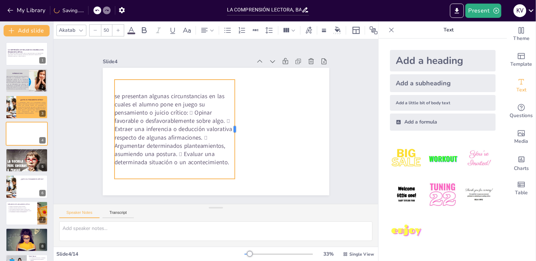
drag, startPoint x: 225, startPoint y: 126, endPoint x: 230, endPoint y: 126, distance: 5.0
click at [230, 126] on div at bounding box center [233, 137] width 46 height 93
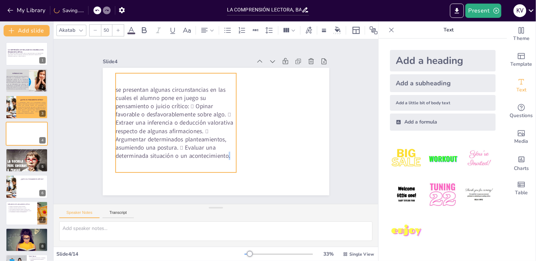
drag, startPoint x: 222, startPoint y: 162, endPoint x: 223, endPoint y: 155, distance: 6.5
click at [223, 155] on span "se presentan algunas circunstancias en las cuales el alumno pone en juego su pe…" at bounding box center [172, 118] width 121 height 86
click at [214, 28] on div at bounding box center [207, 30] width 17 height 11
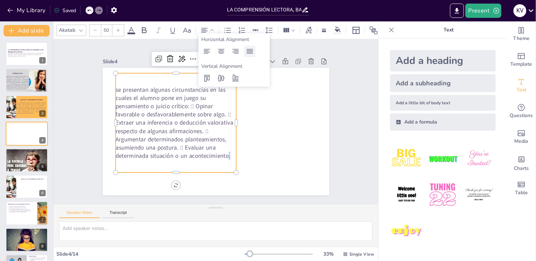
click at [248, 51] on icon at bounding box center [249, 51] width 6 height 5
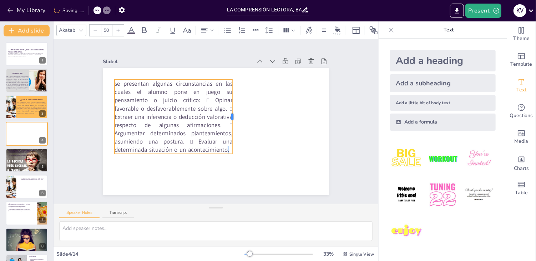
drag, startPoint x: 209, startPoint y: 116, endPoint x: 228, endPoint y: 119, distance: 19.1
click at [228, 119] on div at bounding box center [206, 139] width 59 height 54
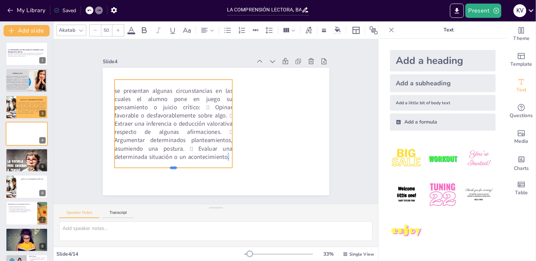
drag, startPoint x: 168, startPoint y: 152, endPoint x: 168, endPoint y: 167, distance: 14.3
click at [168, 165] on div at bounding box center [151, 116] width 74 height 99
drag, startPoint x: 228, startPoint y: 119, endPoint x: 232, endPoint y: 119, distance: 3.9
click at [232, 119] on div at bounding box center [230, 139] width 63 height 70
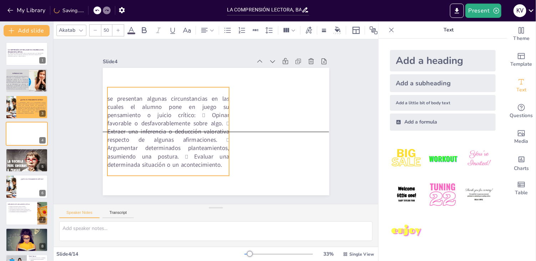
drag, startPoint x: 198, startPoint y: 105, endPoint x: 191, endPoint y: 110, distance: 8.9
click at [191, 110] on span "se presentan algunas circunstancias en las cuales el alumno pone en juego su pe…" at bounding box center [167, 120] width 134 height 96
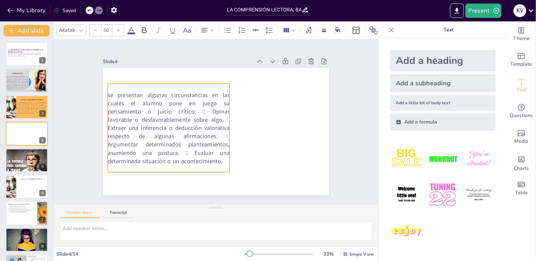
drag, startPoint x: 191, startPoint y: 112, endPoint x: 191, endPoint y: 108, distance: 3.6
click at [191, 108] on span "se presentan algunas circunstancias en las cuales el alumno pone en juego su pe…" at bounding box center [186, 81] width 125 height 138
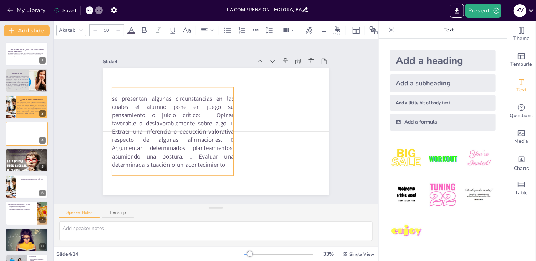
drag, startPoint x: 104, startPoint y: 92, endPoint x: 108, endPoint y: 96, distance: 6.1
click at [123, 96] on span "se presentan algunas circunstancias en las cuales el alumno pone en juego su pe…" at bounding box center [185, 87] width 125 height 138
click at [224, 121] on span "se presentan algunas circunstancias en las cuales el alumno pone en juego su pe…" at bounding box center [256, 140] width 142 height 127
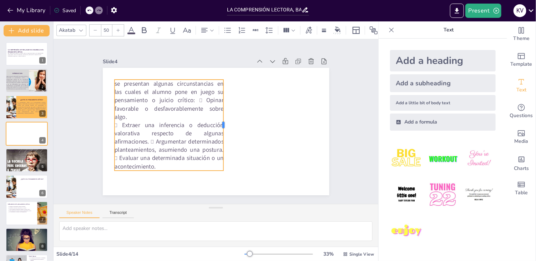
drag, startPoint x: 209, startPoint y: 114, endPoint x: 219, endPoint y: 115, distance: 10.0
click at [219, 115] on div at bounding box center [208, 112] width 50 height 81
click at [194, 97] on span "se presentan algunas circunstancias en las cuales el alumno pone en juego su pe…" at bounding box center [164, 110] width 113 height 63
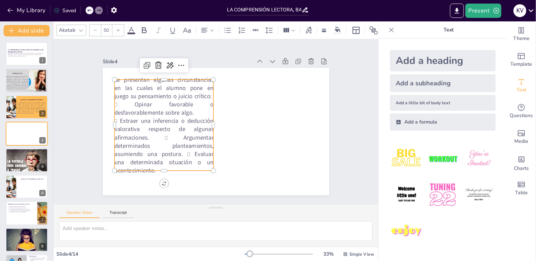
click at [211, 122] on div "se presentan algunas circunstancias en las cuales el alumno pone en juego su pe…" at bounding box center [208, 129] width 253 height 246
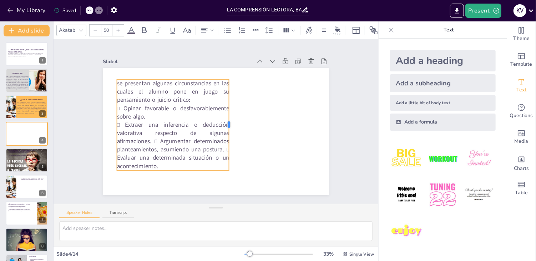
drag, startPoint x: 211, startPoint y: 122, endPoint x: 224, endPoint y: 130, distance: 15.7
click at [216, 130] on div at bounding box center [200, 124] width 34 height 88
click at [221, 145] on span " Extraer una inferencia o deducción valorativa respecto de algunas afirmacione…" at bounding box center [264, 121] width 123 height 83
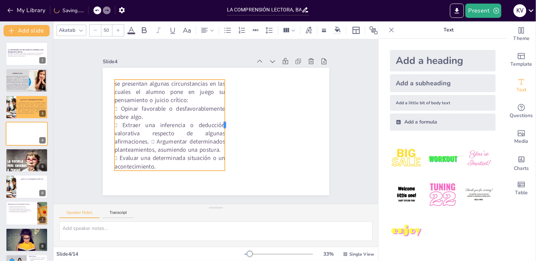
drag, startPoint x: 208, startPoint y: 119, endPoint x: 220, endPoint y: 120, distance: 11.4
click at [220, 120] on div at bounding box center [218, 133] width 81 height 50
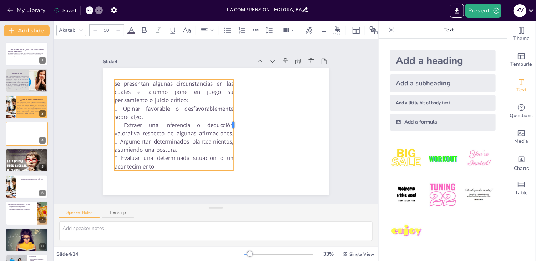
drag, startPoint x: 220, startPoint y: 120, endPoint x: 229, endPoint y: 122, distance: 9.2
click at [229, 122] on div at bounding box center [230, 136] width 58 height 77
click at [165, 93] on span "se presentan algunas circunstancias en las cuales el alumno pone en juego su pe…" at bounding box center [210, 67] width 98 height 99
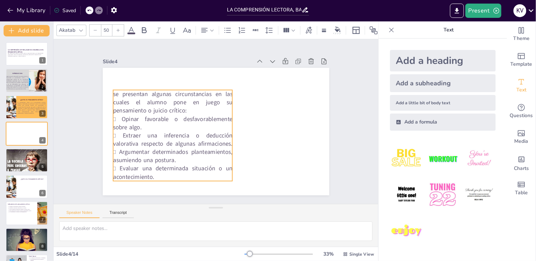
drag, startPoint x: 150, startPoint y: 89, endPoint x: 148, endPoint y: 99, distance: 10.4
click at [222, 99] on span "se presentan algunas circunstancias en las cuales el alumno pone en juego su pe…" at bounding box center [234, 78] width 25 height 119
click at [180, 107] on span "se presentan algunas circunstancias en las cuales el alumno pone en juego su pe…" at bounding box center [206, 73] width 90 height 106
click at [203, 107] on span "se presentan algunas circunstancias en las cuales el alumno pone en juego su pe…" at bounding box center [263, 131] width 120 height 49
click at [140, 29] on icon at bounding box center [144, 30] width 9 height 9
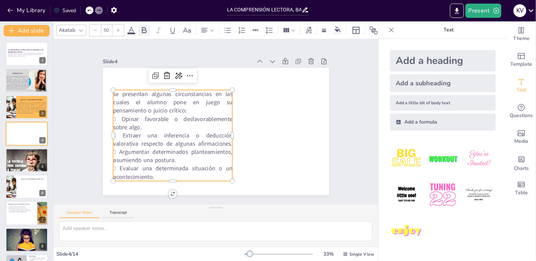
click at [140, 29] on icon at bounding box center [144, 30] width 9 height 9
click at [170, 93] on span "se presentan algunas circunstancias en las cuales el alumno pone en juego su pe…" at bounding box center [210, 73] width 81 height 112
click at [161, 103] on span "se presentan algunas circunstancias en las cuales el alumno pone en juego su pe…" at bounding box center [206, 73] width 90 height 106
click at [211, 96] on span "se presentan algunas circunstancias en las cuales el alumno pone en juego su pe…" at bounding box center [264, 112] width 106 height 90
click at [141, 26] on icon at bounding box center [144, 30] width 9 height 9
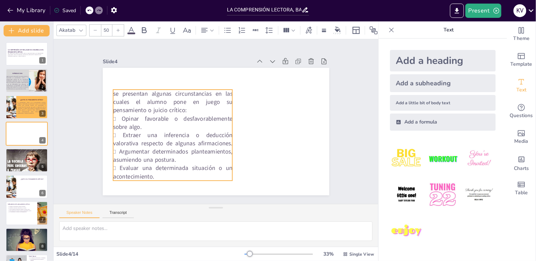
click at [199, 129] on p "se presentan algunas circunstancias en las cuales el alumno pone en juego su pe…" at bounding box center [258, 141] width 119 height 25
click at [226, 91] on span "se presentan algunas circunstancias en las cuales el alumno pone en juego su pe…" at bounding box center [242, 80] width 32 height 121
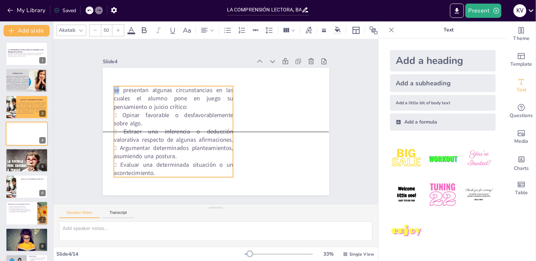
click at [210, 91] on span "se presentan algunas circunstancias en las cuales el alumno pone en juego su pe…" at bounding box center [266, 120] width 112 height 81
click at [142, 29] on icon at bounding box center [144, 30] width 9 height 9
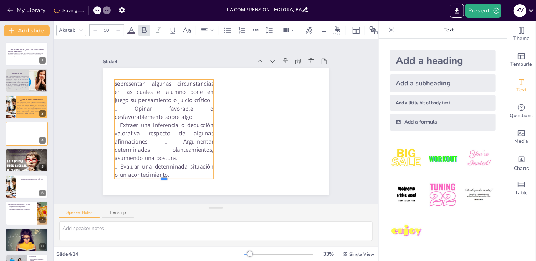
drag, startPoint x: 161, startPoint y: 168, endPoint x: 161, endPoint y: 174, distance: 6.4
click at [161, 174] on div "se presentan algunas circunstancias en las cuales el alumno pone en juego su pe…" at bounding box center [205, 124] width 171 height 248
click at [224, 113] on span " Opinar favorable o desfavorablemente sobre algo." at bounding box center [256, 85] width 65 height 90
click at [171, 146] on span " Extraer una inferencia o deducción valorativa respecto de algunas afirmacione…" at bounding box center [204, 176] width 78 height 106
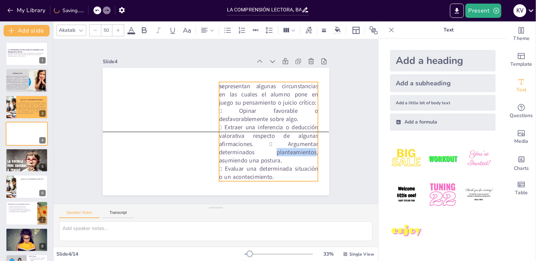
drag, startPoint x: 171, startPoint y: 146, endPoint x: 275, endPoint y: 150, distance: 104.2
click at [213, 150] on span " Extraer una inferencia o deducción valorativa respecto de algunas afirmacione…" at bounding box center [186, 169] width 53 height 106
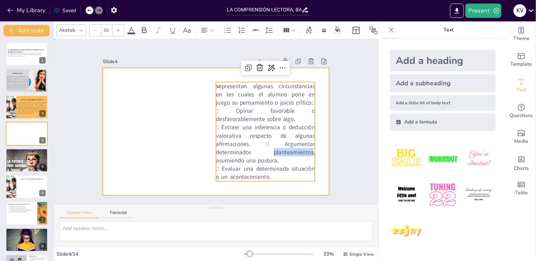
click at [135, 83] on div at bounding box center [207, 126] width 223 height 260
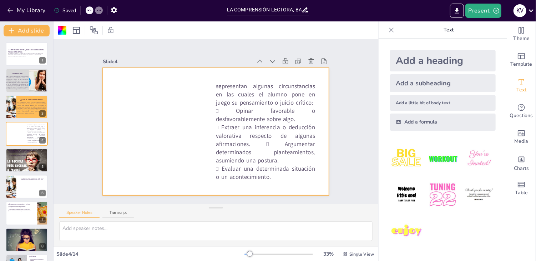
click at [418, 61] on div "Add a heading" at bounding box center [443, 60] width 106 height 21
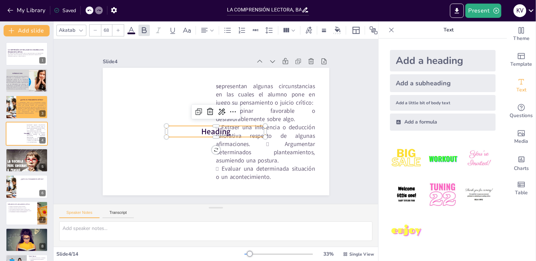
click at [236, 132] on p "Heading" at bounding box center [216, 131] width 99 height 21
click at [231, 129] on p "Heading" at bounding box center [223, 127] width 75 height 81
click at [224, 130] on span "Heading" at bounding box center [215, 131] width 30 height 14
click at [216, 130] on span "Heading" at bounding box center [206, 124] width 20 height 31
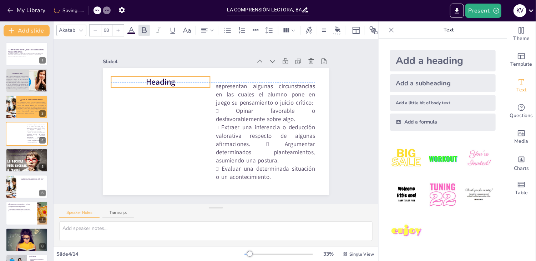
drag, startPoint x: 195, startPoint y: 129, endPoint x: 139, endPoint y: 78, distance: 74.7
click at [250, 78] on p "Heading" at bounding box center [255, 66] width 11 height 99
click at [250, 82] on p "Heading" at bounding box center [260, 70] width 21 height 99
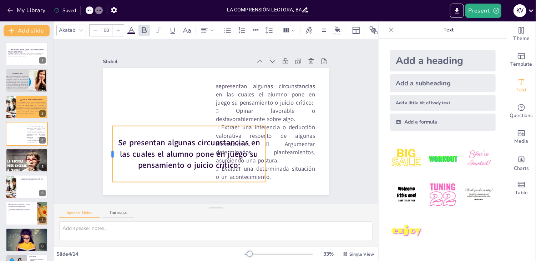
drag, startPoint x: 160, startPoint y: 149, endPoint x: 106, endPoint y: 146, distance: 53.9
click at [106, 85] on div at bounding box center [121, 64] width 46 height 42
click at [205, 28] on icon at bounding box center [204, 30] width 6 height 5
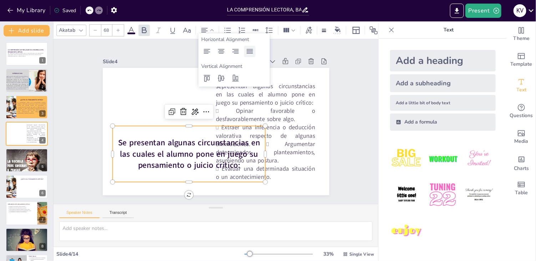
click at [248, 50] on icon at bounding box center [249, 51] width 9 height 9
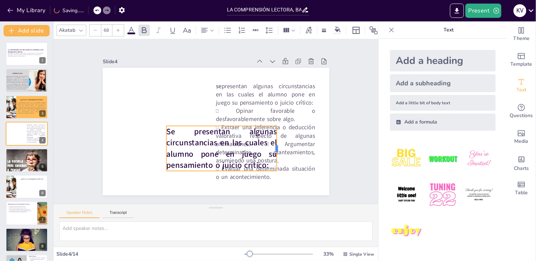
drag, startPoint x: 261, startPoint y: 141, endPoint x: 272, endPoint y: 144, distance: 11.9
click at [218, 183] on div at bounding box center [195, 188] width 45 height 10
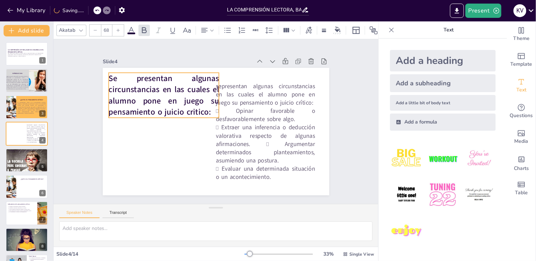
drag, startPoint x: 226, startPoint y: 138, endPoint x: 168, endPoint y: 84, distance: 78.5
click at [168, 84] on span "Se presentan algunas circunstancias en las cuales el alumno pone en juego su pe…" at bounding box center [200, 62] width 107 height 106
click at [93, 30] on div at bounding box center [94, 30] width 11 height 11
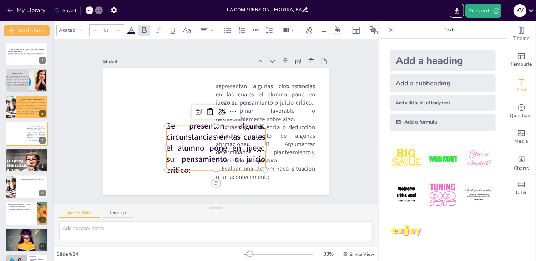
click at [93, 30] on div at bounding box center [94, 30] width 11 height 11
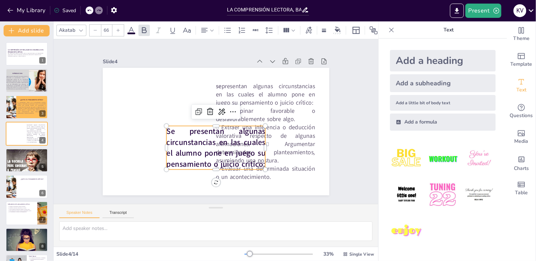
click at [93, 30] on div at bounding box center [94, 30] width 11 height 11
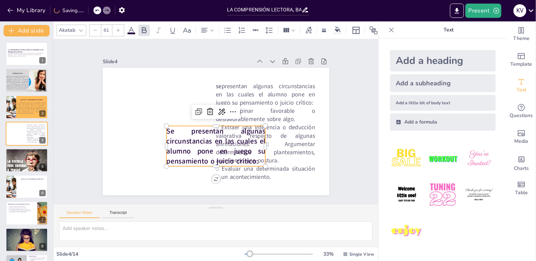
click at [93, 30] on div at bounding box center [94, 30] width 11 height 11
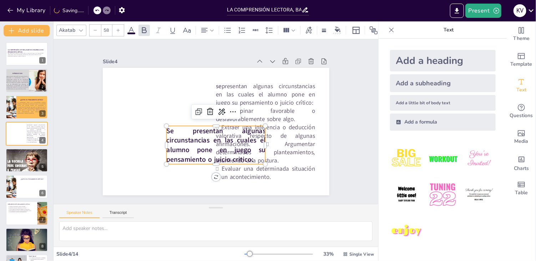
click at [93, 30] on div at bounding box center [94, 30] width 11 height 11
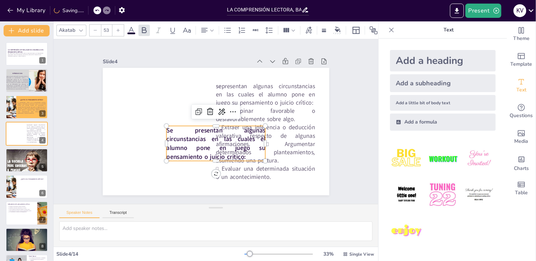
click at [93, 30] on div at bounding box center [94, 30] width 11 height 11
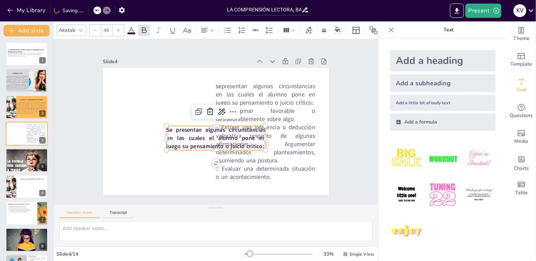
click at [93, 30] on div at bounding box center [94, 30] width 11 height 11
click at [118, 29] on icon at bounding box center [118, 30] width 3 height 3
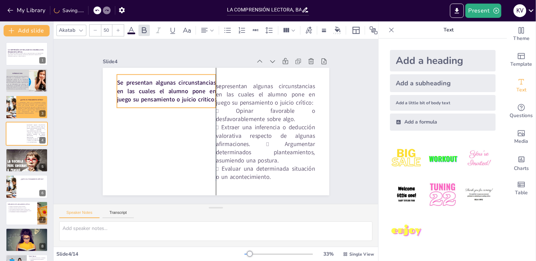
drag, startPoint x: 187, startPoint y: 143, endPoint x: 135, endPoint y: 91, distance: 72.9
click at [234, 91] on span "Se presentan algunas circunstancias en las cuales el alumno pone en juego su pe…" at bounding box center [251, 75] width 35 height 101
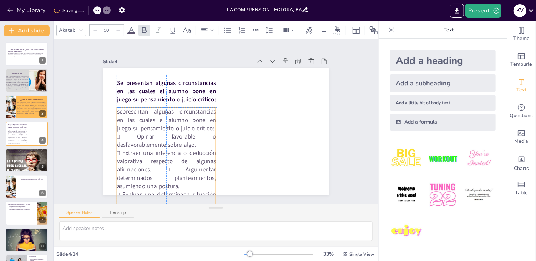
drag, startPoint x: 270, startPoint y: 102, endPoint x: 172, endPoint y: 127, distance: 101.5
click at [205, 127] on span "presentan algunas circunstancias en las cuales el alumno pone en juego su pensa…" at bounding box center [244, 161] width 78 height 88
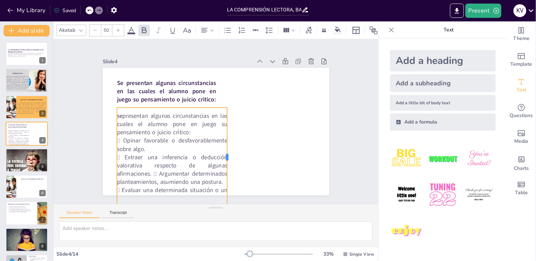
drag, startPoint x: 210, startPoint y: 153, endPoint x: 222, endPoint y: 151, distance: 11.7
click at [222, 122] on div at bounding box center [232, 87] width 77 height 71
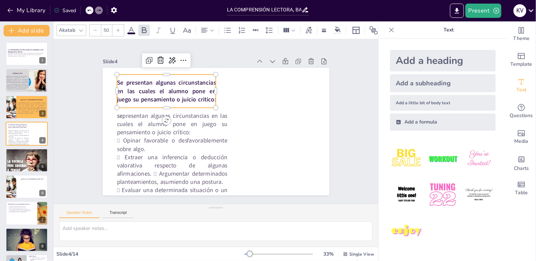
click at [201, 88] on span "Se presentan algunas circunstancias en las cuales el alumno pone en juego su pe…" at bounding box center [217, 63] width 71 height 98
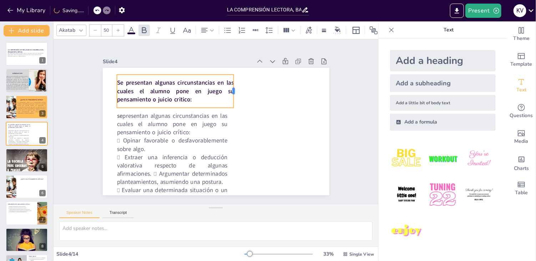
drag, startPoint x: 211, startPoint y: 87, endPoint x: 229, endPoint y: 84, distance: 18.1
click at [236, 119] on div at bounding box center [252, 128] width 32 height 19
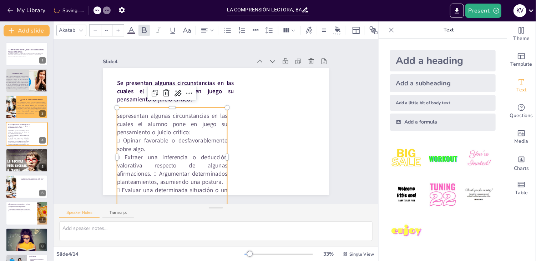
type input "50"
click at [203, 155] on span " Extraer una inferencia o deducción valorativa respecto de algunas afirmacione…" at bounding box center [151, 125] width 104 height 95
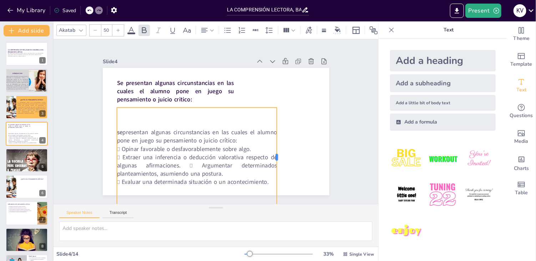
drag, startPoint x: 222, startPoint y: 154, endPoint x: 272, endPoint y: 143, distance: 50.8
click at [261, 167] on div at bounding box center [217, 194] width 88 height 55
click at [229, 137] on p "se presentan algunas circunstancias en las cuales el alumno pone en juego su pe…" at bounding box center [192, 119] width 130 height 119
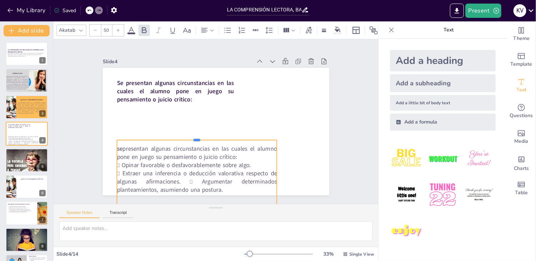
drag, startPoint x: 192, startPoint y: 104, endPoint x: 197, endPoint y: 137, distance: 32.9
click at [197, 137] on div at bounding box center [202, 101] width 22 height 160
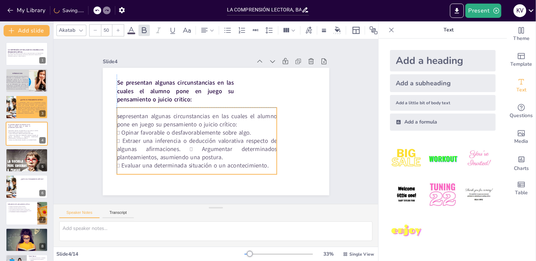
drag, startPoint x: 203, startPoint y: 145, endPoint x: 203, endPoint y: 112, distance: 33.5
click at [203, 112] on span "presentan algunas circunstancias en las cuales el alumno pone en juego su pensa…" at bounding box center [197, 120] width 160 height 16
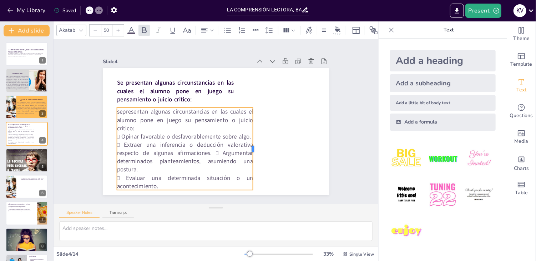
drag, startPoint x: 271, startPoint y: 138, endPoint x: 247, endPoint y: 136, distance: 23.9
click at [247, 136] on div at bounding box center [231, 167] width 53 height 70
click at [210, 150] on span " Extraer una inferencia o deducción valorativa respecto de algunas afirmacione…" at bounding box center [191, 84] width 52 height 140
click at [214, 150] on span " Extraer una inferencia o deducción valorativa respecto de algunas afirmacione…" at bounding box center [262, 132] width 96 height 130
click at [208, 152] on span " Extraer una inferencia o deducción valorativa respecto de algunas afirmacione…" at bounding box center [232, 164] width 78 height 138
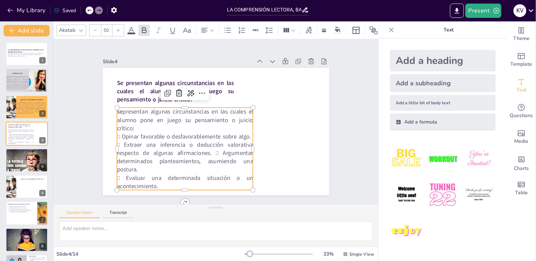
click at [207, 106] on span " Extraer una inferencia o deducción valorativa respecto de algunas afirmacione…" at bounding box center [243, 83] width 138 height 47
click at [207, 150] on span " Extraer una inferencia o deducción valorativa respecto de algunas afirmacione…" at bounding box center [169, 115] width 107 height 124
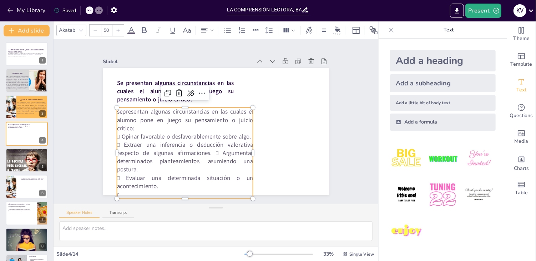
click at [211, 149] on span " Extraer una inferencia o deducción valorativa respecto de algunas afirmacione…" at bounding box center [175, 141] width 139 height 65
click at [211, 149] on span " Extraer una inferencia o deducción valorativa respecto de algunas afirmacione…" at bounding box center [192, 162] width 138 height 60
click at [214, 149] on span " Extraer una inferencia o deducción valorativa respecto de algunas afirmacione…" at bounding box center [262, 132] width 97 height 130
click at [164, 159] on span " Argumentar determinados planteamientos, asumiendo una postura." at bounding box center [172, 90] width 16 height 136
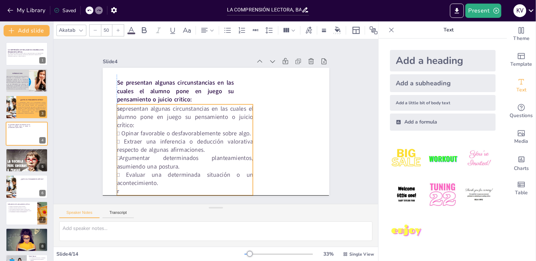
drag, startPoint x: 187, startPoint y: 117, endPoint x: 186, endPoint y: 113, distance: 3.6
click at [186, 113] on span "presentan algunas circunstancias en las cuales el alumno pone en juego su pensa…" at bounding box center [236, 146] width 118 height 99
click at [127, 179] on p "r" at bounding box center [140, 113] width 50 height 132
click at [186, 185] on p "r" at bounding box center [239, 193] width 107 height 97
click at [127, 185] on p "r" at bounding box center [139, 121] width 63 height 128
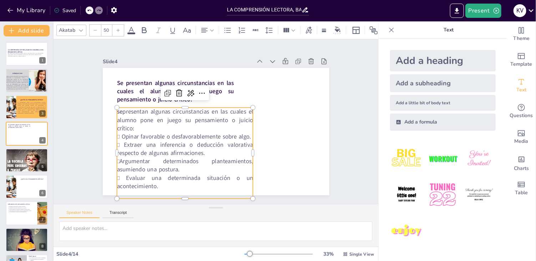
click at [127, 185] on span " Evaluar una determinada situación o un acontecimiento." at bounding box center [152, 142] width 112 height 97
drag, startPoint x: 181, startPoint y: 196, endPoint x: 181, endPoint y: 185, distance: 11.4
click at [181, 185] on div "Se presentan algunas circunstancias en las cuales el alumno pone en juego su pe…" at bounding box center [206, 117] width 208 height 258
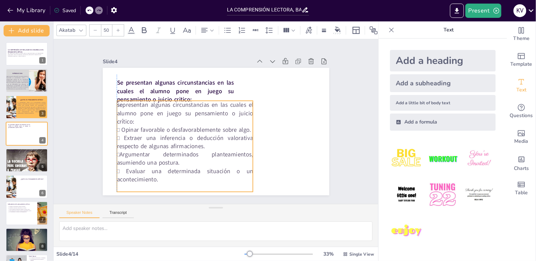
drag, startPoint x: 179, startPoint y: 194, endPoint x: 179, endPoint y: 187, distance: 6.8
click at [179, 187] on p at bounding box center [161, 169] width 128 height 63
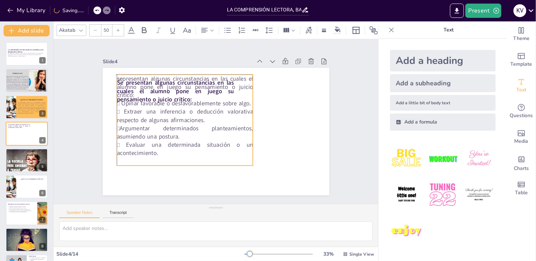
drag, startPoint x: 180, startPoint y: 186, endPoint x: 179, endPoint y: 159, distance: 26.8
click at [179, 109] on p at bounding box center [223, 71] width 122 height 75
drag, startPoint x: 178, startPoint y: 164, endPoint x: 180, endPoint y: 149, distance: 14.7
click at [180, 149] on div "Se presentan algunas circunstancias en las cuales el alumno pone en juego su pe…" at bounding box center [207, 127] width 236 height 258
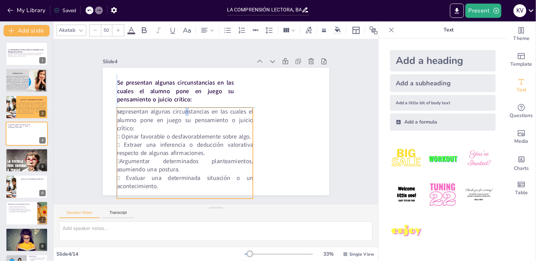
drag, startPoint x: 179, startPoint y: 73, endPoint x: 181, endPoint y: 105, distance: 31.8
click at [185, 105] on span "presentan algunas circunstancias en las cuales el alumno pone en juego su pensa…" at bounding box center [229, 149] width 89 height 122
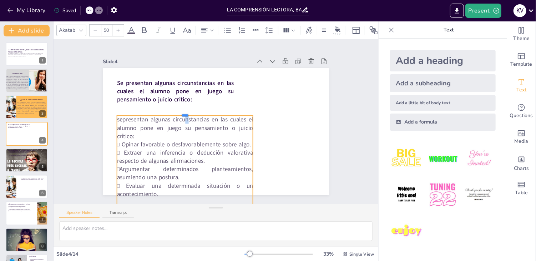
drag, startPoint x: 181, startPoint y: 104, endPoint x: 182, endPoint y: 112, distance: 7.9
click at [182, 116] on div at bounding box center [242, 139] width 131 height 47
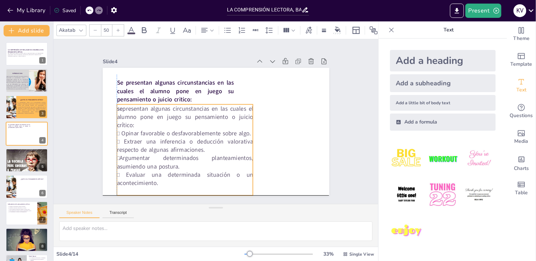
drag, startPoint x: 195, startPoint y: 167, endPoint x: 195, endPoint y: 156, distance: 11.1
click at [195, 156] on span "Argumentar determinados planteamientos, asumiendo una postura." at bounding box center [167, 132] width 120 height 87
drag, startPoint x: 179, startPoint y: 193, endPoint x: 181, endPoint y: 183, distance: 10.1
click at [181, 183] on div "Se presentan algunas circunstancias en las cuales el alumno pone en juego su pe…" at bounding box center [205, 122] width 150 height 238
drag, startPoint x: 180, startPoint y: 192, endPoint x: 181, endPoint y: 187, distance: 5.0
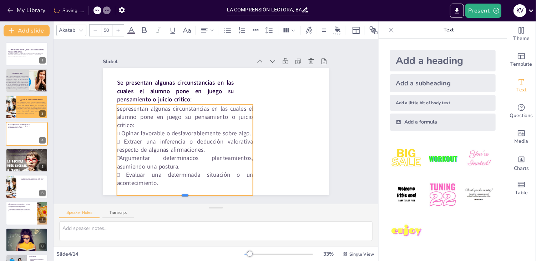
click at [181, 187] on div "Se presentan algunas circunstancias en las cuales el alumno pone en juego su pe…" at bounding box center [225, 118] width 191 height 255
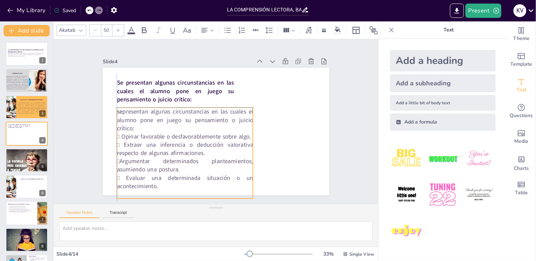
drag, startPoint x: 180, startPoint y: 102, endPoint x: 181, endPoint y: 108, distance: 6.2
click at [181, 108] on span "presentan algunas circunstancias en las cuales el alumno pone en juego su pensa…" at bounding box center [207, 92] width 65 height 132
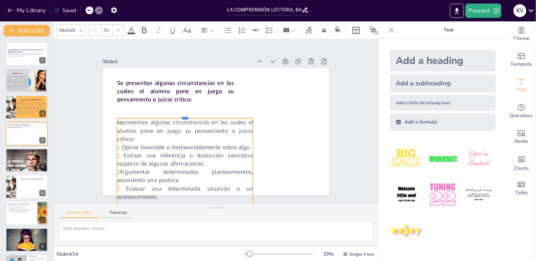
drag, startPoint x: 180, startPoint y: 103, endPoint x: 181, endPoint y: 114, distance: 11.1
click at [181, 114] on div at bounding box center [205, 91] width 73 height 121
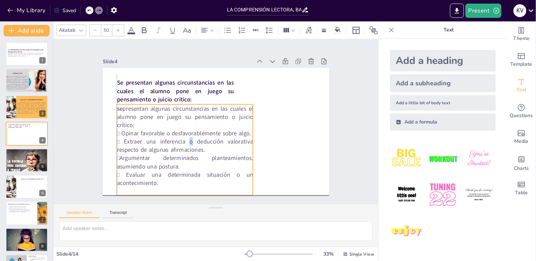
drag, startPoint x: 186, startPoint y: 150, endPoint x: 184, endPoint y: 136, distance: 14.8
click at [185, 136] on span " Extraer una inferencia o deducción valorativa respecto de algunas afirmacione…" at bounding box center [197, 88] width 25 height 137
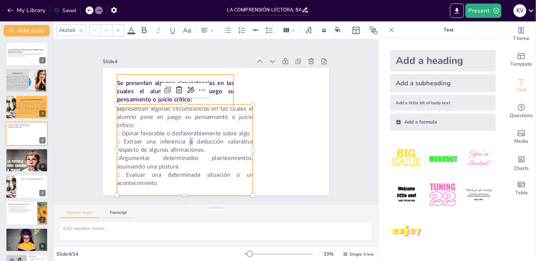
type input "50"
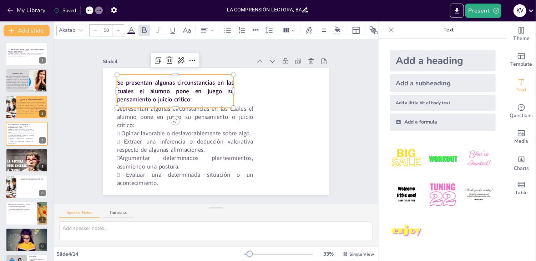
click at [225, 85] on span "Se presentan algunas circunstancias en las cuales el alumno pone en juego su pe…" at bounding box center [242, 78] width 37 height 118
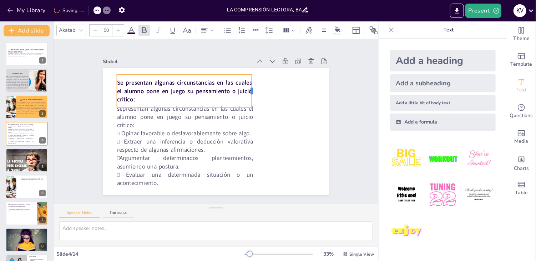
drag, startPoint x: 230, startPoint y: 88, endPoint x: 248, endPoint y: 86, distance: 18.4
click at [196, 146] on div at bounding box center [188, 162] width 16 height 33
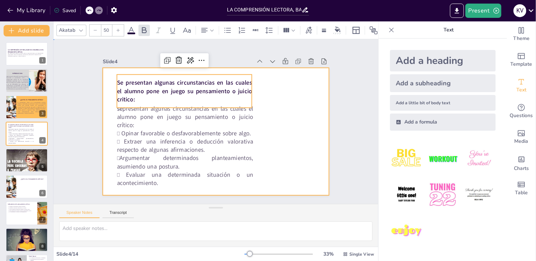
click at [269, 97] on div at bounding box center [205, 121] width 127 height 226
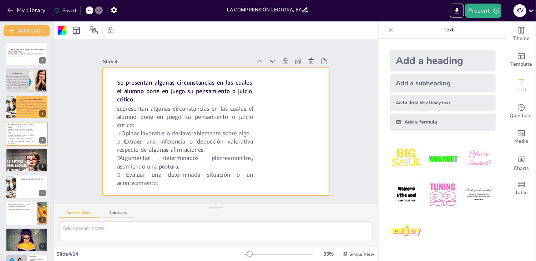
click at [62, 32] on div at bounding box center [62, 30] width 9 height 9
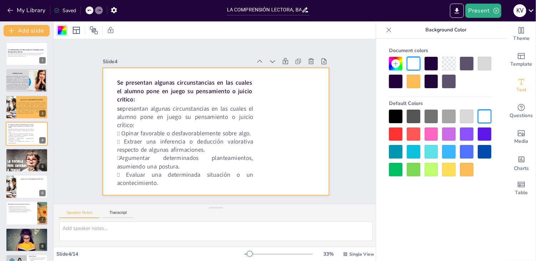
click at [445, 169] on div at bounding box center [449, 170] width 14 height 14
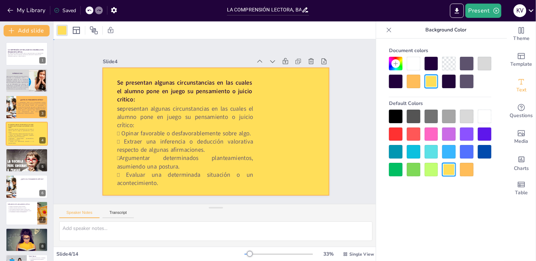
click at [288, 108] on div at bounding box center [212, 130] width 255 height 191
click at [288, 108] on div at bounding box center [214, 130] width 248 height 171
click at [288, 108] on div at bounding box center [225, 120] width 150 height 239
click at [514, 138] on span "Media" at bounding box center [521, 141] width 14 height 8
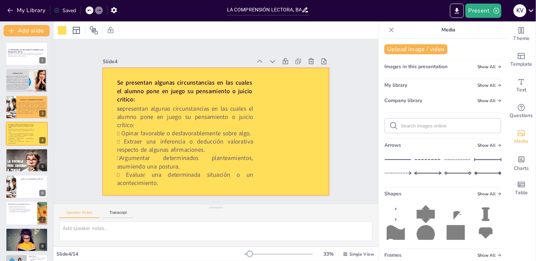
click at [434, 64] on span "Images in this presentation" at bounding box center [415, 66] width 63 height 7
click at [434, 67] on span "Images in this presentation" at bounding box center [415, 66] width 63 height 7
click at [497, 65] on icon at bounding box center [499, 67] width 4 height 4
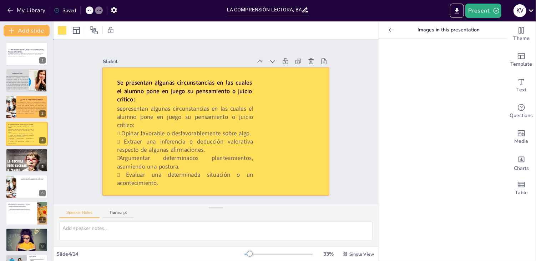
click at [292, 128] on div at bounding box center [205, 124] width 171 height 248
click at [511, 136] on div "Media" at bounding box center [521, 137] width 29 height 26
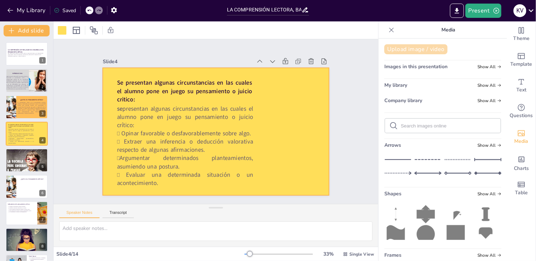
click at [412, 47] on button "Upload image / video" at bounding box center [415, 49] width 63 height 10
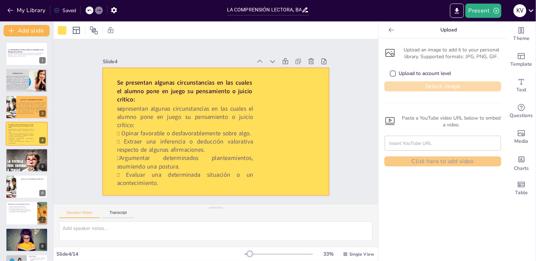
click at [419, 90] on button "Select image" at bounding box center [442, 86] width 117 height 10
click at [441, 87] on button "Select image" at bounding box center [442, 86] width 117 height 10
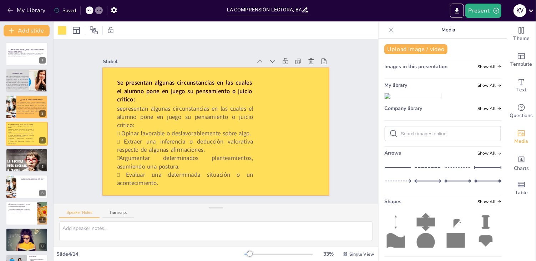
click at [408, 99] on img at bounding box center [412, 96] width 56 height 6
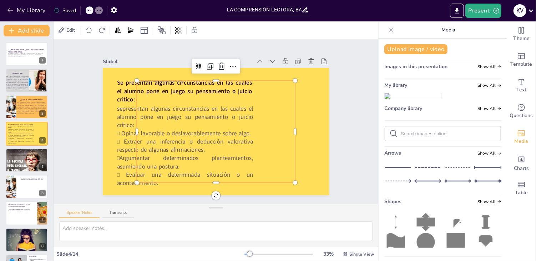
click at [408, 99] on img at bounding box center [412, 96] width 56 height 6
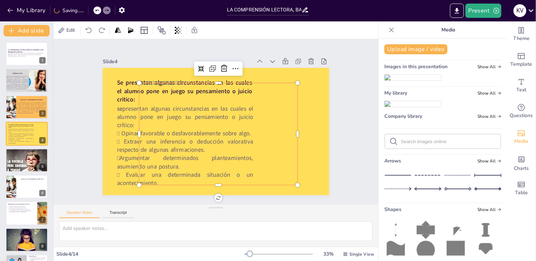
click at [281, 106] on div at bounding box center [203, 117] width 167 height 188
click at [270, 86] on div at bounding box center [218, 111] width 176 height 133
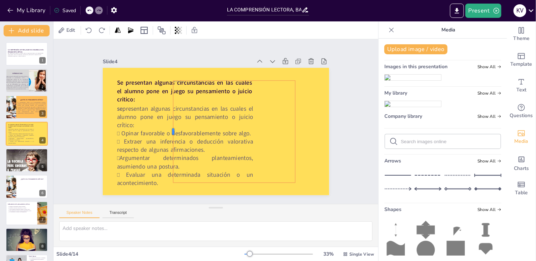
drag, startPoint x: 130, startPoint y: 129, endPoint x: 167, endPoint y: 129, distance: 36.4
click at [279, 140] on div at bounding box center [206, 125] width 146 height 182
drag, startPoint x: 263, startPoint y: 118, endPoint x: 287, endPoint y: 122, distance: 23.5
click at [233, 103] on div at bounding box center [206, 125] width 146 height 182
click at [233, 103] on div at bounding box center [215, 131] width 168 height 118
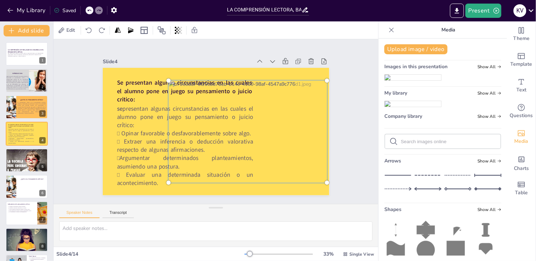
drag, startPoint x: 233, startPoint y: 103, endPoint x: 265, endPoint y: 105, distance: 31.8
click at [221, 104] on div at bounding box center [186, 108] width 178 height 127
click at [221, 104] on div at bounding box center [183, 128] width 200 height 179
click at [173, 232] on div at bounding box center [166, 238] width 12 height 12
click at [260, 238] on div at bounding box center [257, 241] width 6 height 6
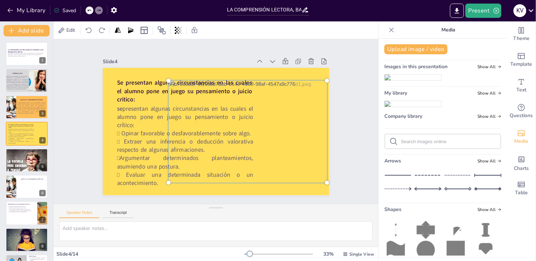
click at [122, 41] on div at bounding box center [119, 38] width 5 height 5
drag, startPoint x: 322, startPoint y: 179, endPoint x: 313, endPoint y: 178, distance: 8.6
click at [294, 164] on div at bounding box center [232, 92] width 143 height 186
click at [266, 80] on div at bounding box center [202, 152] width 127 height 178
click at [261, 80] on div at bounding box center [205, 153] width 111 height 167
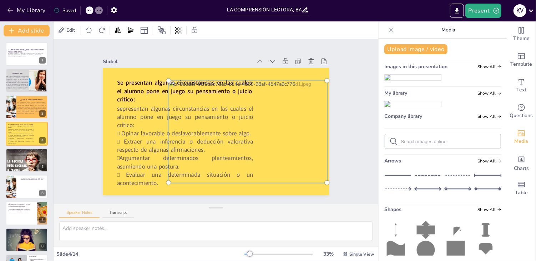
click at [229, 88] on div at bounding box center [226, 153] width 187 height 200
click at [229, 88] on div at bounding box center [191, 144] width 179 height 200
click at [229, 88] on div at bounding box center [188, 102] width 193 height 157
drag, startPoint x: 229, startPoint y: 88, endPoint x: 231, endPoint y: 104, distance: 15.8
click at [231, 104] on div at bounding box center [247, 138] width 186 height 143
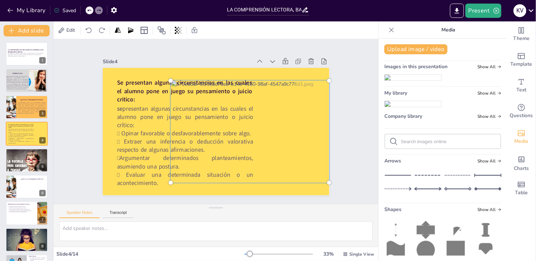
click at [227, 113] on div at bounding box center [220, 156] width 169 height 197
click at [220, 150] on div at bounding box center [216, 156] width 157 height 193
click at [225, 163] on div at bounding box center [220, 156] width 169 height 197
click at [225, 163] on div at bounding box center [182, 129] width 200 height 179
click at [225, 163] on div at bounding box center [237, 149] width 200 height 187
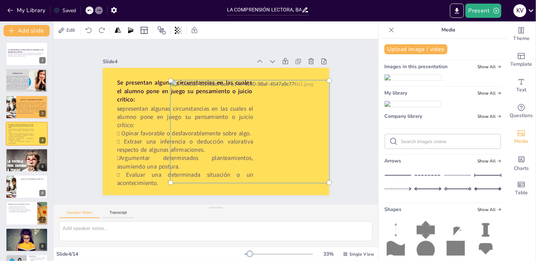
click at [225, 163] on div at bounding box center [216, 156] width 157 height 193
drag, startPoint x: 225, startPoint y: 163, endPoint x: 256, endPoint y: 92, distance: 77.0
click at [256, 92] on div at bounding box center [247, 142] width 193 height 157
drag, startPoint x: 258, startPoint y: 78, endPoint x: 260, endPoint y: 103, distance: 25.7
click at [260, 103] on div at bounding box center [239, 92] width 169 height 197
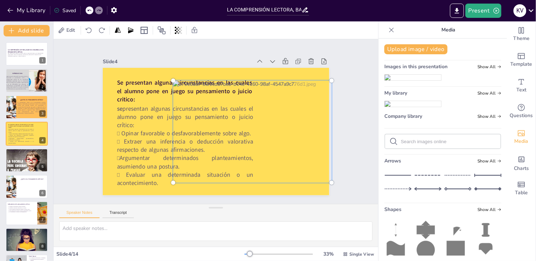
click at [208, 65] on div at bounding box center [211, 62] width 6 height 6
click at [239, 71] on div at bounding box center [241, 67] width 5 height 5
drag, startPoint x: 168, startPoint y: 77, endPoint x: 201, endPoint y: 93, distance: 36.7
click at [201, 93] on div at bounding box center [179, 112] width 158 height 102
drag, startPoint x: 167, startPoint y: 179, endPoint x: 234, endPoint y: 144, distance: 74.6
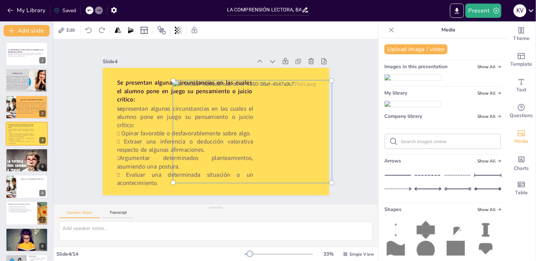
click at [234, 144] on div at bounding box center [221, 159] width 157 height 186
click at [293, 140] on div at bounding box center [236, 153] width 198 height 194
drag, startPoint x: 293, startPoint y: 140, endPoint x: 290, endPoint y: 133, distance: 7.4
click at [290, 133] on div at bounding box center [242, 148] width 200 height 179
click at [290, 133] on div at bounding box center [223, 156] width 179 height 200
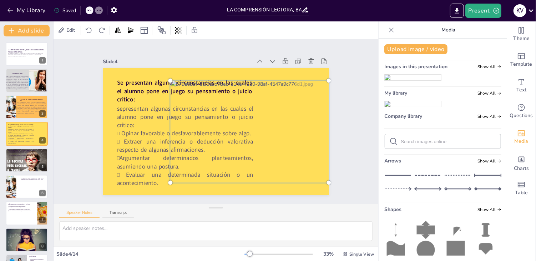
click at [266, 133] on div at bounding box center [202, 154] width 127 height 178
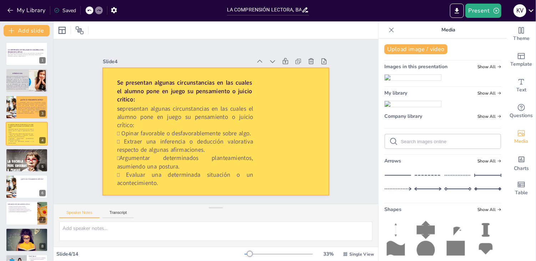
click at [282, 130] on div at bounding box center [211, 130] width 260 height 224
click at [415, 80] on img at bounding box center [412, 78] width 56 height 6
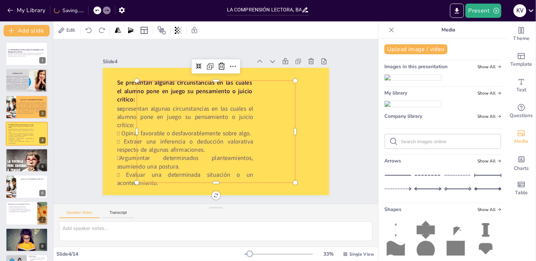
click at [289, 129] on div at bounding box center [211, 112] width 188 height 167
click at [285, 129] on div at bounding box center [206, 125] width 157 height 186
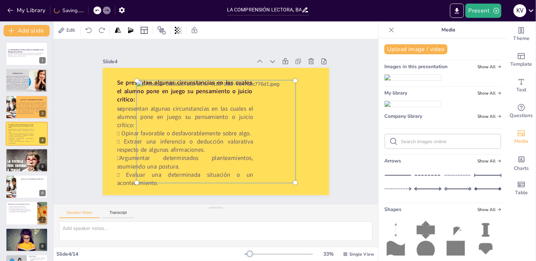
click at [289, 129] on div at bounding box center [207, 127] width 179 height 200
click at [292, 125] on div at bounding box center [210, 129] width 200 height 187
click at [292, 125] on div at bounding box center [209, 128] width 194 height 198
click at [267, 194] on div at bounding box center [264, 196] width 5 height 5
drag, startPoint x: 132, startPoint y: 180, endPoint x: 175, endPoint y: 154, distance: 49.7
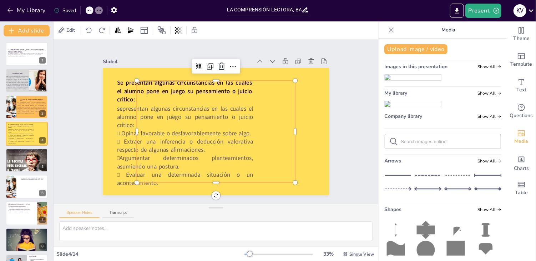
click at [282, 137] on div at bounding box center [212, 130] width 186 height 157
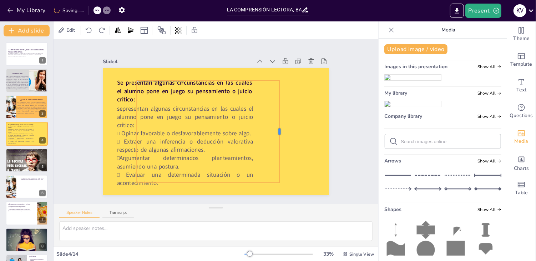
drag, startPoint x: 290, startPoint y: 129, endPoint x: 274, endPoint y: 128, distance: 15.7
drag, startPoint x: 130, startPoint y: 127, endPoint x: 135, endPoint y: 127, distance: 5.7
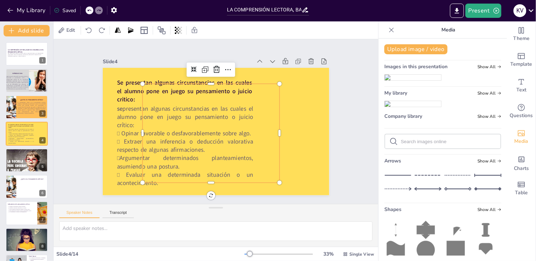
click at [204, 179] on div at bounding box center [207, 127] width 175 height 188
click at [272, 129] on div at bounding box center [206, 125] width 157 height 186
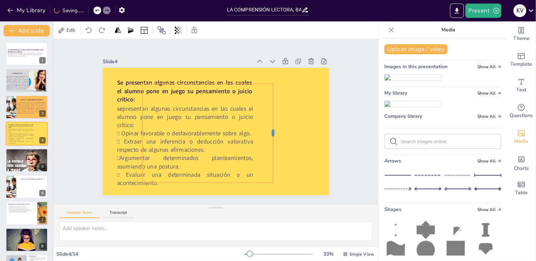
drag, startPoint x: 276, startPoint y: 128, endPoint x: 270, endPoint y: 126, distance: 6.6
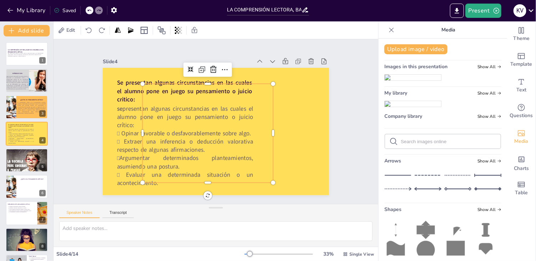
click at [202, 179] on div at bounding box center [211, 129] width 188 height 167
click at [188, 171] on div at bounding box center [213, 131] width 182 height 146
drag, startPoint x: 201, startPoint y: 179, endPoint x: 201, endPoint y: 175, distance: 4.3
drag, startPoint x: 179, startPoint y: 135, endPoint x: 234, endPoint y: 139, distance: 55.4
drag, startPoint x: 205, startPoint y: 114, endPoint x: 253, endPoint y: 111, distance: 48.9
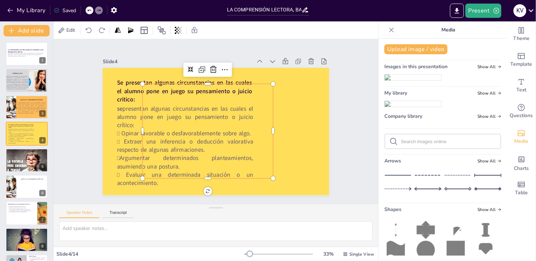
click at [222, 94] on div at bounding box center [206, 116] width 167 height 188
click at [222, 94] on div at bounding box center [213, 111] width 176 height 133
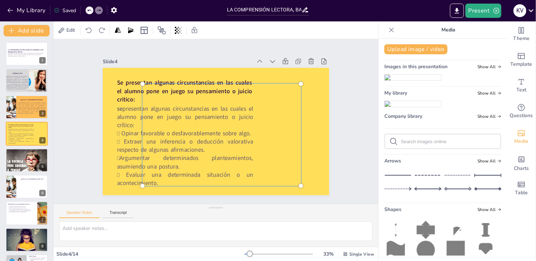
drag, startPoint x: 222, startPoint y: 94, endPoint x: 305, endPoint y: 108, distance: 83.5
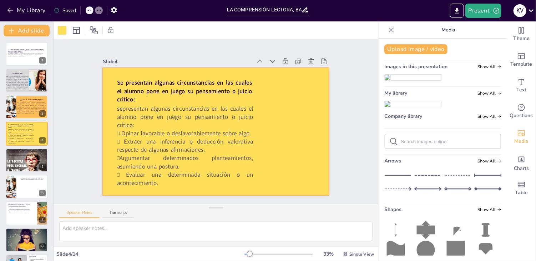
drag, startPoint x: 254, startPoint y: 105, endPoint x: 304, endPoint y: 112, distance: 50.4
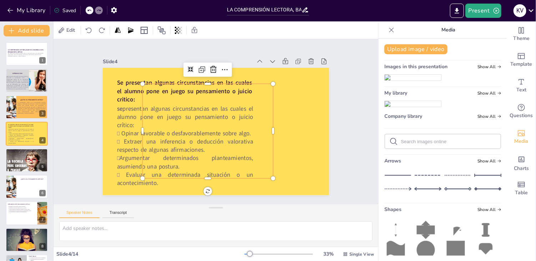
click at [242, 102] on div at bounding box center [222, 128] width 181 height 186
click at [242, 102] on div at bounding box center [221, 112] width 188 height 167
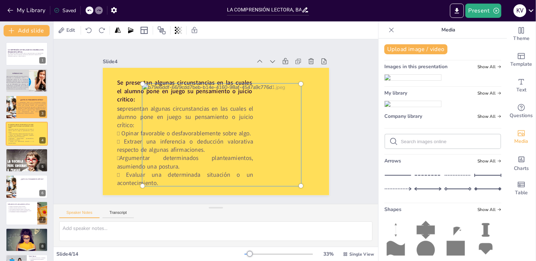
drag, startPoint x: 242, startPoint y: 102, endPoint x: 249, endPoint y: 137, distance: 35.2
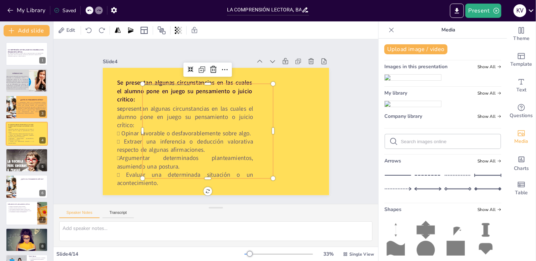
click at [171, 104] on div at bounding box center [204, 130] width 133 height 176
click at [171, 104] on div at bounding box center [203, 115] width 186 height 181
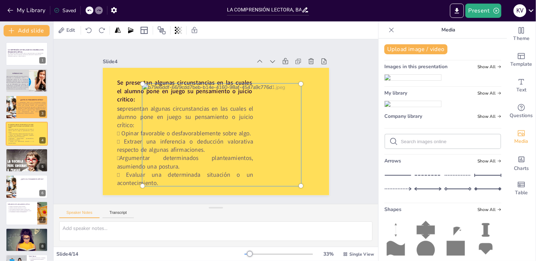
click at [171, 104] on div at bounding box center [211, 135] width 198 height 194
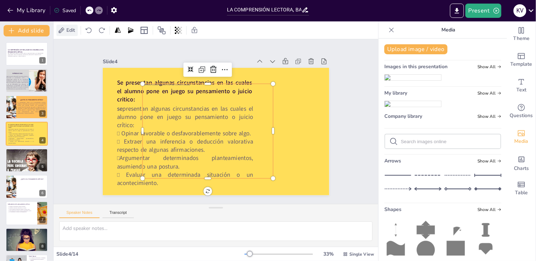
click at [73, 27] on span "Edit" at bounding box center [70, 30] width 11 height 7
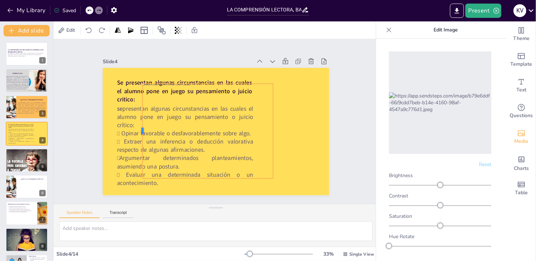
click at [211, 165] on div at bounding box center [255, 186] width 88 height 43
drag, startPoint x: 136, startPoint y: 128, endPoint x: 144, endPoint y: 130, distance: 8.8
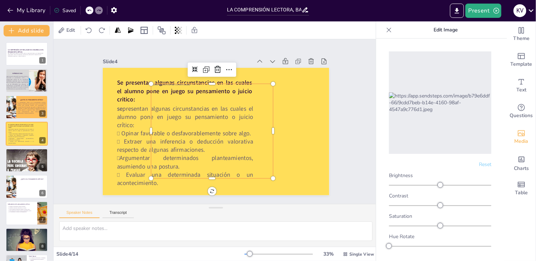
drag, startPoint x: 237, startPoint y: 108, endPoint x: 268, endPoint y: 117, distance: 32.8
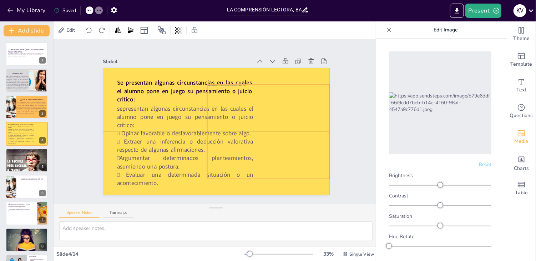
drag, startPoint x: 228, startPoint y: 97, endPoint x: 285, endPoint y: 99, distance: 56.4
click at [246, 99] on div at bounding box center [158, 95] width 176 height 133
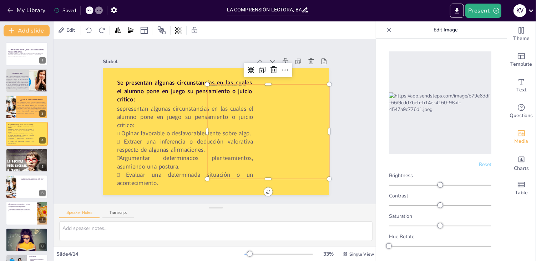
click at [264, 100] on div at bounding box center [209, 184] width 118 height 168
click at [262, 86] on div at bounding box center [280, 133] width 86 height 94
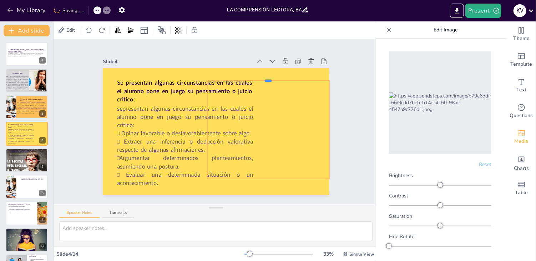
drag, startPoint x: 262, startPoint y: 81, endPoint x: 261, endPoint y: 77, distance: 3.6
click at [261, 77] on div at bounding box center [272, 83] width 122 height 18
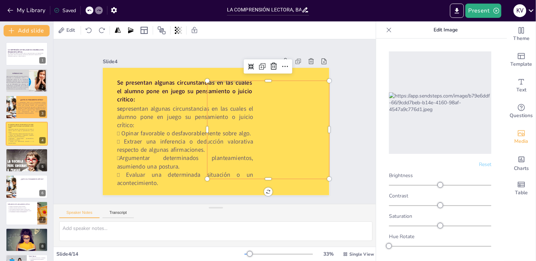
click at [272, 122] on div at bounding box center [276, 99] width 192 height 171
click at [260, 122] on div at bounding box center [185, 177] width 150 height 185
click at [257, 122] on div at bounding box center [204, 184] width 106 height 160
click at [146, 33] on icon at bounding box center [143, 30] width 7 height 7
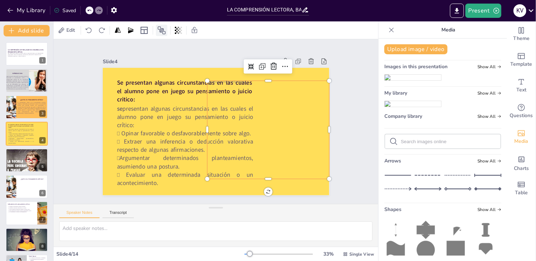
click at [163, 27] on icon at bounding box center [161, 30] width 9 height 9
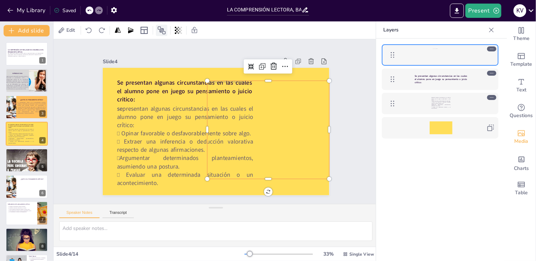
click at [163, 27] on icon at bounding box center [161, 30] width 9 height 9
click at [70, 32] on span "Edit" at bounding box center [70, 30] width 11 height 7
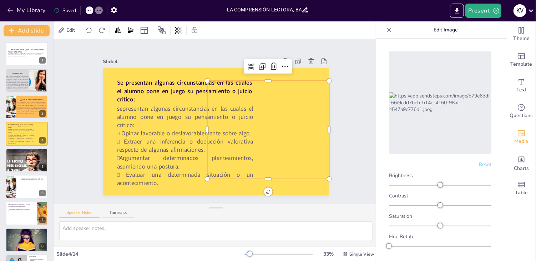
drag, startPoint x: 70, startPoint y: 32, endPoint x: 160, endPoint y: 83, distance: 103.8
click at [160, 83] on div "Edit Slide 1 LA COMPRENSIÓN LECTORA, BASE DEL DESARROLLO DEL PENSAMIENTO CRÍTIC…" at bounding box center [215, 140] width 324 height 239
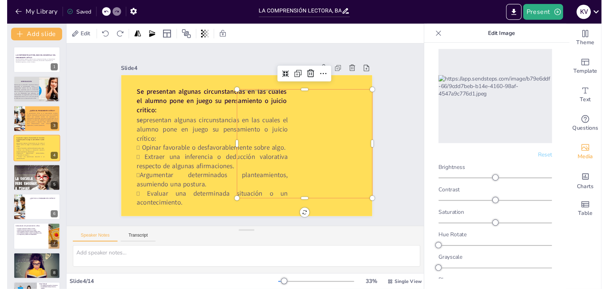
scroll to position [33, 0]
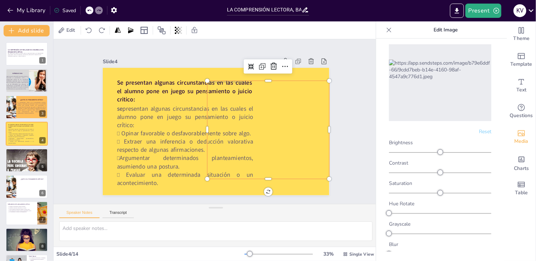
click at [259, 107] on div at bounding box center [169, 166] width 180 height 192
click at [157, 179] on icon at bounding box center [152, 183] width 9 height 9
click at [275, 134] on icon at bounding box center [278, 137] width 7 height 7
click at [217, 183] on icon at bounding box center [213, 187] width 8 height 8
click at [165, 153] on icon at bounding box center [161, 157] width 8 height 8
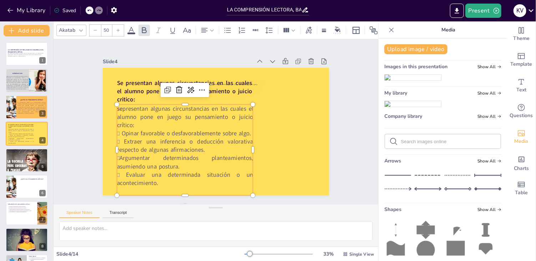
click at [159, 173] on p at bounding box center [141, 105] width 36 height 135
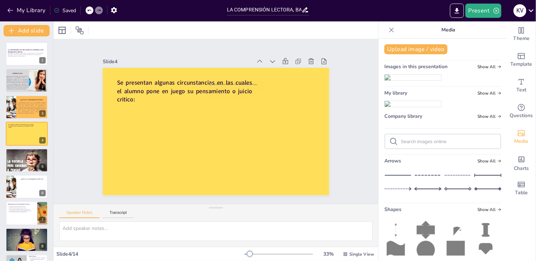
click at [89, 10] on icon at bounding box center [89, 10] width 4 height 4
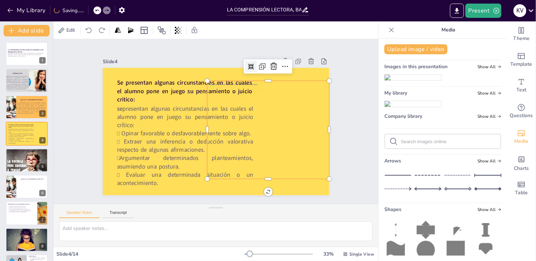
click at [265, 100] on div at bounding box center [269, 124] width 132 height 110
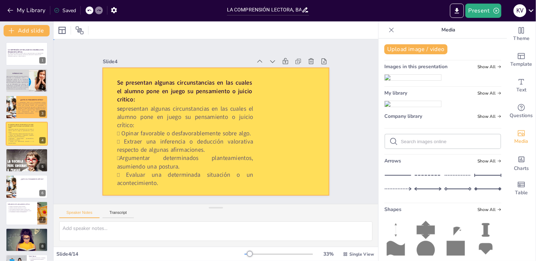
click at [265, 100] on div at bounding box center [222, 113] width 258 height 236
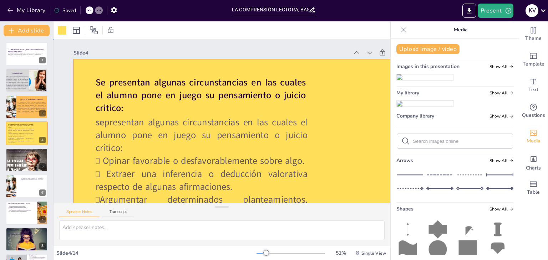
click at [355, 124] on div at bounding box center [204, 164] width 348 height 404
click at [355, 124] on div at bounding box center [257, 151] width 386 height 267
click at [27, 103] on span "El pensamiento crítico es el pensamiento racional, reflexivo, interesado en qué…" at bounding box center [31, 107] width 29 height 12
type textarea "La evaluación de argumentos es una parte fundamental del pensamiento crítico. L…"
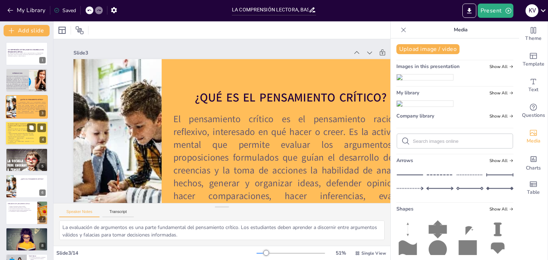
click at [29, 133] on span " Opinar favorable o desfavorablemente sobre algo." at bounding box center [20, 133] width 25 height 1
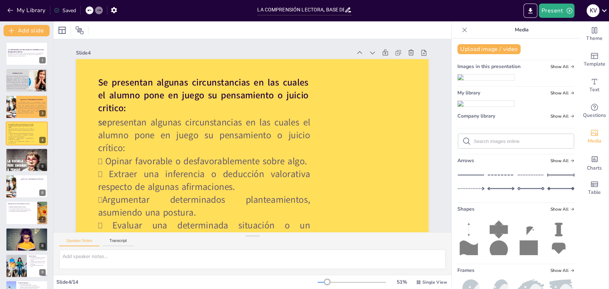
drag, startPoint x: 540, startPoint y: 0, endPoint x: 433, endPoint y: 7, distance: 107.2
click at [433, 7] on div "Present K V" at bounding box center [481, 11] width 253 height 14
click at [478, 49] on button "Upload image / video" at bounding box center [488, 49] width 63 height 10
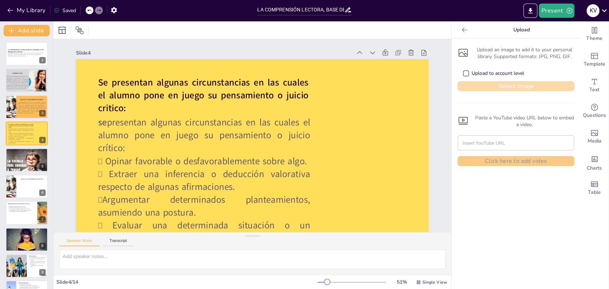
click at [504, 82] on button "Select image" at bounding box center [515, 86] width 117 height 10
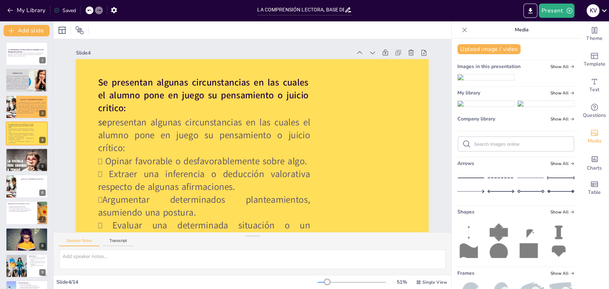
click at [490, 107] on img at bounding box center [485, 104] width 56 height 6
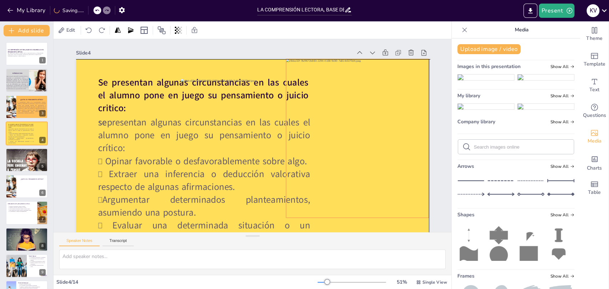
drag, startPoint x: 297, startPoint y: 139, endPoint x: 399, endPoint y: 116, distance: 105.2
click at [399, 116] on div at bounding box center [347, 181] width 195 height 203
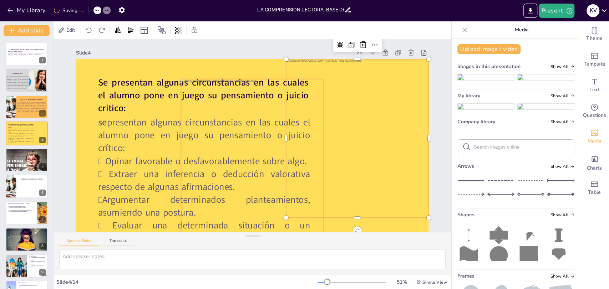
click at [275, 119] on div at bounding box center [231, 126] width 203 height 195
click at [299, 102] on div at bounding box center [255, 30] width 159 height 143
drag, startPoint x: 283, startPoint y: 139, endPoint x: 293, endPoint y: 148, distance: 13.7
click at [241, 148] on div at bounding box center [213, 120] width 55 height 153
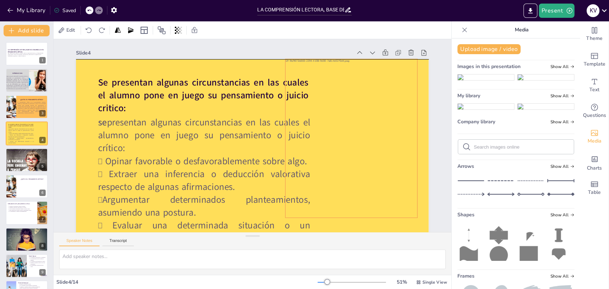
drag, startPoint x: 425, startPoint y: 140, endPoint x: 414, endPoint y: 142, distance: 11.5
click at [329, 158] on div at bounding box center [249, 229] width 159 height 143
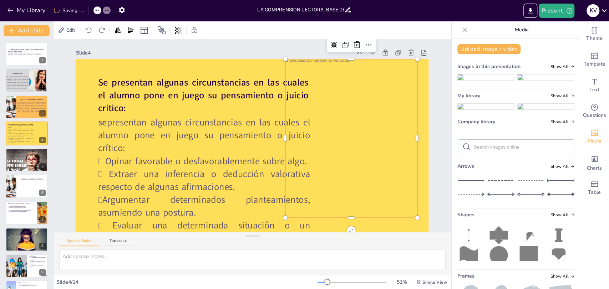
click at [322, 140] on div at bounding box center [230, 226] width 185 height 172
click at [414, 138] on div at bounding box center [340, 167] width 185 height 195
click at [301, 138] on div at bounding box center [195, 210] width 212 height 209
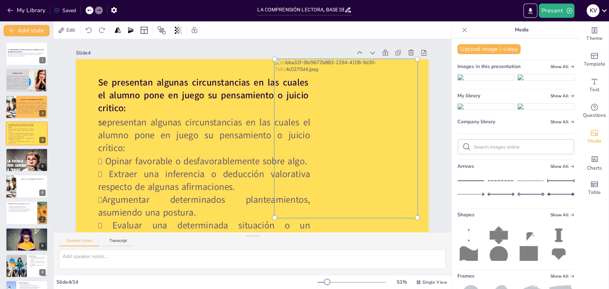
click at [319, 137] on div at bounding box center [211, 220] width 214 height 206
click at [414, 137] on div at bounding box center [305, 213] width 224 height 220
click at [385, 126] on div at bounding box center [293, 51] width 214 height 206
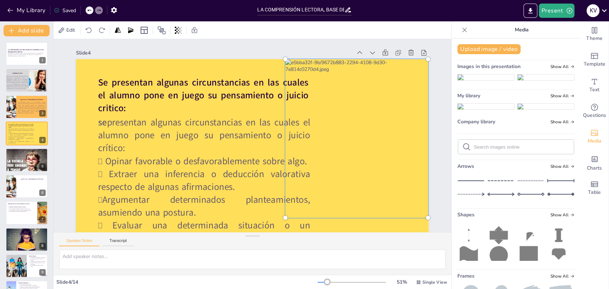
drag, startPoint x: 395, startPoint y: 131, endPoint x: 410, endPoint y: 135, distance: 15.7
click at [320, 136] on div at bounding box center [217, 233] width 206 height 195
click at [288, 148] on div at bounding box center [341, 190] width 214 height 220
click at [268, 148] on div at bounding box center [160, 185] width 214 height 220
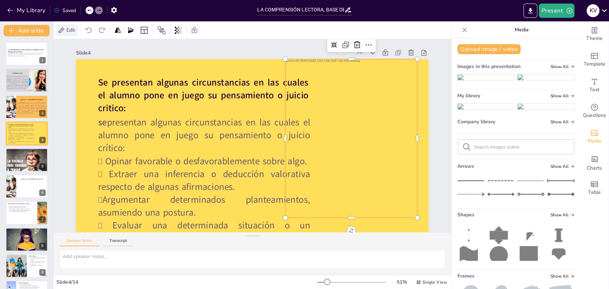
click at [74, 28] on span "Edit" at bounding box center [70, 30] width 11 height 7
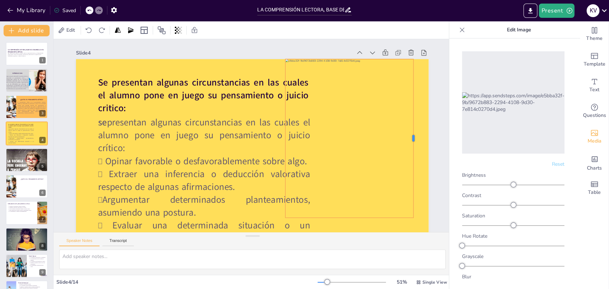
drag, startPoint x: 414, startPoint y: 138, endPoint x: 410, endPoint y: 138, distance: 3.9
click at [376, 260] on div at bounding box center [300, 292] width 153 height 55
click at [262, 138] on div at bounding box center [160, 185] width 203 height 209
drag, startPoint x: 281, startPoint y: 138, endPoint x: 294, endPoint y: 139, distance: 12.5
click at [294, 130] on div at bounding box center [237, 96] width 147 height 70
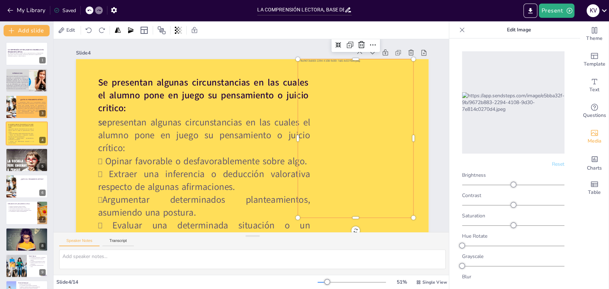
click at [381, 128] on div at bounding box center [287, 37] width 195 height 185
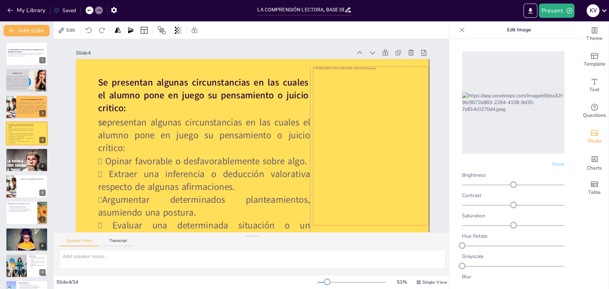
drag, startPoint x: 381, startPoint y: 128, endPoint x: 395, endPoint y: 135, distance: 15.8
click at [309, 164] on div at bounding box center [217, 250] width 185 height 173
click at [346, 64] on div at bounding box center [262, 15] width 167 height 151
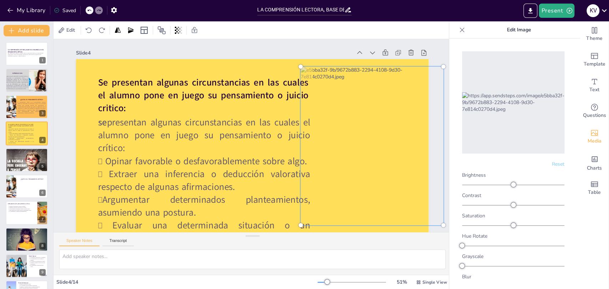
click at [294, 127] on div at bounding box center [183, 234] width 220 height 214
click at [272, 64] on div at bounding box center [161, 57] width 220 height 224
drag, startPoint x: 390, startPoint y: 89, endPoint x: 390, endPoint y: 82, distance: 7.5
click at [233, 82] on div at bounding box center [135, 163] width 195 height 206
click at [326, 180] on div at bounding box center [241, 255] width 167 height 151
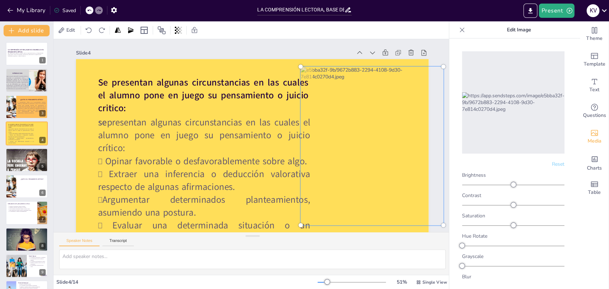
click at [233, 82] on div at bounding box center [135, 163] width 195 height 206
click at [225, 82] on div at bounding box center [133, 150] width 183 height 195
click at [233, 82] on div at bounding box center [135, 163] width 195 height 206
click at [293, 82] on div at bounding box center [179, 40] width 225 height 224
click at [401, 80] on div at bounding box center [362, 183] width 195 height 206
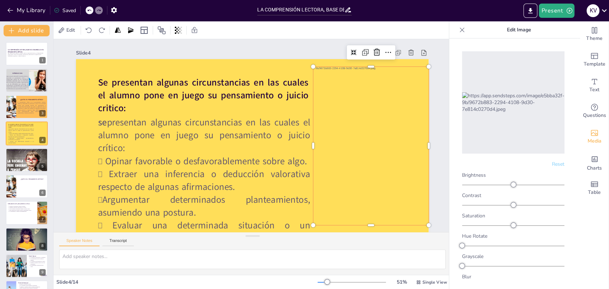
drag, startPoint x: 476, startPoint y: 84, endPoint x: 464, endPoint y: 85, distance: 12.2
click at [464, 85] on div at bounding box center [513, 102] width 102 height 102
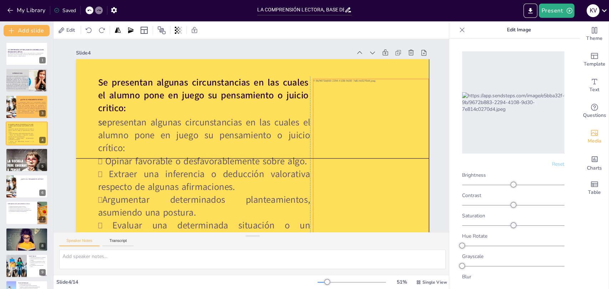
drag, startPoint x: 388, startPoint y: 99, endPoint x: 388, endPoint y: 109, distance: 10.0
click at [309, 184] on div at bounding box center [229, 255] width 159 height 143
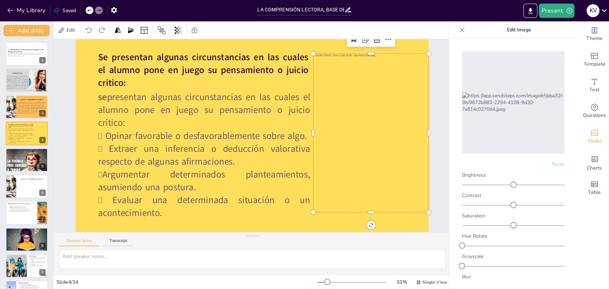
scroll to position [31, 0]
drag, startPoint x: 368, startPoint y: 207, endPoint x: 354, endPoint y: 202, distance: 14.8
click at [219, 210] on div at bounding box center [204, 267] width 30 height 114
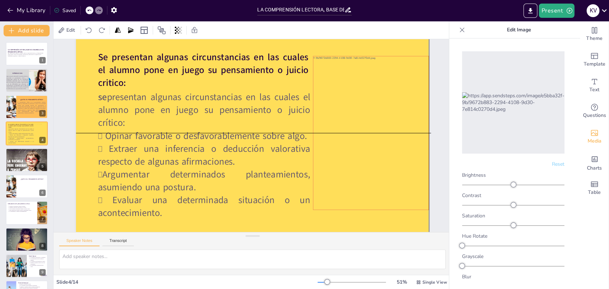
click at [270, 172] on div at bounding box center [163, 215] width 212 height 213
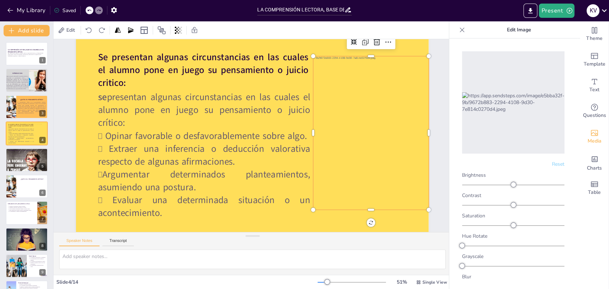
click at [522, 37] on p "Edit Image" at bounding box center [518, 29] width 102 height 17
click at [461, 31] on icon at bounding box center [461, 29] width 7 height 7
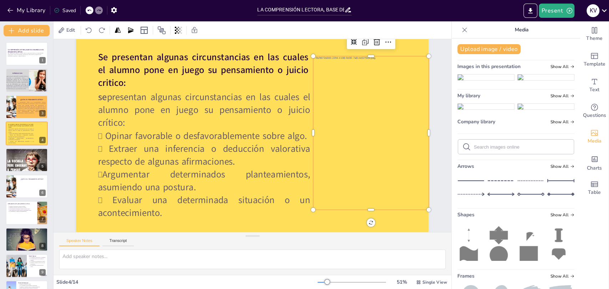
scroll to position [0, 0]
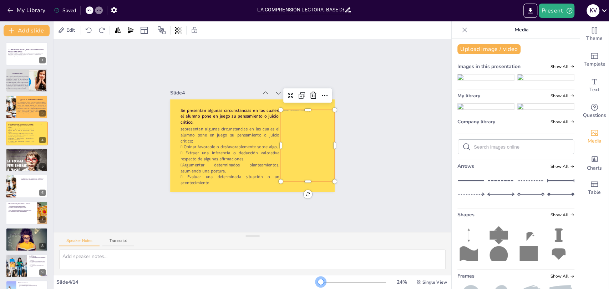
click at [317, 260] on div at bounding box center [351, 283] width 68 height 6
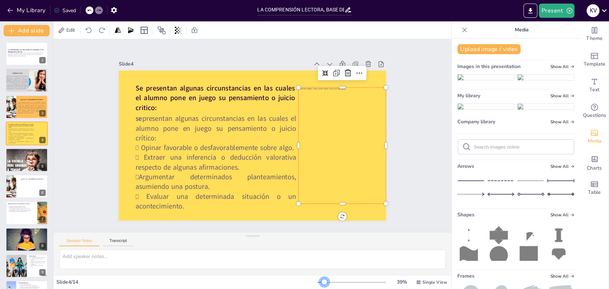
click at [319, 260] on div at bounding box center [351, 283] width 68 height 6
click at [19, 68] on div "INTRODUCCION Destaca que la educación secundaria falla en desarrollar el pensam…" at bounding box center [26, 80] width 43 height 24
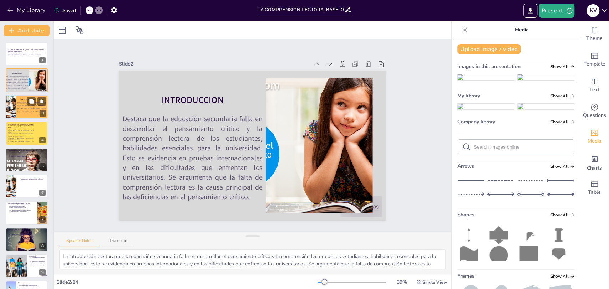
click at [17, 108] on span "El pensamiento crítico es el pensamiento racional, reflexivo, interesado en qué…" at bounding box center [31, 107] width 29 height 12
type textarea "La evaluación de argumentos es una parte fundamental del pensamiento crítico. L…"
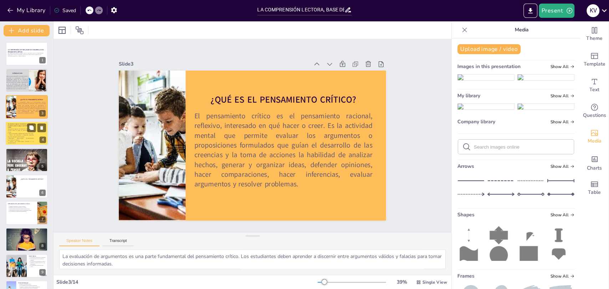
click at [24, 136] on span " Extraer una inferencia o deducción valorativa respecto de algunas afirmacione…" at bounding box center [21, 136] width 26 height 3
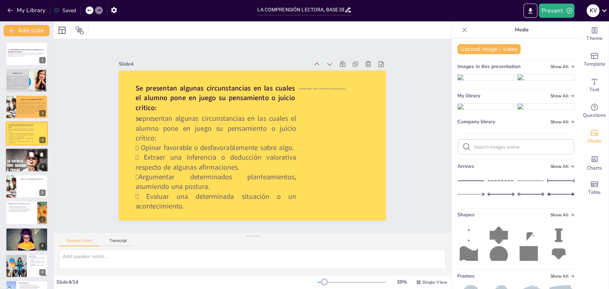
click at [21, 159] on div at bounding box center [26, 160] width 43 height 27
type textarea "Las habilidades básicas son la base sobre la cual se construyen habilidades más…"
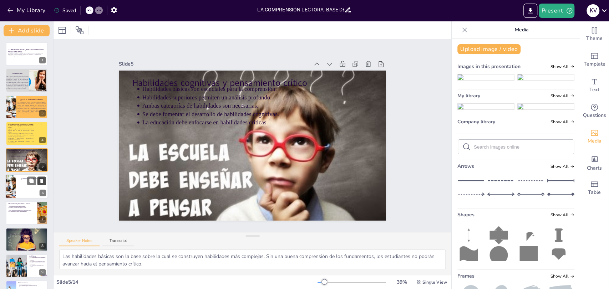
click at [41, 180] on icon at bounding box center [41, 181] width 3 height 4
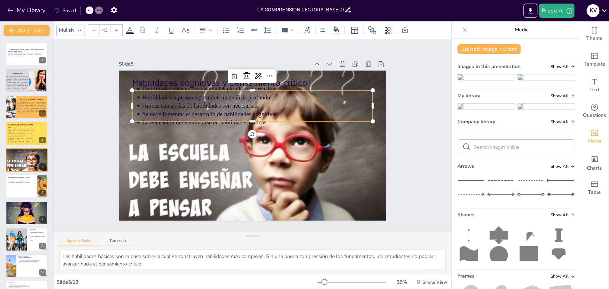
click at [164, 113] on p "Se debe fomentar el desarrollo de habilidades cognitivas." at bounding box center [243, 115] width 191 height 142
click at [257, 113] on p "Se debe fomentar el desarrollo de habilidades cognitivas." at bounding box center [273, 143] width 32 height 230
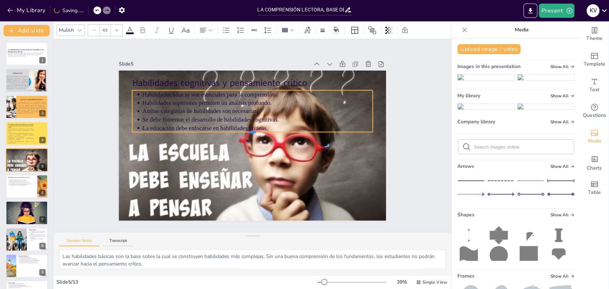
drag, startPoint x: 249, startPoint y: 118, endPoint x: 250, endPoint y: 122, distance: 4.1
click at [250, 122] on div "Habilidades cognitivas y pensamiento crítico Habilidades básicas son esenciales…" at bounding box center [258, 127] width 304 height 278
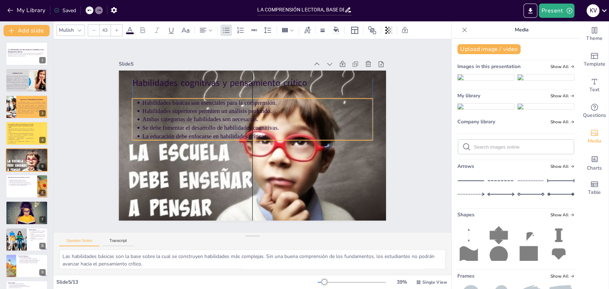
drag, startPoint x: 201, startPoint y: 113, endPoint x: 201, endPoint y: 122, distance: 8.6
click at [240, 122] on span "Se debe fomentar el desarrollo de habilidades cognitivas." at bounding box center [283, 107] width 86 height 114
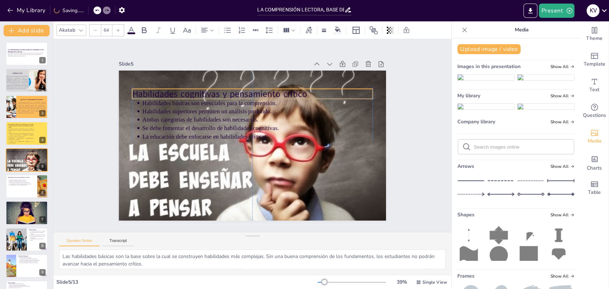
drag, startPoint x: 182, startPoint y: 78, endPoint x: 184, endPoint y: 87, distance: 8.4
click at [198, 87] on p "Habilidades cognitivas y pensamiento crítico" at bounding box center [283, 107] width 170 height 187
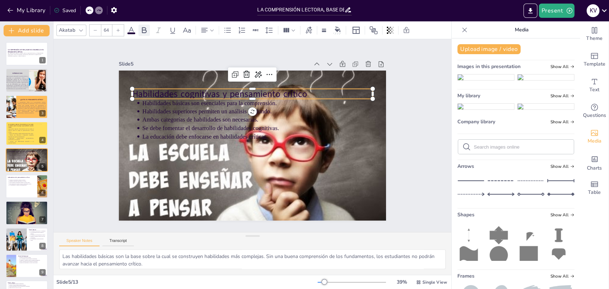
click at [143, 32] on icon at bounding box center [144, 30] width 9 height 9
click at [189, 31] on icon at bounding box center [187, 30] width 9 height 9
click at [143, 30] on icon at bounding box center [144, 30] width 5 height 6
click at [132, 33] on span at bounding box center [131, 33] width 8 height 2
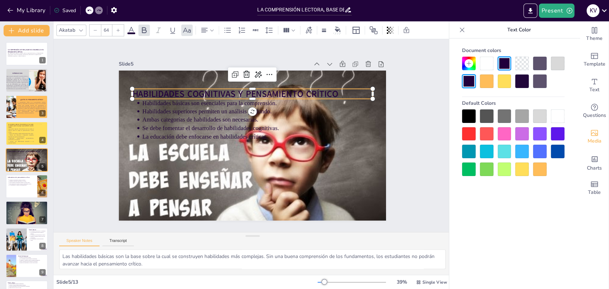
click at [468, 135] on div at bounding box center [469, 134] width 14 height 14
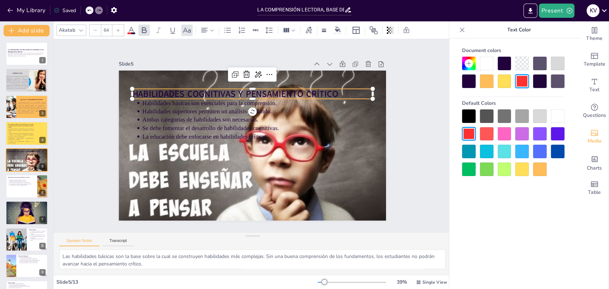
click at [489, 134] on div at bounding box center [487, 134] width 14 height 14
click at [487, 150] on div at bounding box center [487, 152] width 14 height 14
click at [317, 92] on span "Habilidades cognitivas y pensamiento crítico" at bounding box center [271, 94] width 147 height 161
click at [130, 33] on span at bounding box center [131, 33] width 8 height 2
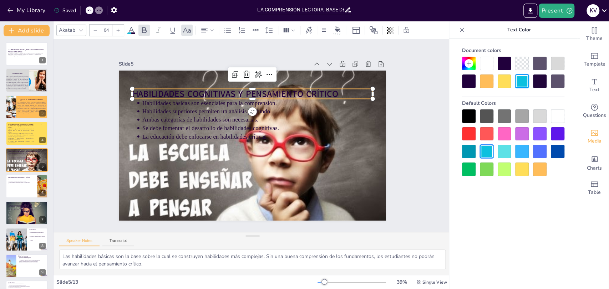
click at [130, 29] on icon at bounding box center [131, 30] width 6 height 7
click at [134, 31] on icon at bounding box center [131, 30] width 9 height 9
click at [339, 31] on icon at bounding box center [337, 29] width 6 height 6
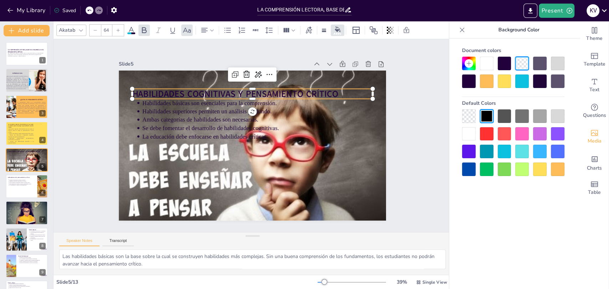
click at [485, 134] on div at bounding box center [487, 134] width 14 height 14
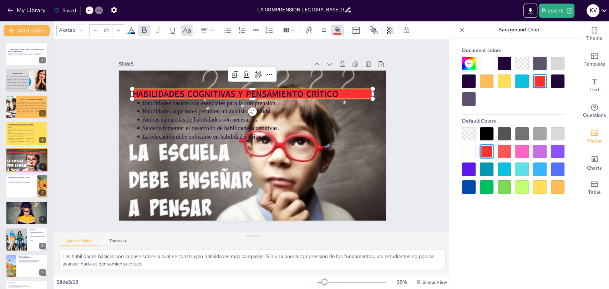
click at [487, 57] on div at bounding box center [487, 64] width 14 height 14
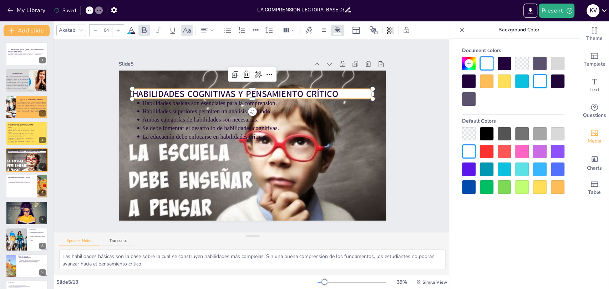
click at [88, 11] on icon at bounding box center [89, 11] width 4 height 2
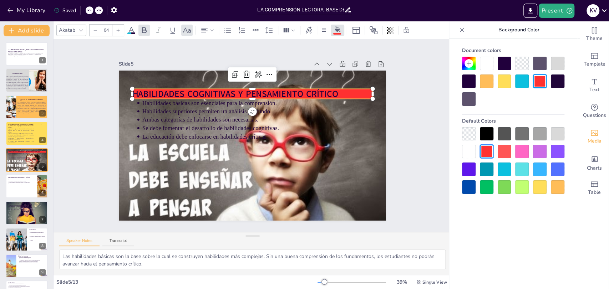
click at [88, 11] on icon at bounding box center [89, 11] width 4 height 2
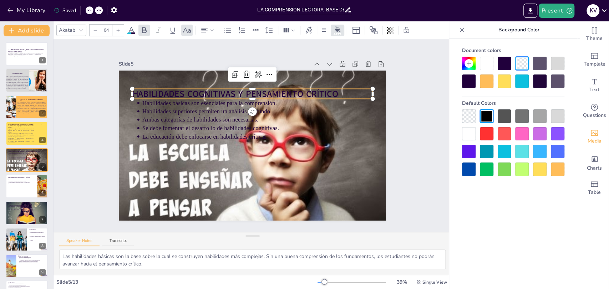
click at [129, 30] on icon at bounding box center [131, 30] width 6 height 7
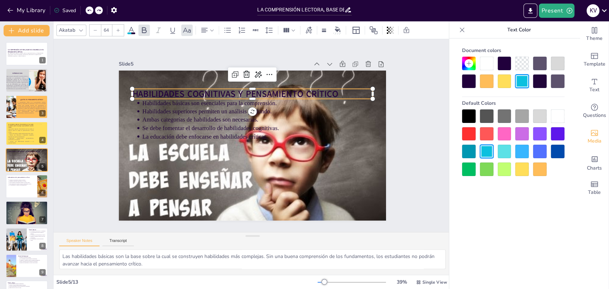
click at [129, 30] on icon at bounding box center [131, 30] width 6 height 7
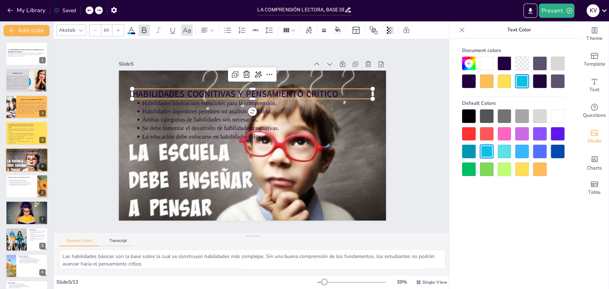
click at [129, 30] on icon at bounding box center [131, 30] width 6 height 7
click at [309, 89] on span "Habilidades cognitivas y pensamiento crítico" at bounding box center [292, 114] width 34 height 206
click at [328, 89] on span "Habilidades cognitivas y pensamiento crítico" at bounding box center [258, 90] width 184 height 113
click at [312, 89] on span "Habilidades cognitivas y pensamiento crítico" at bounding box center [296, 123] width 34 height 206
click at [473, 135] on div at bounding box center [469, 134] width 14 height 14
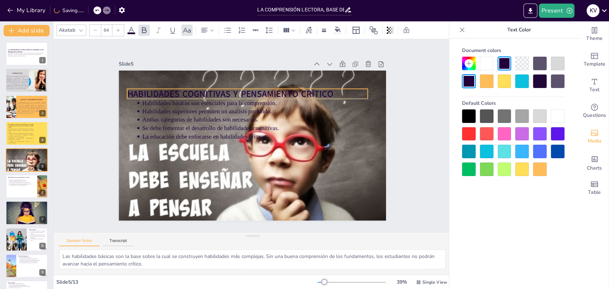
drag, startPoint x: 333, startPoint y: 88, endPoint x: 328, endPoint y: 87, distance: 5.1
click at [328, 87] on p "Habilidades cognitivas y pensamiento crítico" at bounding box center [294, 144] width 86 height 232
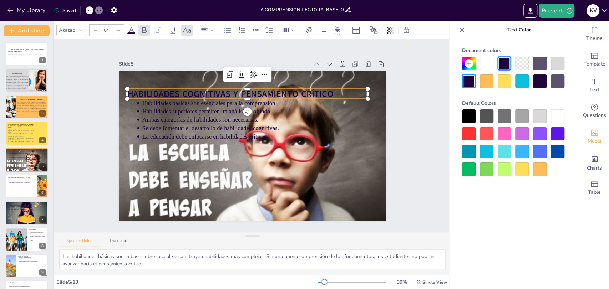
click at [131, 30] on icon at bounding box center [131, 30] width 9 height 9
click at [485, 135] on div at bounding box center [487, 134] width 14 height 14
click at [485, 154] on div at bounding box center [487, 152] width 14 height 14
click at [489, 178] on div "Document colors Default Colors" at bounding box center [513, 175] width 128 height 272
click at [535, 81] on div "Text" at bounding box center [594, 86] width 29 height 26
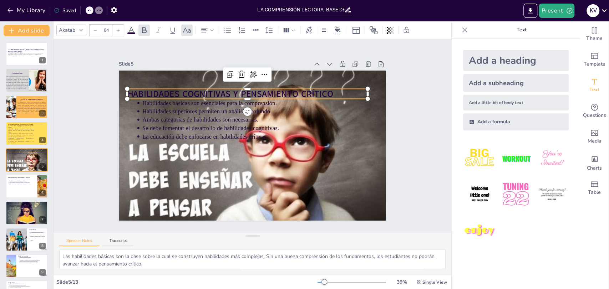
click at [131, 35] on div "Akatab 64" at bounding box center [237, 30] width 362 height 12
click at [131, 32] on span at bounding box center [131, 33] width 8 height 2
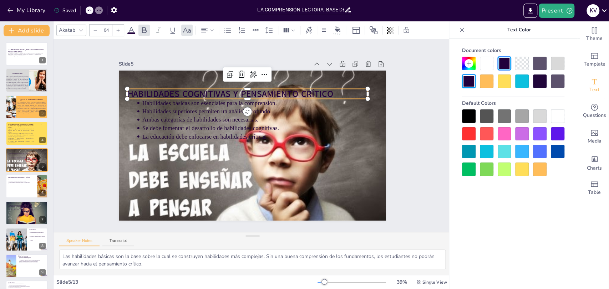
click at [467, 133] on div at bounding box center [469, 134] width 14 height 14
type input "43"
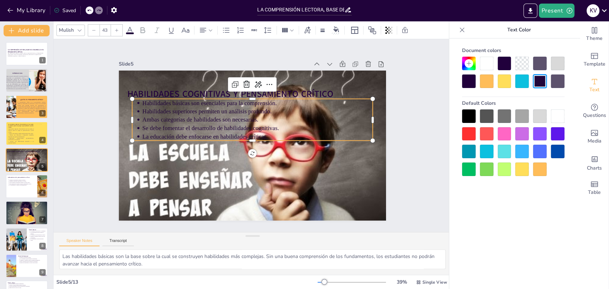
click at [207, 107] on p "Habilidades superiores permiten un análisis profundo." at bounding box center [270, 119] width 191 height 142
drag, startPoint x: 207, startPoint y: 107, endPoint x: 199, endPoint y: 108, distance: 7.9
click at [199, 108] on p "Habilidades superiores permiten un análisis profundo." at bounding box center [242, 157] width 214 height 101
click at [196, 108] on p "Habilidades superiores permiten un análisis profundo." at bounding box center [252, 111] width 230 height 8
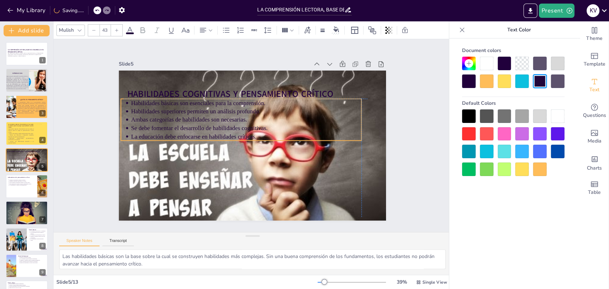
click at [193, 121] on p "Habilidades superiores permiten un análisis profundo." at bounding box center [250, 160] width 221 height 79
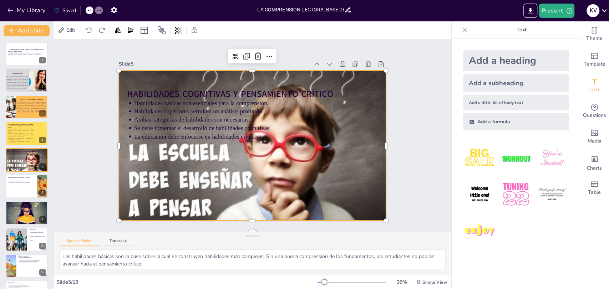
click at [324, 182] on div at bounding box center [252, 145] width 267 height 168
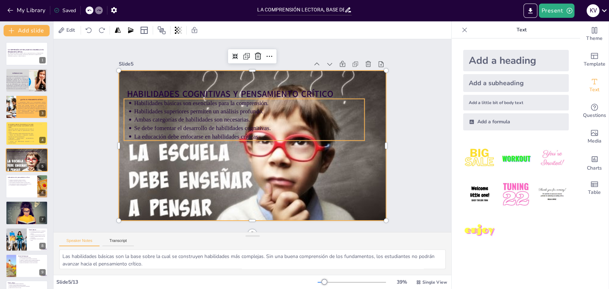
click at [188, 103] on p "Habilidades básicas son esenciales para la comprensión." at bounding box center [273, 160] width 191 height 142
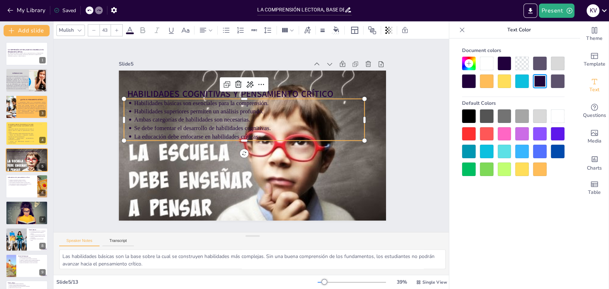
click at [224, 125] on p "Se debe fomentar el desarrollo de habilidades cognitivas." at bounding box center [260, 137] width 122 height 204
click at [224, 125] on p "Se debe fomentar el desarrollo de habilidades cognitivas." at bounding box center [256, 128] width 160 height 176
click at [232, 125] on p "Se debe fomentar el desarrollo de habilidades cognitivas." at bounding box center [260, 134] width 56 height 227
click at [245, 125] on span "Se debe fomentar el desarrollo de habilidades cognitivas." at bounding box center [288, 100] width 86 height 114
click at [303, 131] on icon at bounding box center [304, 134] width 2 height 6
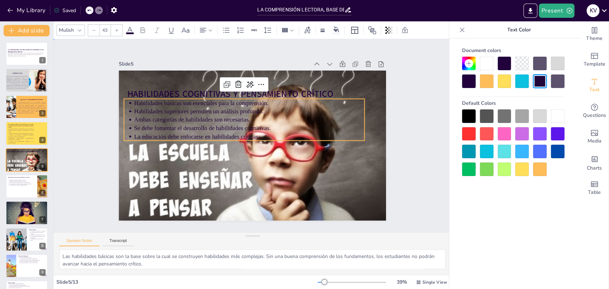
click at [369, 102] on div "Slide 1 LA COMPRENSIÓN LECTORA, BASE DEL DESARROLLO DEL PENSAMIENTO CRÍTICO Est…" at bounding box center [251, 135] width 233 height 415
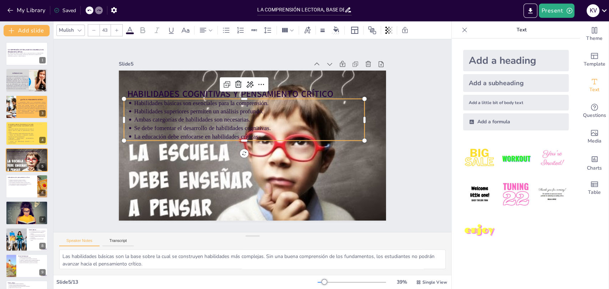
click at [250, 126] on p "Se debe fomentar el desarrollo de habilidades cognitivas." at bounding box center [257, 130] width 101 height 214
click at [250, 126] on p "Se debe fomentar el desarrollo de habilidades cognitivas." at bounding box center [254, 128] width 191 height 142
click at [249, 124] on span "Se debe fomentar el desarrollo de habilidades cognitivas." at bounding box center [213, 104] width 122 height 74
click at [249, 124] on span "Se debe fomentar el desarrollo de habilidades cognitivas." at bounding box center [220, 96] width 106 height 96
click at [249, 124] on span "Se debe fomentar el desarrollo de habilidades cognitivas." at bounding box center [229, 91] width 86 height 114
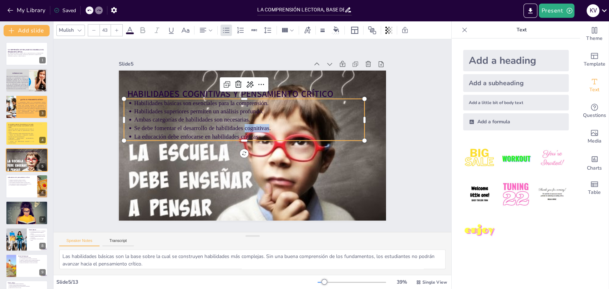
click at [249, 124] on span "Se debe fomentar el desarrollo de habilidades cognitivas." at bounding box center [213, 104] width 122 height 74
click at [201, 117] on span "Ambas categorías de habilidades son necesarias." at bounding box center [200, 102] width 112 height 42
click at [201, 117] on span "Ambas categorías de habilidades son necesarias." at bounding box center [203, 96] width 108 height 53
click at [201, 117] on span "Ambas categorías de habilidades son necesarias." at bounding box center [192, 120] width 116 height 6
click at [133, 29] on icon at bounding box center [129, 30] width 9 height 9
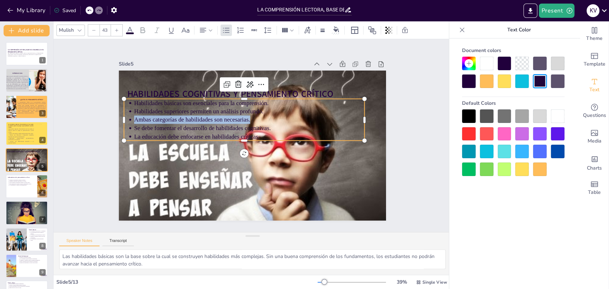
click at [473, 137] on div at bounding box center [469, 134] width 14 height 14
click at [467, 137] on div at bounding box center [469, 134] width 14 height 14
click at [397, 147] on div "Slide 1 LA COMPRENSIÓN LECTORA, BASE DEL DESARROLLO DEL PENSAMIENTO CRÍTICO Est…" at bounding box center [252, 135] width 318 height 348
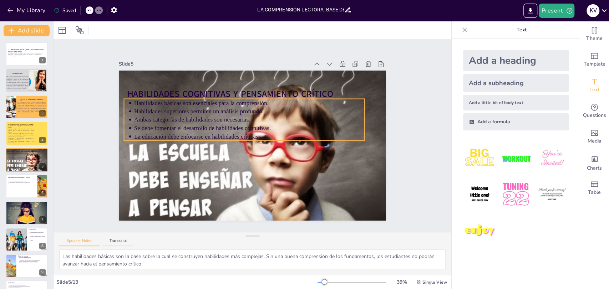
click at [225, 112] on p "Ambas categorías de habilidades son necesarias." at bounding box center [265, 145] width 176 height 160
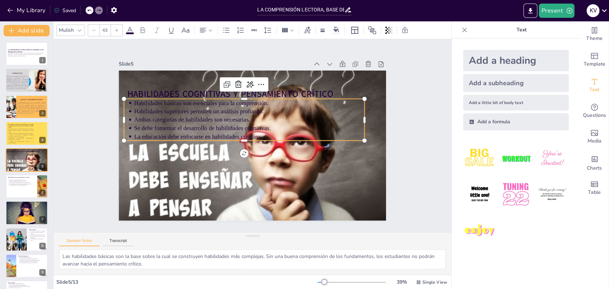
click at [225, 112] on p "Ambas categorías de habilidades son necesarias." at bounding box center [237, 141] width 32 height 230
click at [235, 104] on p "Habilidades superiores permiten un análisis profundo." at bounding box center [274, 125] width 79 height 221
click at [256, 105] on span "Habilidades superiores permiten un análisis profundo." at bounding box center [310, 123] width 108 height 81
click at [169, 105] on span "Habilidades superiores permiten un análisis profundo." at bounding box center [223, 84] width 108 height 81
click at [133, 31] on icon at bounding box center [129, 30] width 9 height 9
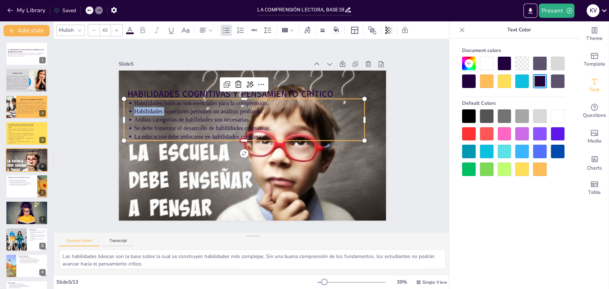
click at [484, 82] on div at bounding box center [487, 82] width 14 height 14
click at [523, 83] on div at bounding box center [522, 82] width 14 height 14
click at [347, 121] on p "Se debe fomentar el desarrollo de habilidades cognitivas." at bounding box center [250, 128] width 230 height 32
click at [259, 117] on p "Ambas categorías de habilidades son necesarias." at bounding box center [265, 127] width 101 height 214
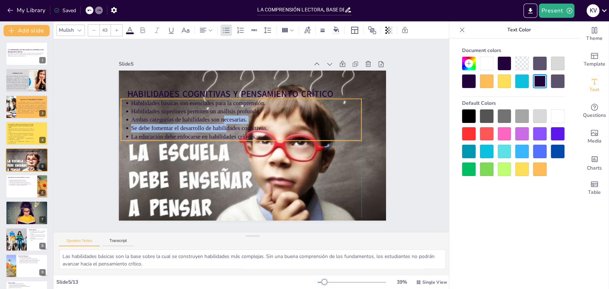
click at [221, 122] on ul "Habilidades básicas son esenciales para la comprensión. Habilidades superiores …" at bounding box center [252, 116] width 219 height 175
click at [291, 104] on icon at bounding box center [297, 110] width 12 height 12
click at [468, 204] on div "Document colors Default Colors" at bounding box center [513, 175] width 128 height 272
click at [518, 170] on div at bounding box center [522, 170] width 14 height 14
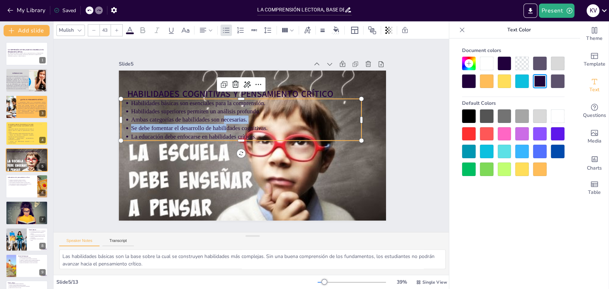
click at [521, 152] on div at bounding box center [522, 152] width 14 height 14
click at [502, 113] on div at bounding box center [504, 116] width 14 height 14
click at [502, 86] on div at bounding box center [504, 82] width 14 height 14
click at [535, 81] on div at bounding box center [540, 82] width 14 height 14
click at [453, 76] on div "Document colors Default Colors" at bounding box center [513, 175] width 128 height 272
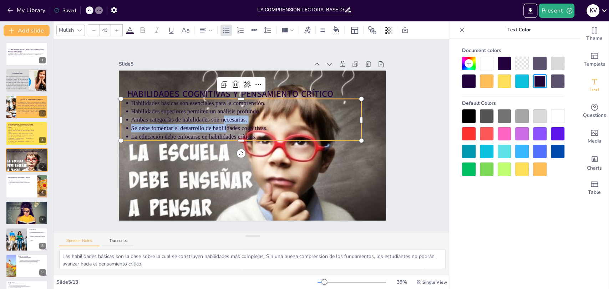
click at [469, 58] on div at bounding box center [469, 64] width 14 height 14
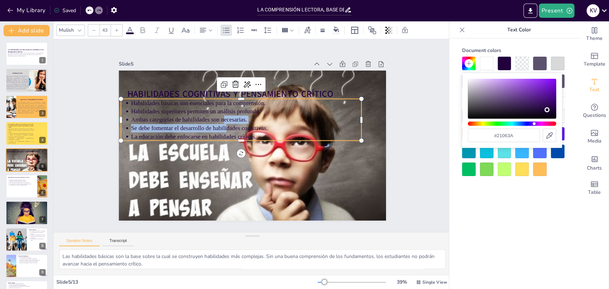
type input "#ab74de"
click at [509, 84] on div "Color" at bounding box center [511, 99] width 88 height 40
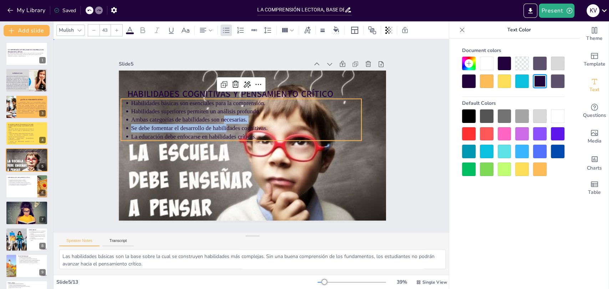
click at [411, 140] on div "Slide 1 LA COMPRENSIÓN LECTORA, BASE DEL DESARROLLO DEL PENSAMIENTO CRÍTICO Est…" at bounding box center [251, 135] width 409 height 425
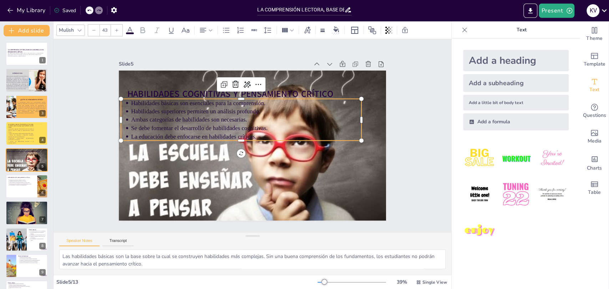
click at [185, 97] on p "Habilidades básicas son esenciales para la comprensión." at bounding box center [256, 102] width 221 height 79
click at [313, 31] on div "Mulish 43" at bounding box center [236, 30] width 360 height 12
click at [311, 29] on icon at bounding box center [307, 30] width 8 height 8
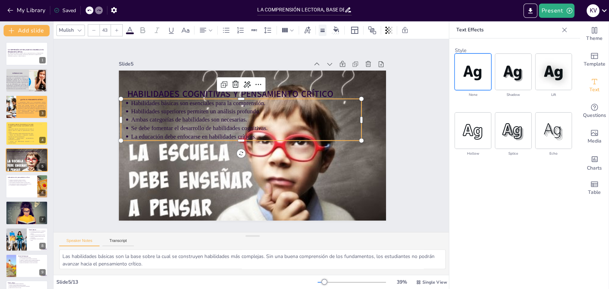
click at [324, 33] on div at bounding box center [322, 30] width 8 height 11
click at [359, 29] on div at bounding box center [354, 30] width 11 height 11
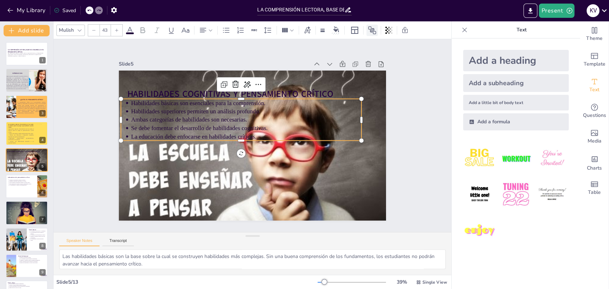
click at [370, 29] on icon at bounding box center [372, 30] width 9 height 9
type input "--"
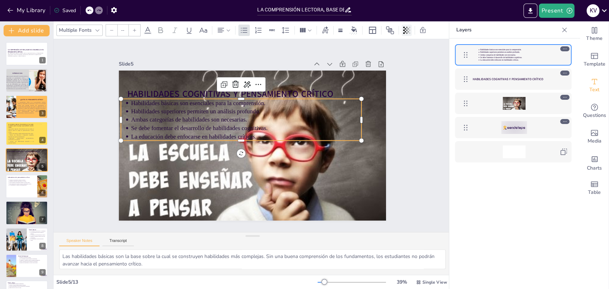
click at [406, 32] on icon at bounding box center [406, 30] width 7 height 7
click at [149, 28] on icon at bounding box center [147, 30] width 9 height 9
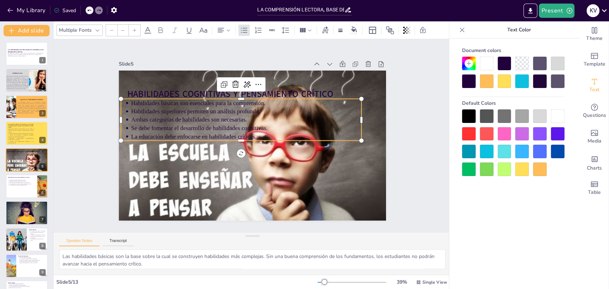
click at [136, 118] on ul "Habilidades básicas son esenciales para la comprensión. Habilidades superiores …" at bounding box center [250, 116] width 229 height 157
click at [535, 84] on icon "Add text boxes" at bounding box center [594, 81] width 9 height 9
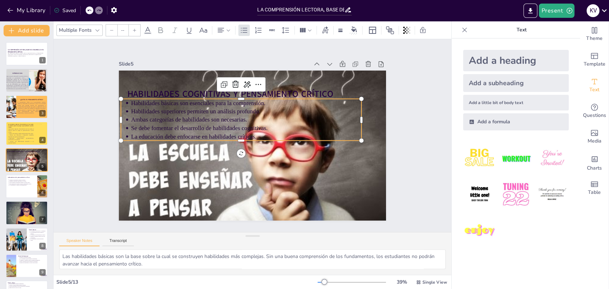
click at [479, 157] on img at bounding box center [479, 158] width 33 height 33
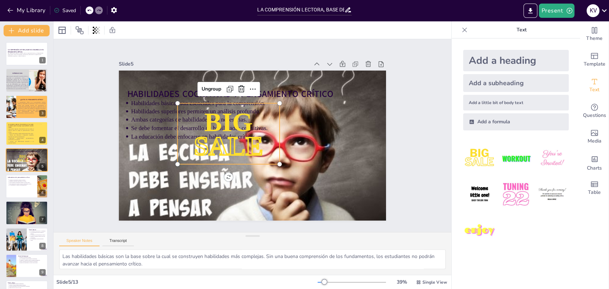
click at [259, 149] on p "SALE" at bounding box center [226, 132] width 107 height 83
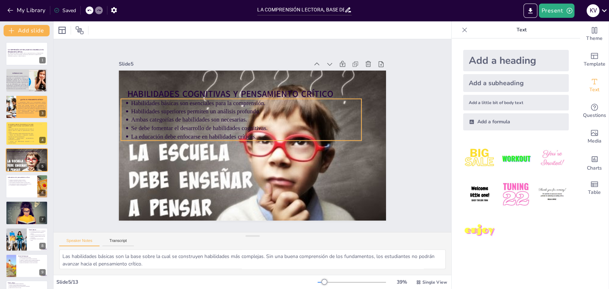
click at [225, 103] on p "Habilidades básicas son esenciales para la comprensión." at bounding box center [264, 104] width 204 height 122
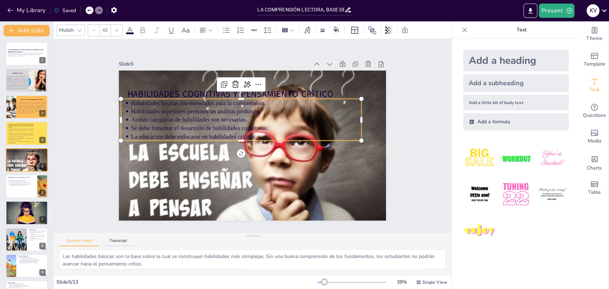
click at [225, 103] on p "Habilidades básicas son esenciales para la comprensión." at bounding box center [250, 102] width 230 height 32
click at [225, 103] on p "Habilidades básicas son esenciales para la comprensión." at bounding box center [219, 139] width 32 height 230
click at [225, 103] on p "Habilidades básicas son esenciales para la comprensión." at bounding box center [269, 107] width 176 height 160
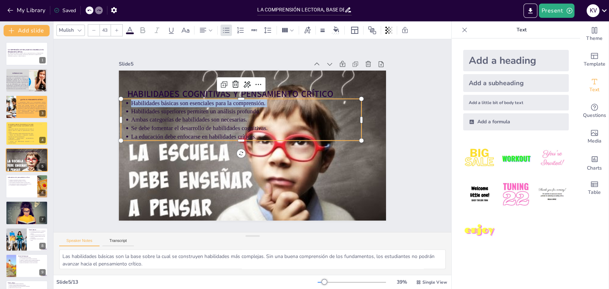
click at [130, 31] on icon at bounding box center [129, 30] width 9 height 9
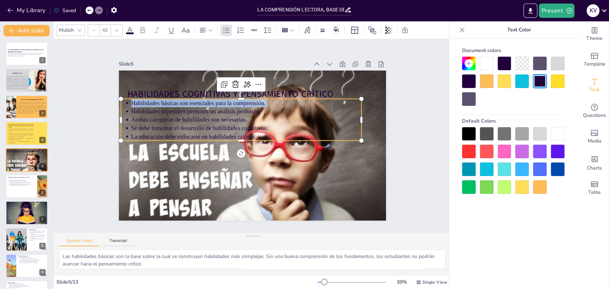
click at [130, 31] on icon at bounding box center [129, 30] width 9 height 9
click at [482, 78] on div at bounding box center [487, 82] width 14 height 14
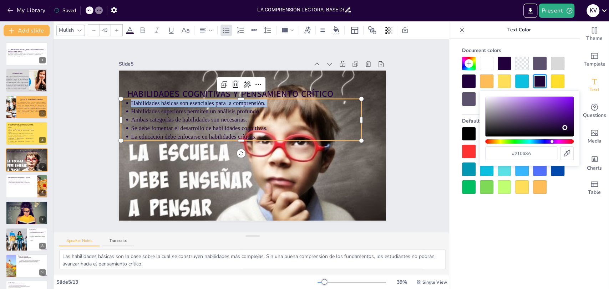
click at [482, 78] on div at bounding box center [487, 82] width 14 height 14
type input "#433d49"
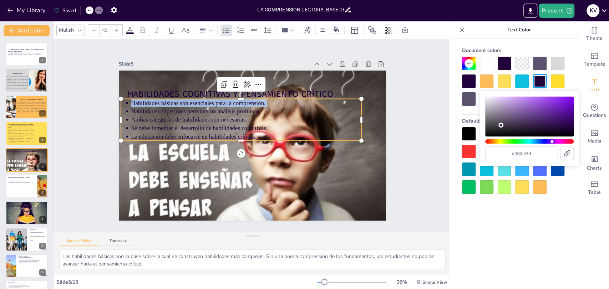
click at [501, 125] on div "Color" at bounding box center [529, 117] width 88 height 40
click at [501, 125] on div "Color" at bounding box center [500, 125] width 5 height 5
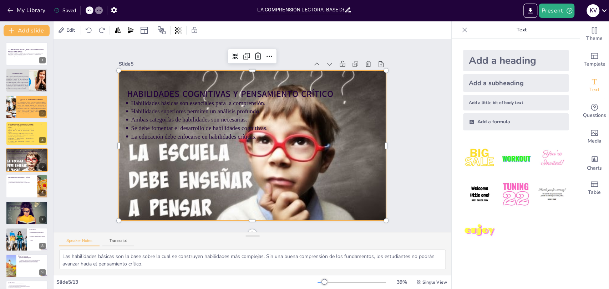
click at [331, 173] on div at bounding box center [250, 145] width 283 height 195
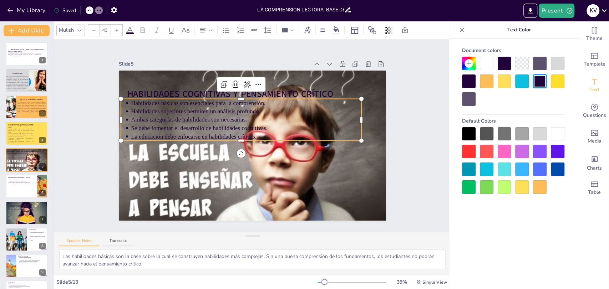
click at [182, 123] on p "Se debe fomentar el desarrollo de habilidades cognitivas." at bounding box center [247, 127] width 230 height 32
click at [182, 123] on p "Se debe fomentar el desarrollo de habilidades cognitivas." at bounding box center [247, 127] width 227 height 56
click at [521, 30] on p "Text Color" at bounding box center [518, 29] width 102 height 17
click at [234, 129] on p "La educación debe enfocarse en habilidades críticas." at bounding box center [245, 134] width 221 height 79
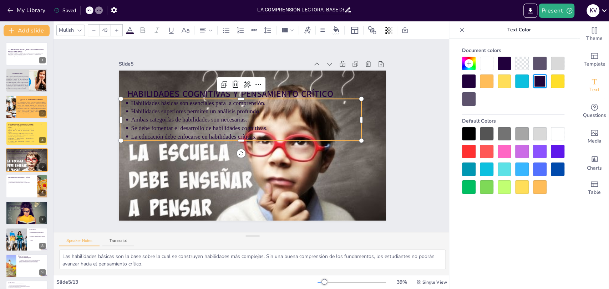
click at [234, 129] on p "La educación debe enfocarse en habilidades críticas." at bounding box center [246, 135] width 227 height 56
click at [234, 129] on p "La educación debe enfocarse en habilidades críticas." at bounding box center [253, 130] width 101 height 214
click at [257, 84] on icon at bounding box center [262, 85] width 11 height 11
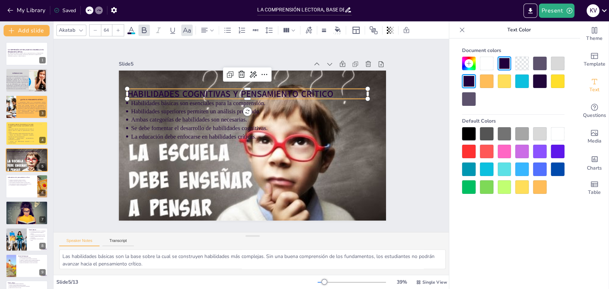
click at [332, 90] on p "Habilidades cognitivas y pensamiento crítico" at bounding box center [255, 94] width 237 height 62
type input "43"
click at [313, 136] on p "La educación debe enfocarse en habilidades críticas." at bounding box center [246, 133] width 214 height 101
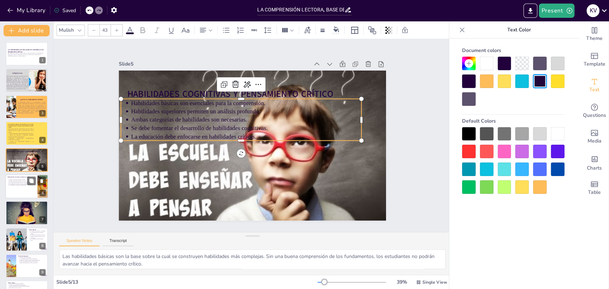
click at [26, 192] on div at bounding box center [26, 186] width 43 height 24
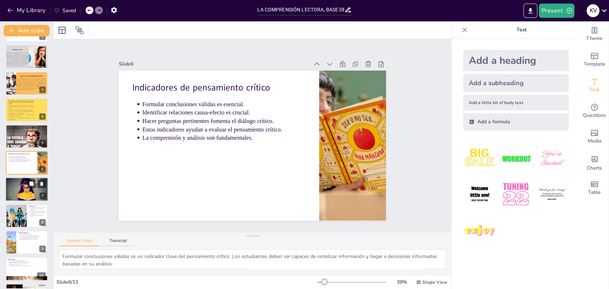
click at [26, 190] on div at bounding box center [27, 190] width 46 height 24
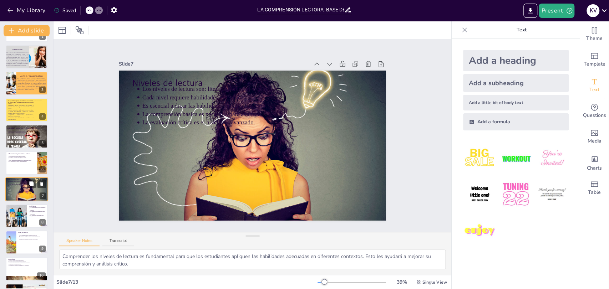
scroll to position [50, 0]
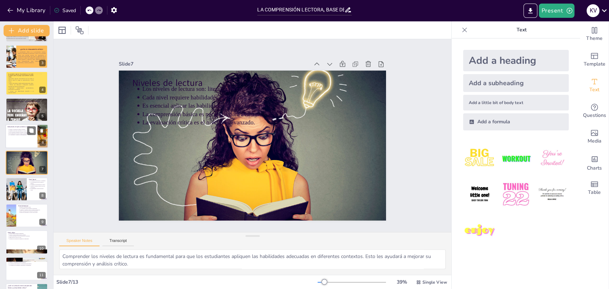
click at [26, 135] on p "La comprensión y análisis son fundamentales." at bounding box center [22, 134] width 26 height 1
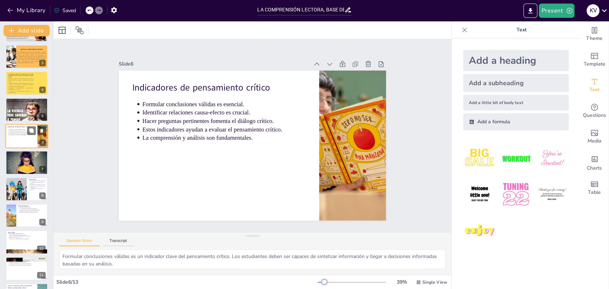
scroll to position [24, 0]
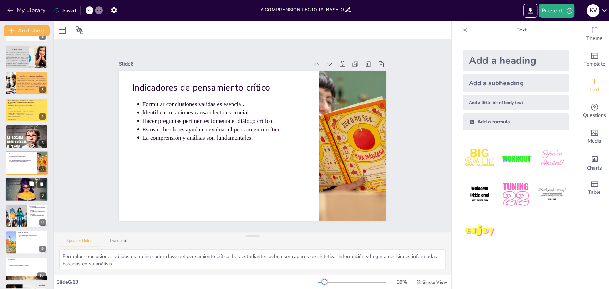
click at [11, 184] on p "La comprensión básica es necesaria para avanzar." at bounding box center [27, 184] width 37 height 1
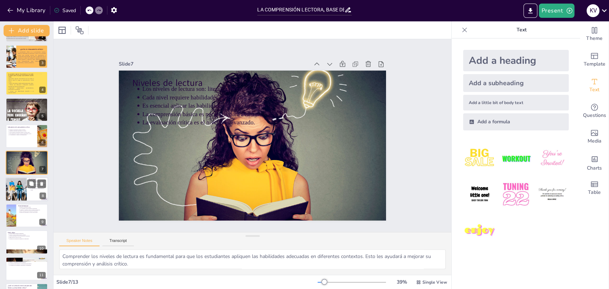
click at [21, 188] on div at bounding box center [16, 189] width 38 height 24
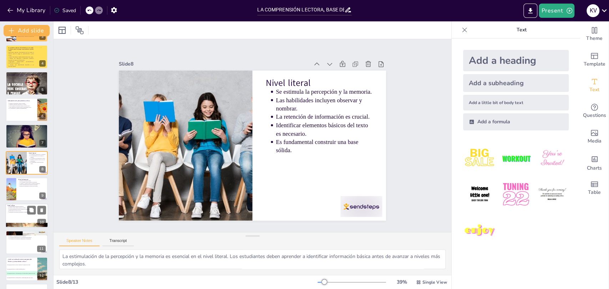
click at [21, 212] on p "Participar en discusiones académicas es importante." at bounding box center [27, 211] width 37 height 1
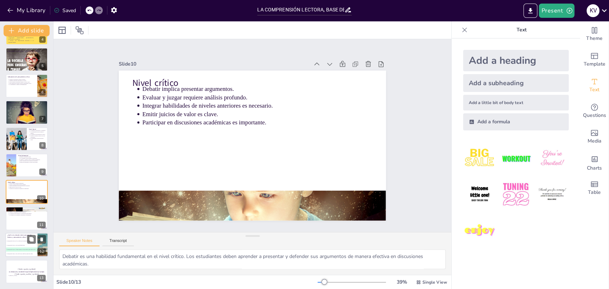
click at [22, 242] on li "A La comprensión lectora no tiene relación con el pensamiento crítico." at bounding box center [21, 241] width 32 height 4
type textarea "La respuesta correcta es la opción 3, ya que la comprensión lectora es fundamen…"
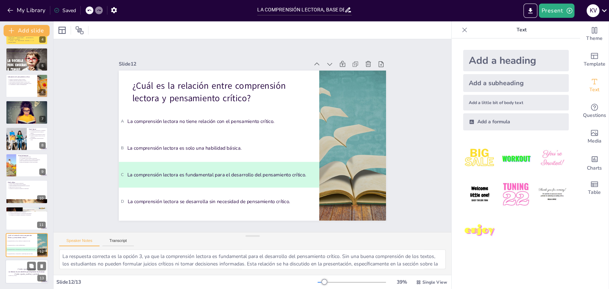
click at [22, 260] on p "[Todo: quote_author_symbol]" at bounding box center [26, 273] width 39 height 3
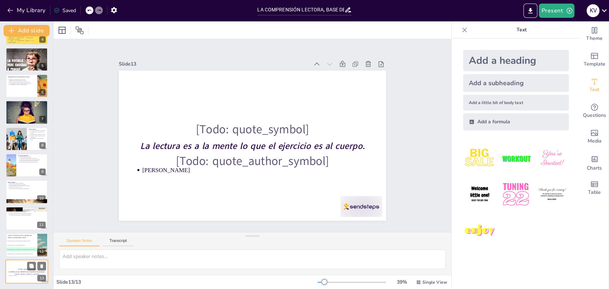
scroll to position [100, 0]
click at [22, 243] on li "A La comprensión lectora no tiene relación con el pensamiento crítico." at bounding box center [21, 242] width 32 height 4
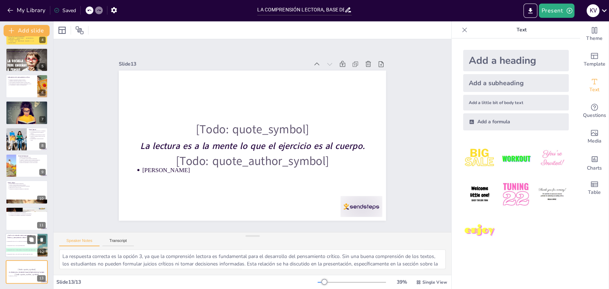
scroll to position [101, 0]
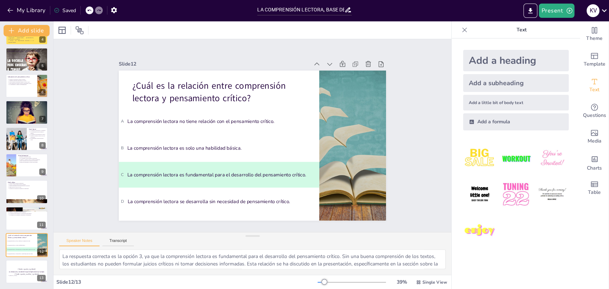
click at [12, 205] on div "LA COMPRENSIÓN LECTORA, BASE DEL DESARROLLO DEL PENSAMIENTO CRÍTICO Esta presen…" at bounding box center [26, 113] width 53 height 342
click at [11, 193] on div at bounding box center [26, 192] width 43 height 24
type textarea "Debatir es una habilidad fundamental en el nivel crítico. Los estudiantes deben…"
